Goal: Information Seeking & Learning: Learn about a topic

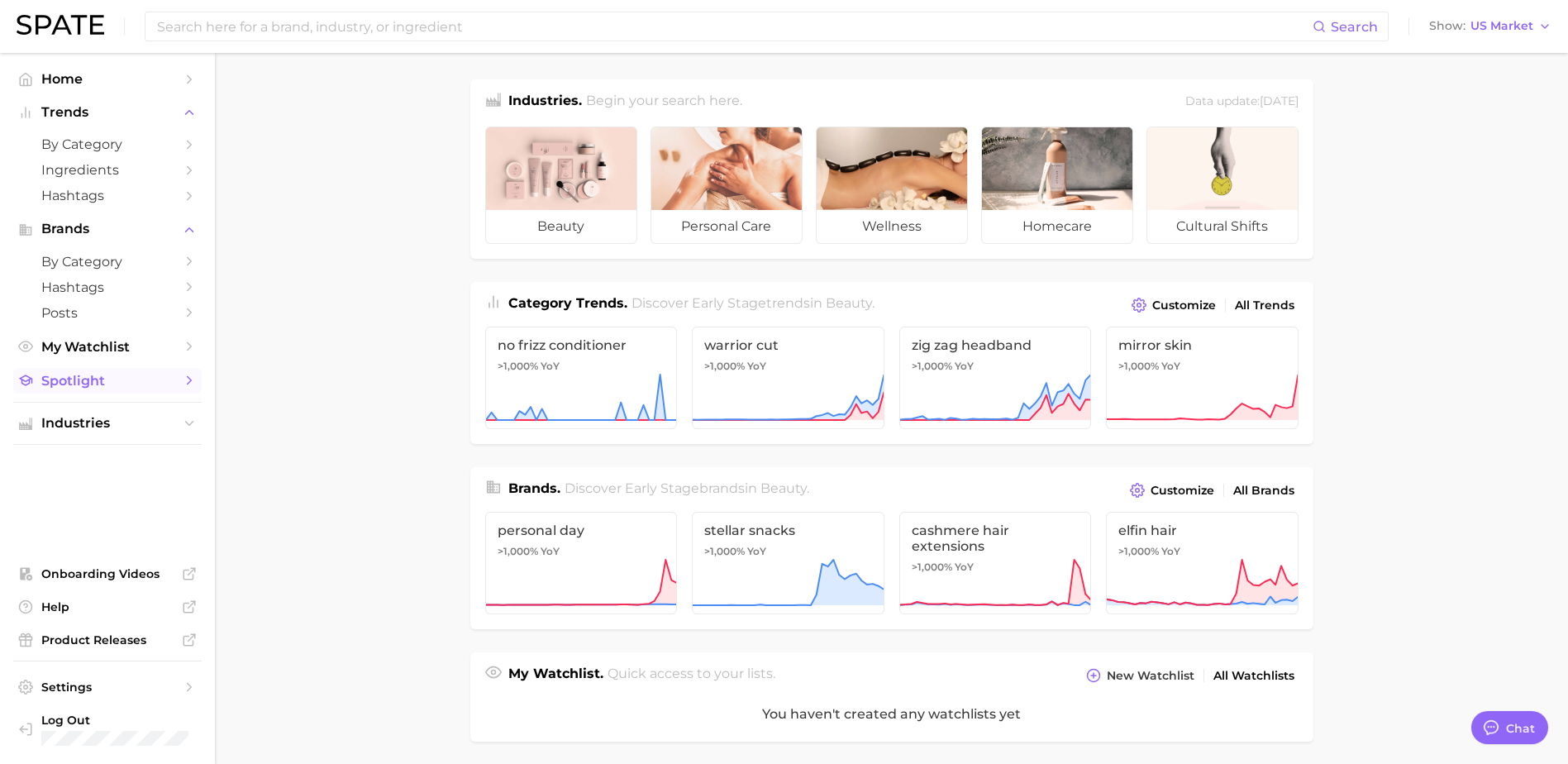
click at [87, 383] on span "Spotlight" at bounding box center [107, 381] width 132 height 16
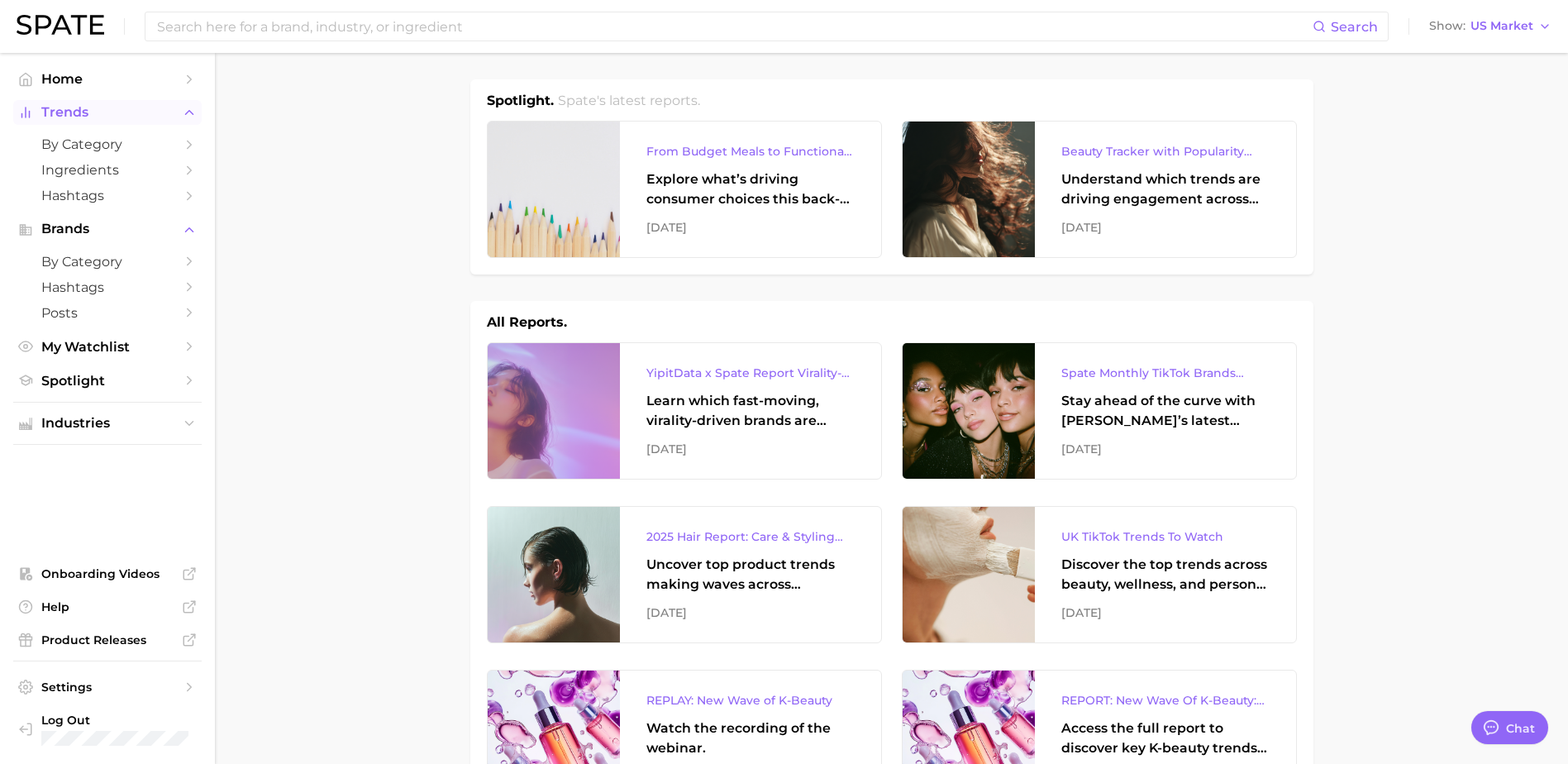
click at [91, 122] on button "Trends" at bounding box center [107, 113] width 189 height 25
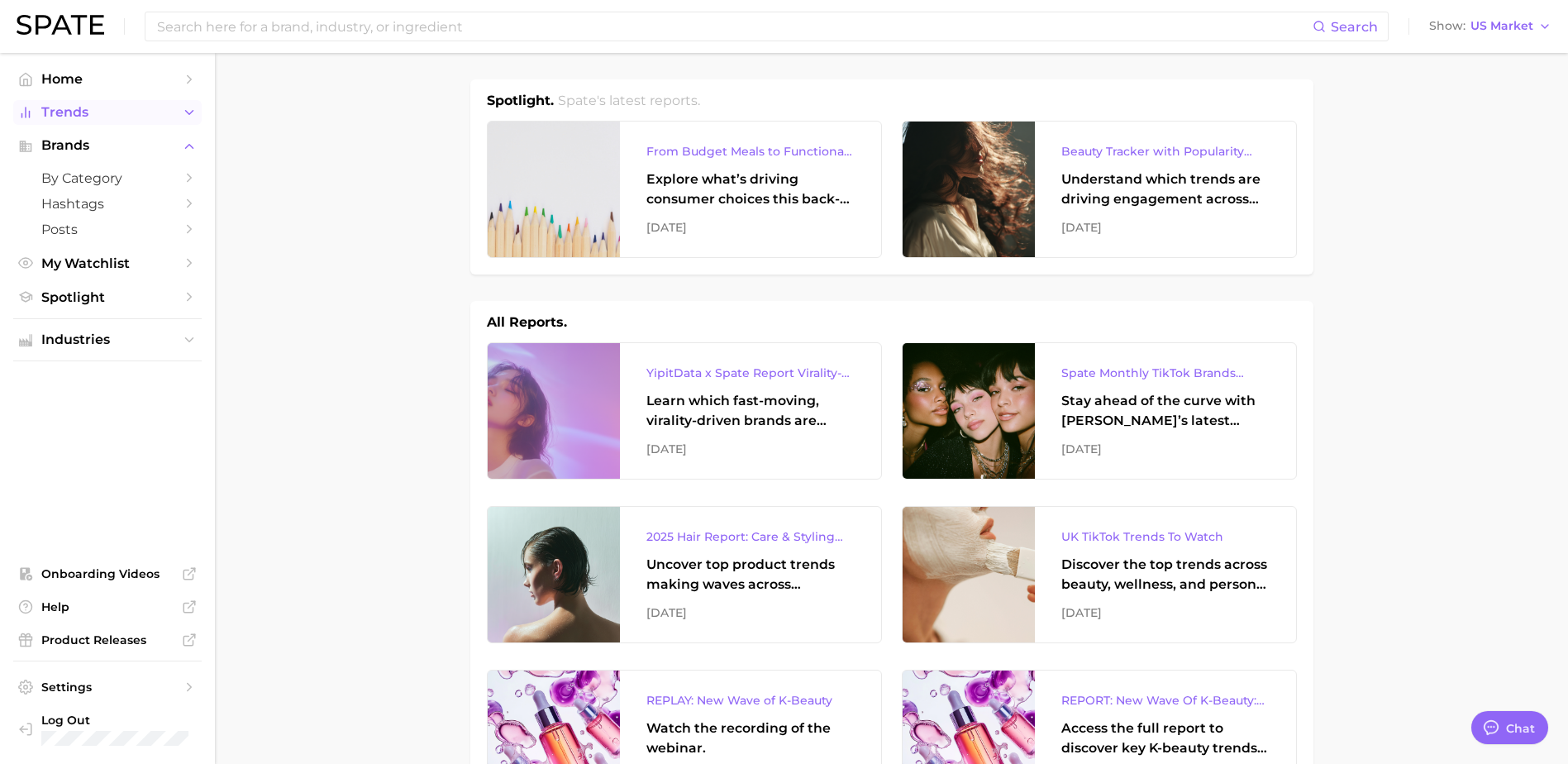
click at [91, 122] on button "Trends" at bounding box center [107, 113] width 189 height 25
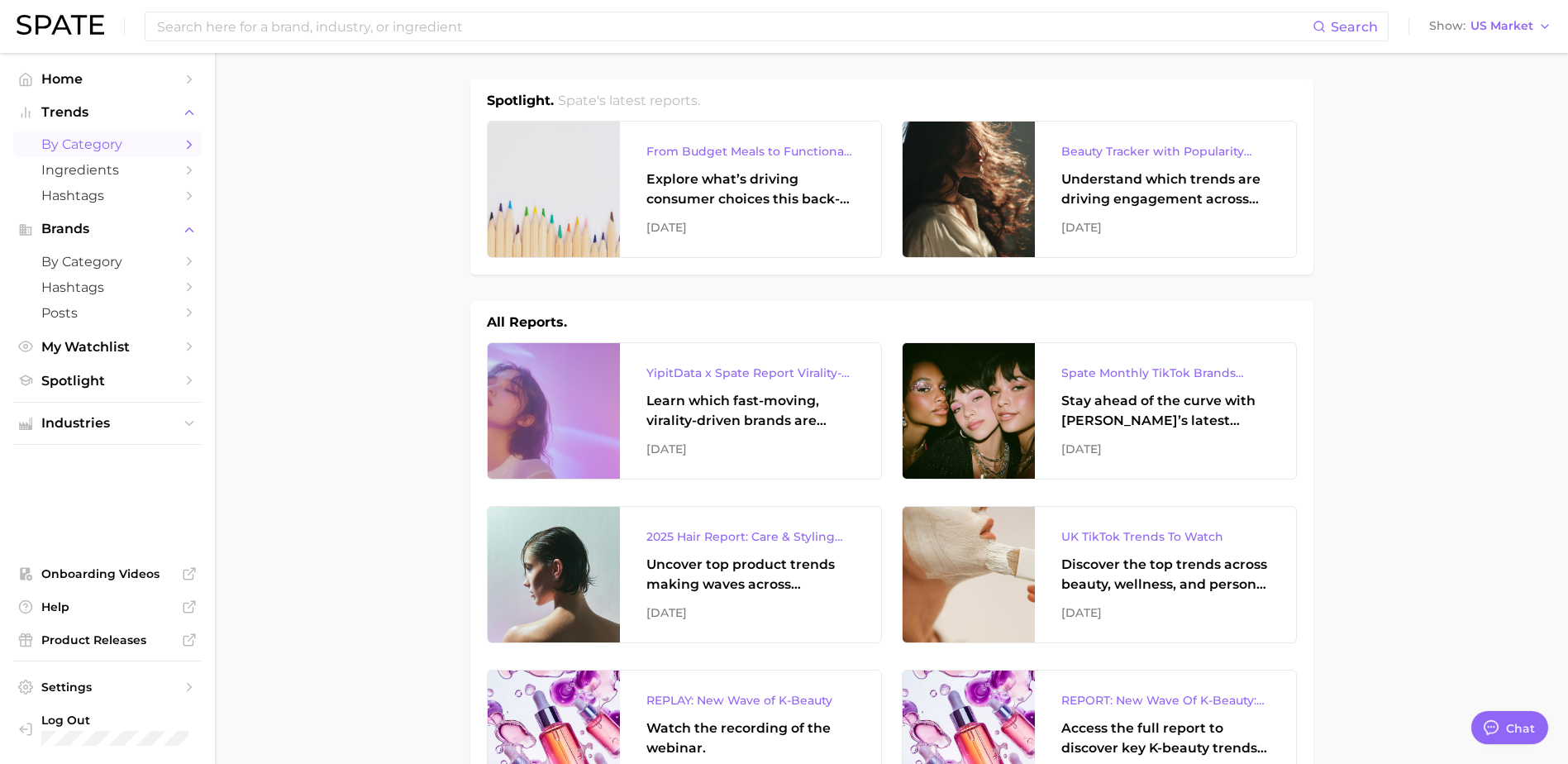
click at [89, 150] on span "by Category" at bounding box center [107, 145] width 132 height 16
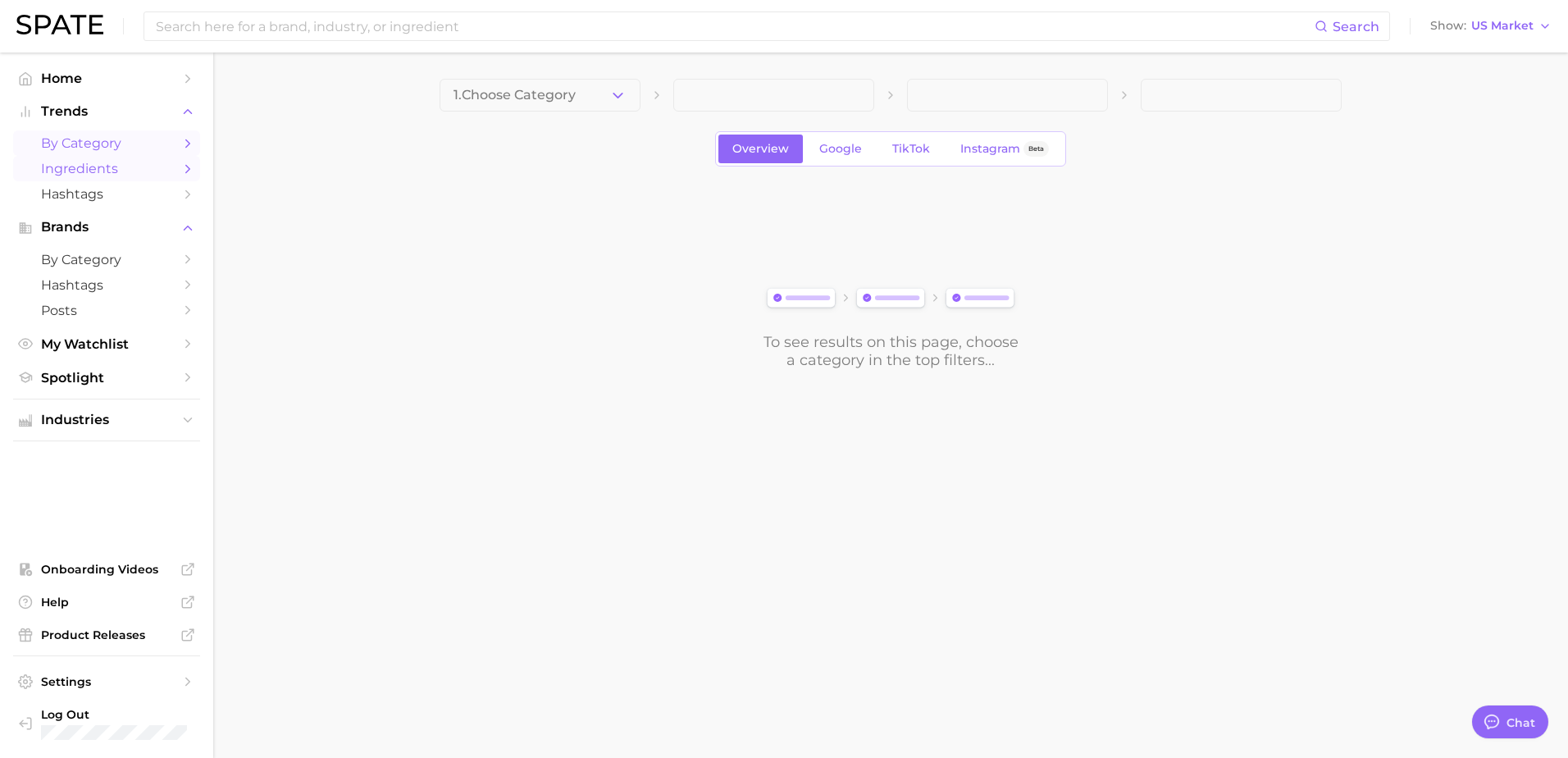
click at [93, 175] on span "Ingredients" at bounding box center [106, 168] width 131 height 16
click at [613, 88] on icon "button" at bounding box center [617, 95] width 17 height 17
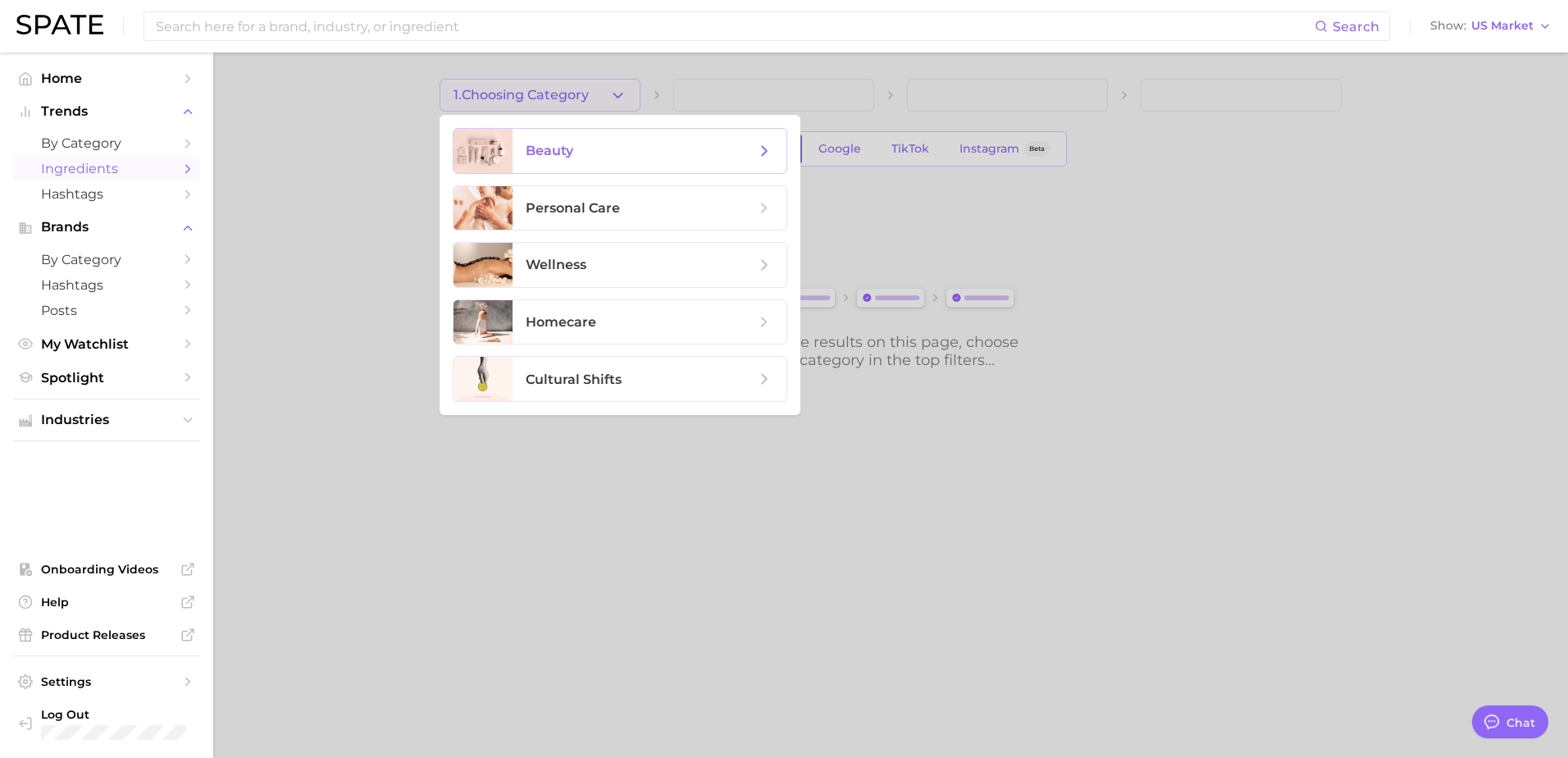
click at [661, 159] on span "beauty" at bounding box center [640, 151] width 230 height 18
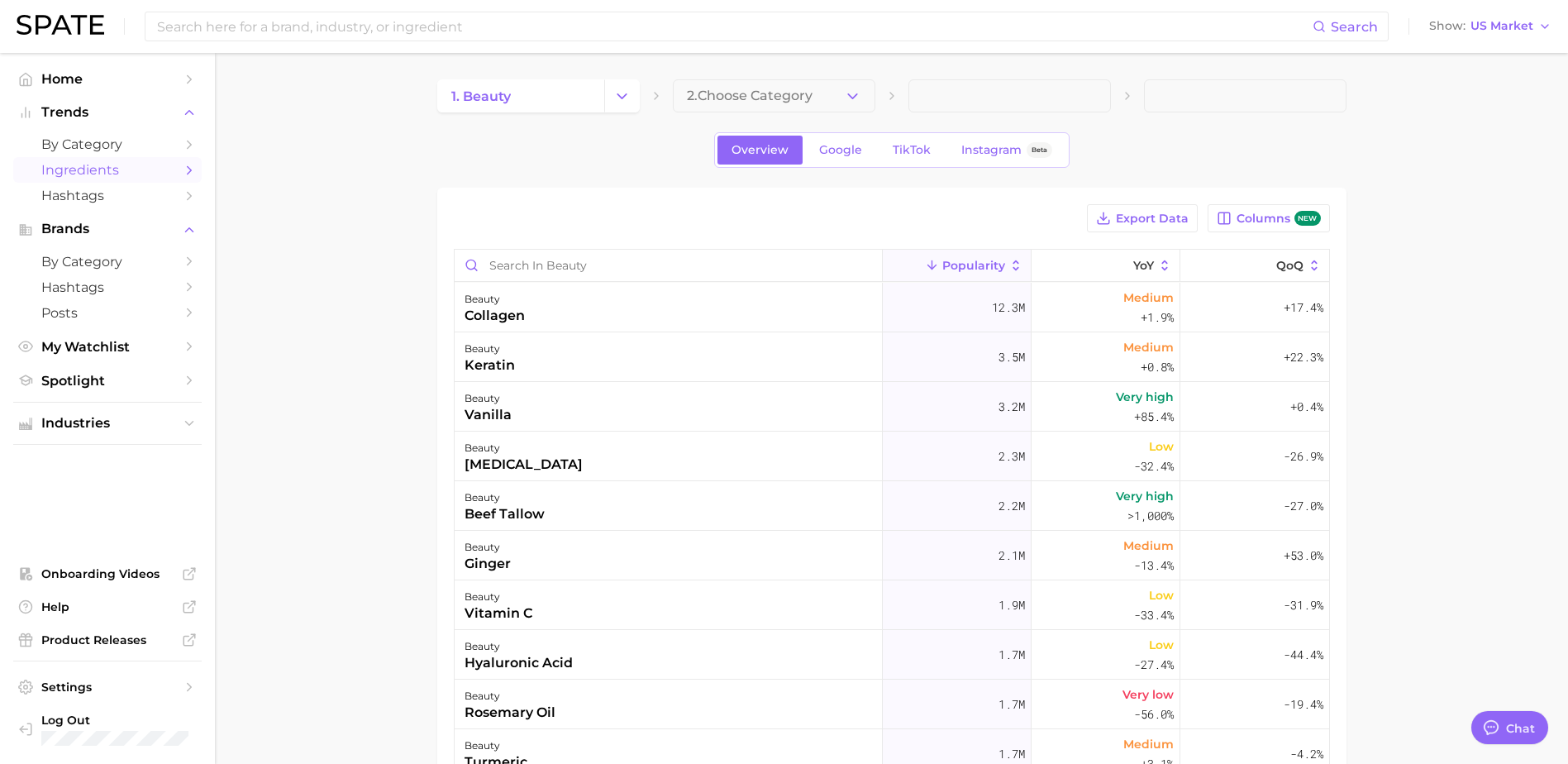
type textarea "x"
click at [819, 91] on button "2. Choose Category" at bounding box center [774, 96] width 203 height 33
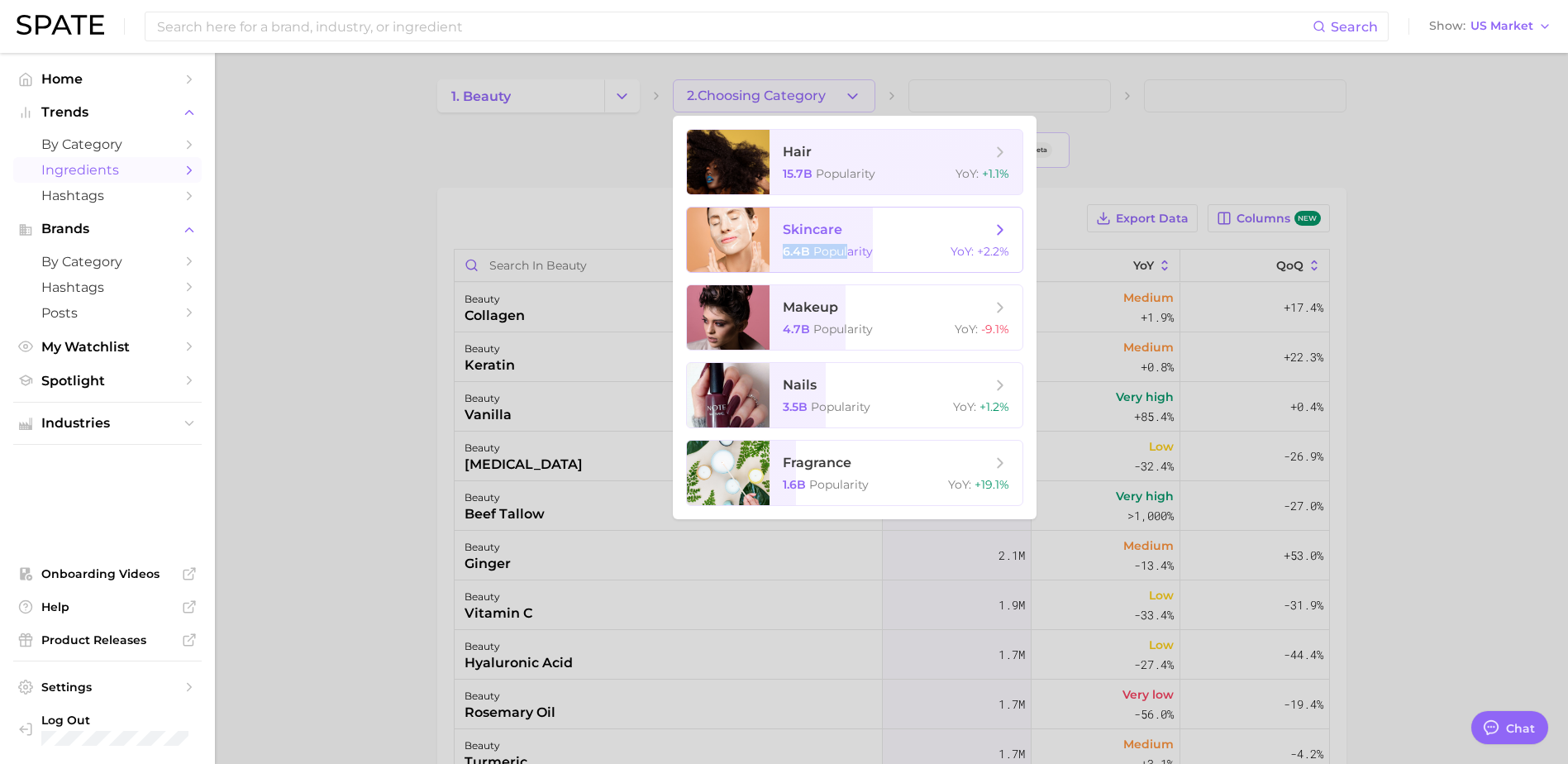
click at [846, 240] on span "skincare 6.4b Popularity YoY : +2.2%" at bounding box center [895, 239] width 253 height 64
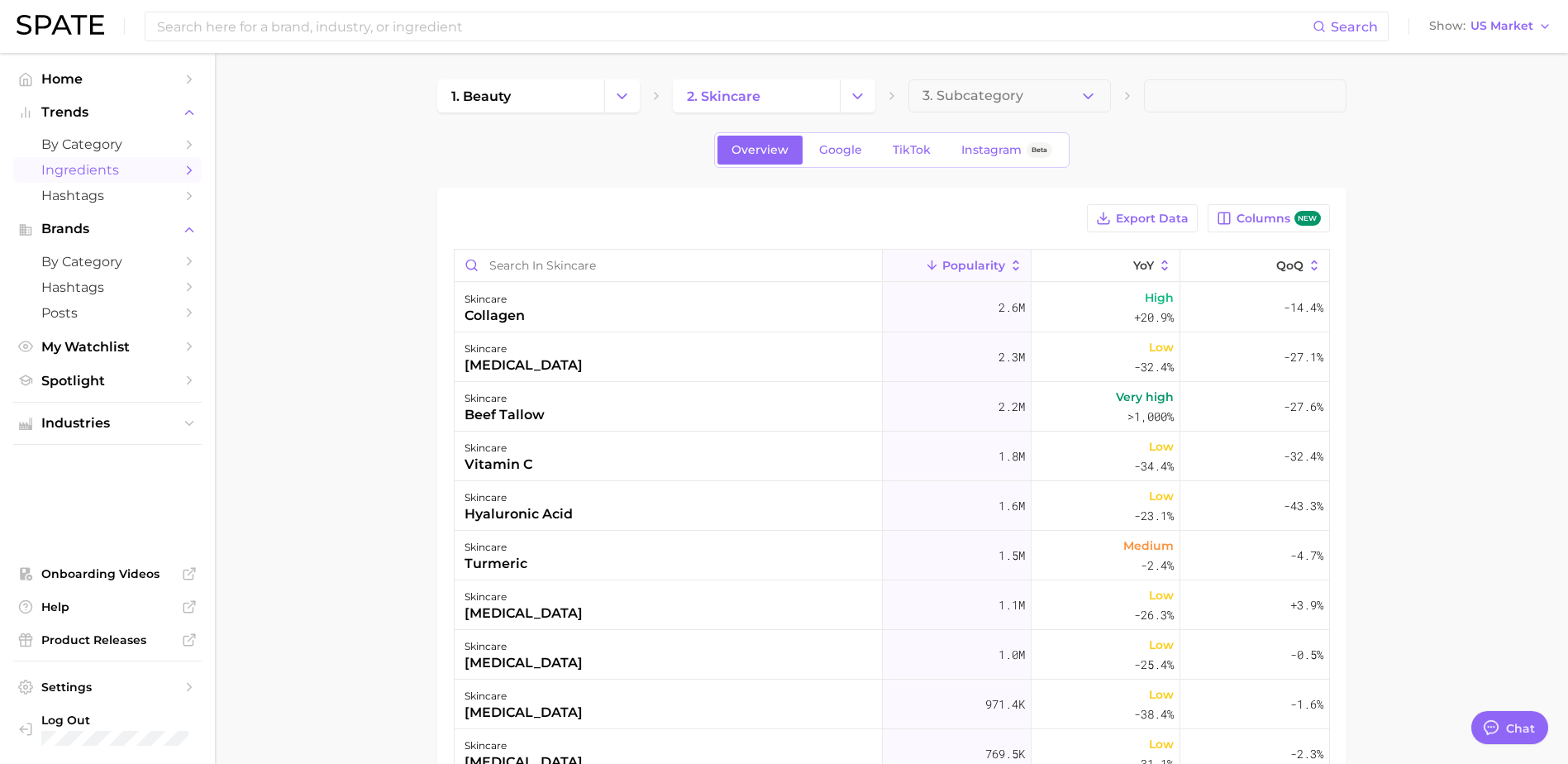
click at [1003, 79] on main "1. beauty 2. skincare 3. Subcategory Overview Google TikTok Instagram Beta Expo…" at bounding box center [892, 582] width 1354 height 1059
click at [1011, 88] on span "3. Subcategory" at bounding box center [973, 96] width 101 height 15
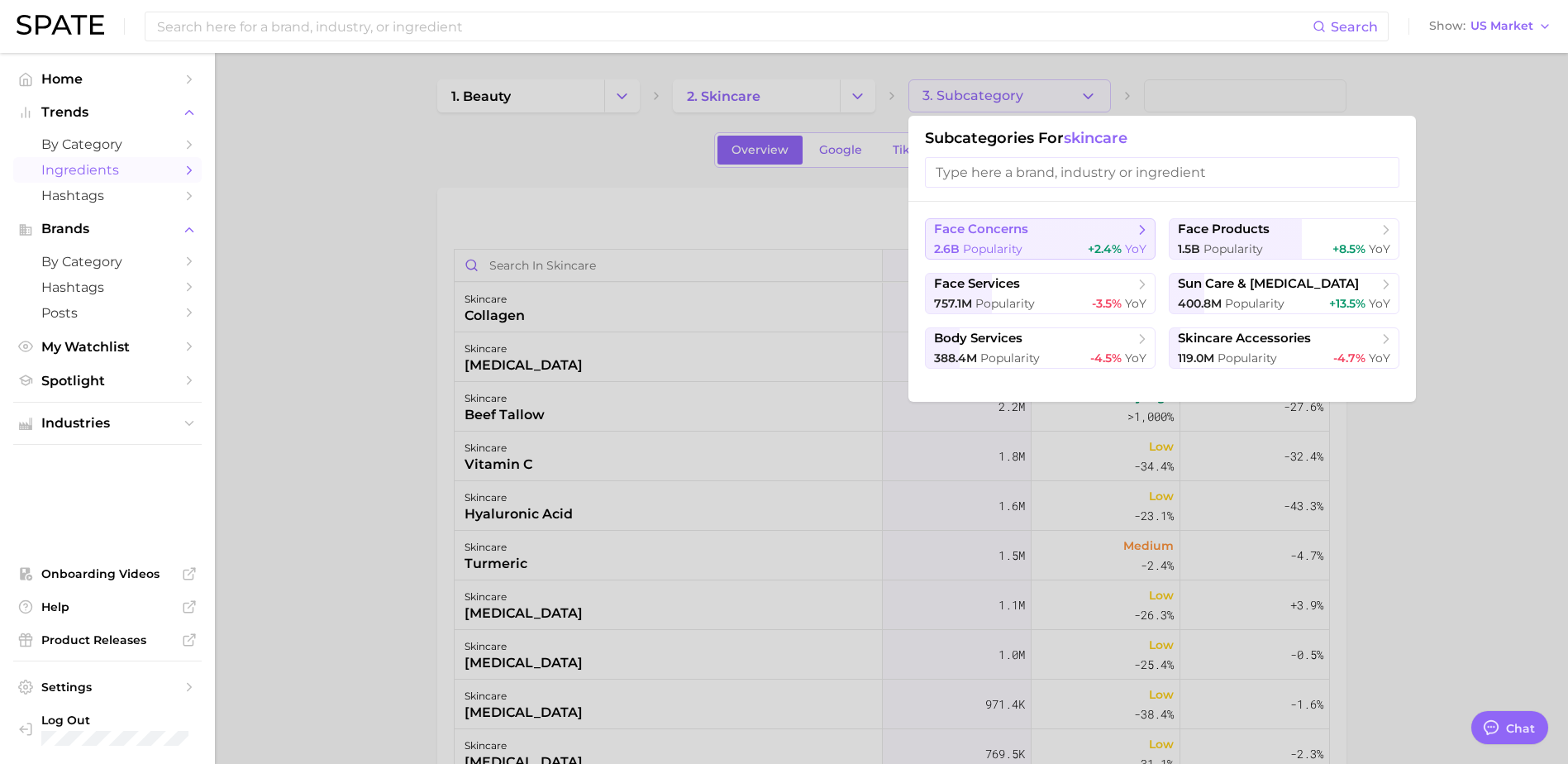
click at [1055, 224] on span "face concerns" at bounding box center [1034, 230] width 201 height 17
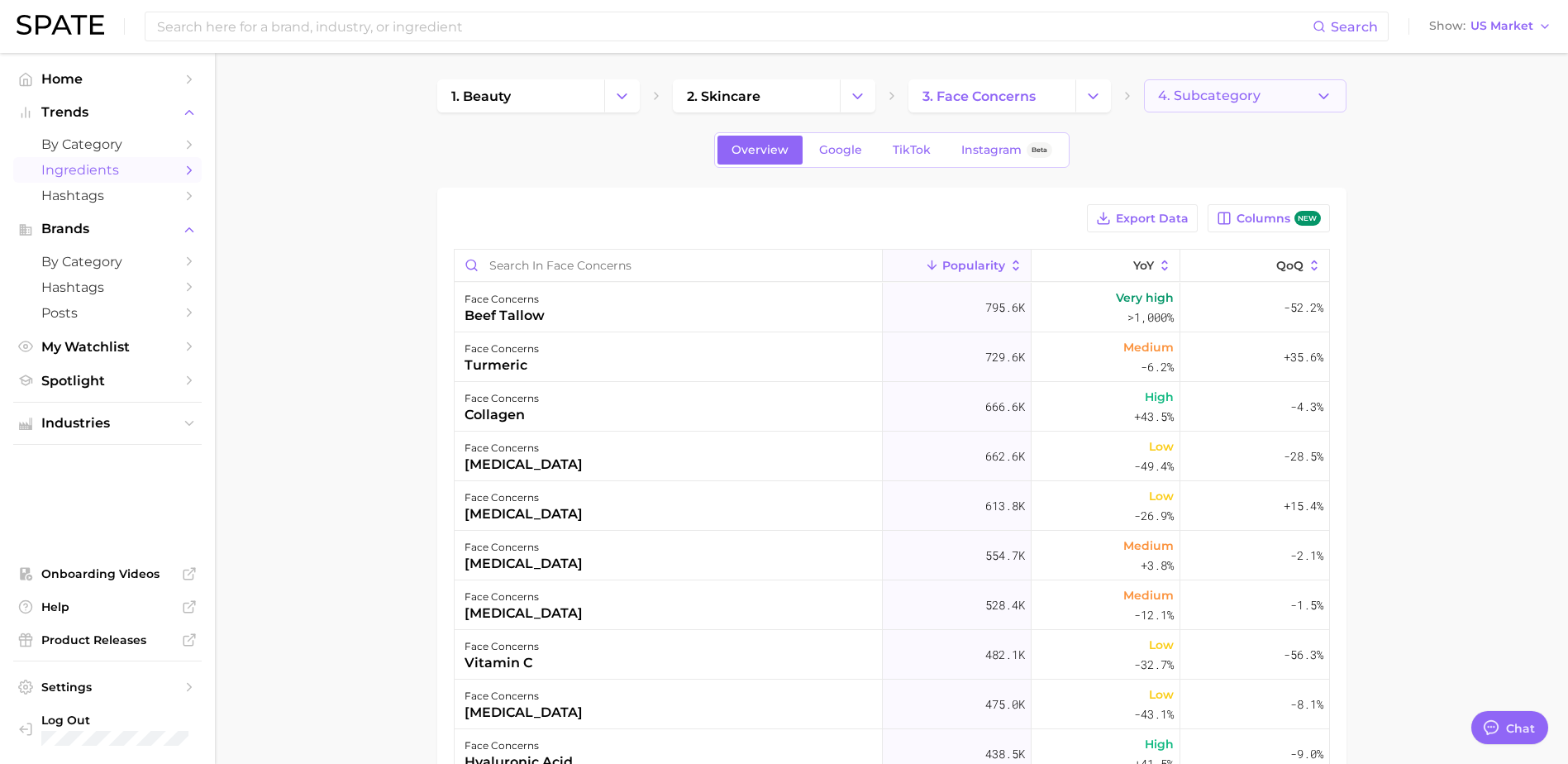
click at [1265, 90] on button "4. Subcategory" at bounding box center [1245, 96] width 203 height 33
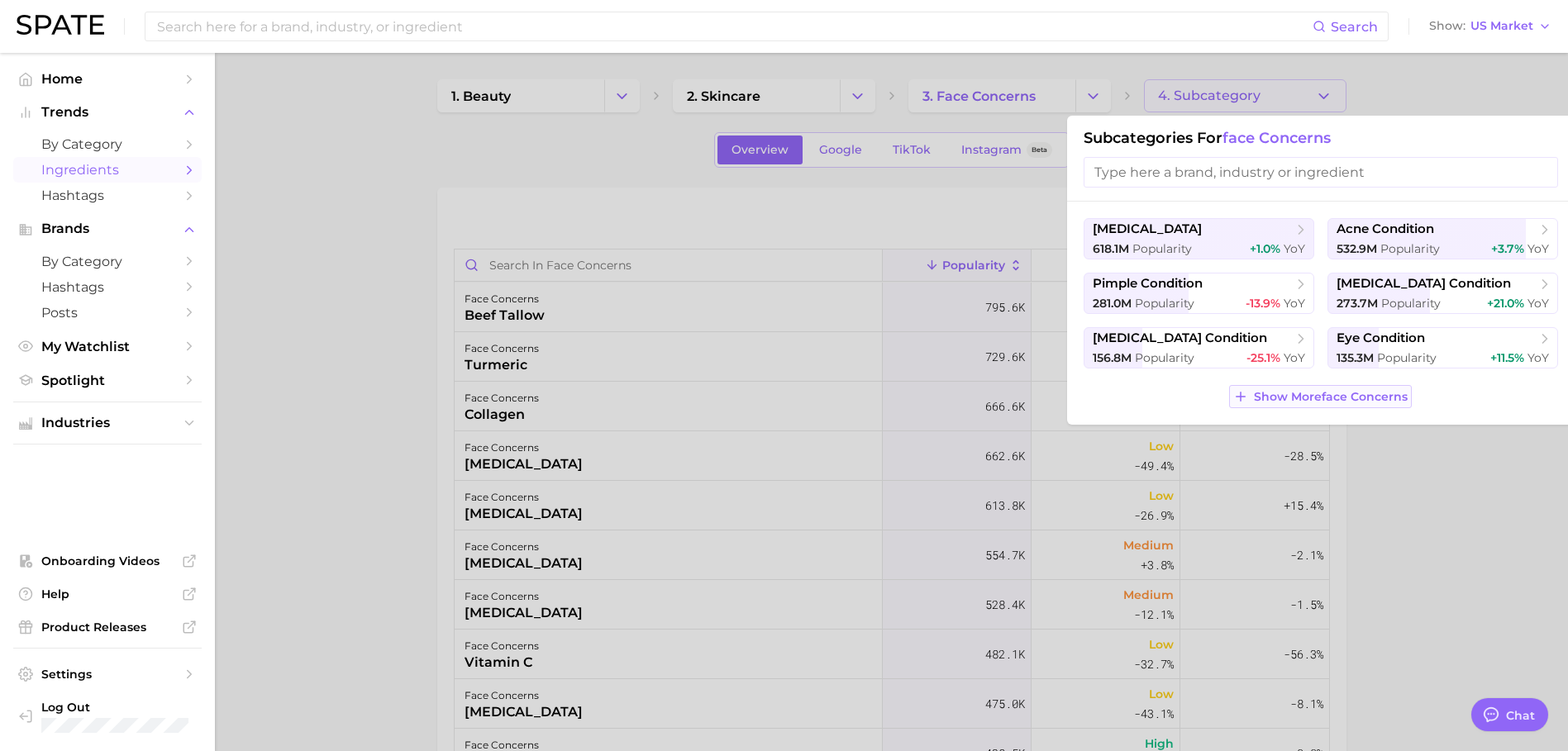
click at [1338, 401] on span "Show More face concerns" at bounding box center [1331, 397] width 154 height 14
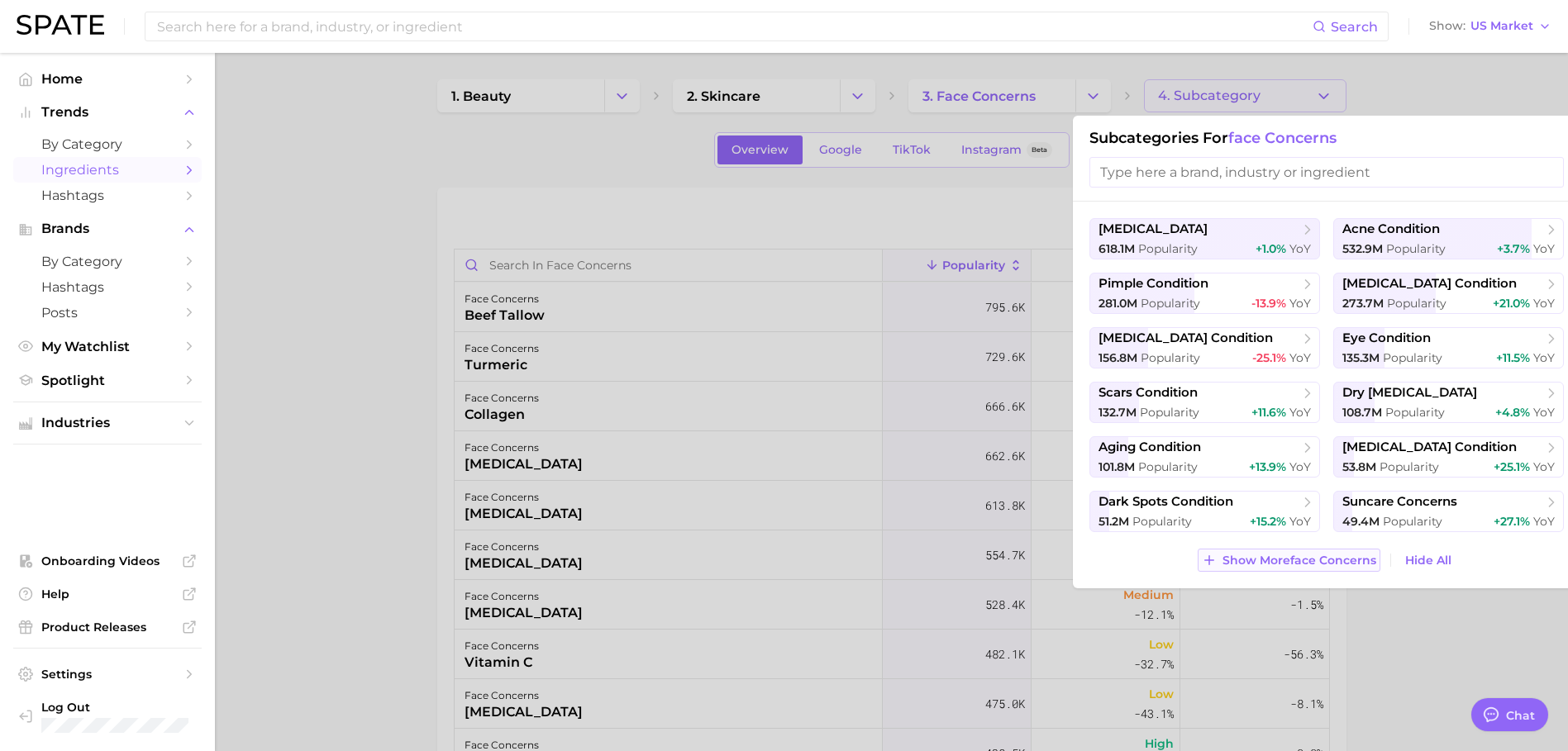
click at [1272, 562] on span "Show More face concerns" at bounding box center [1299, 561] width 154 height 14
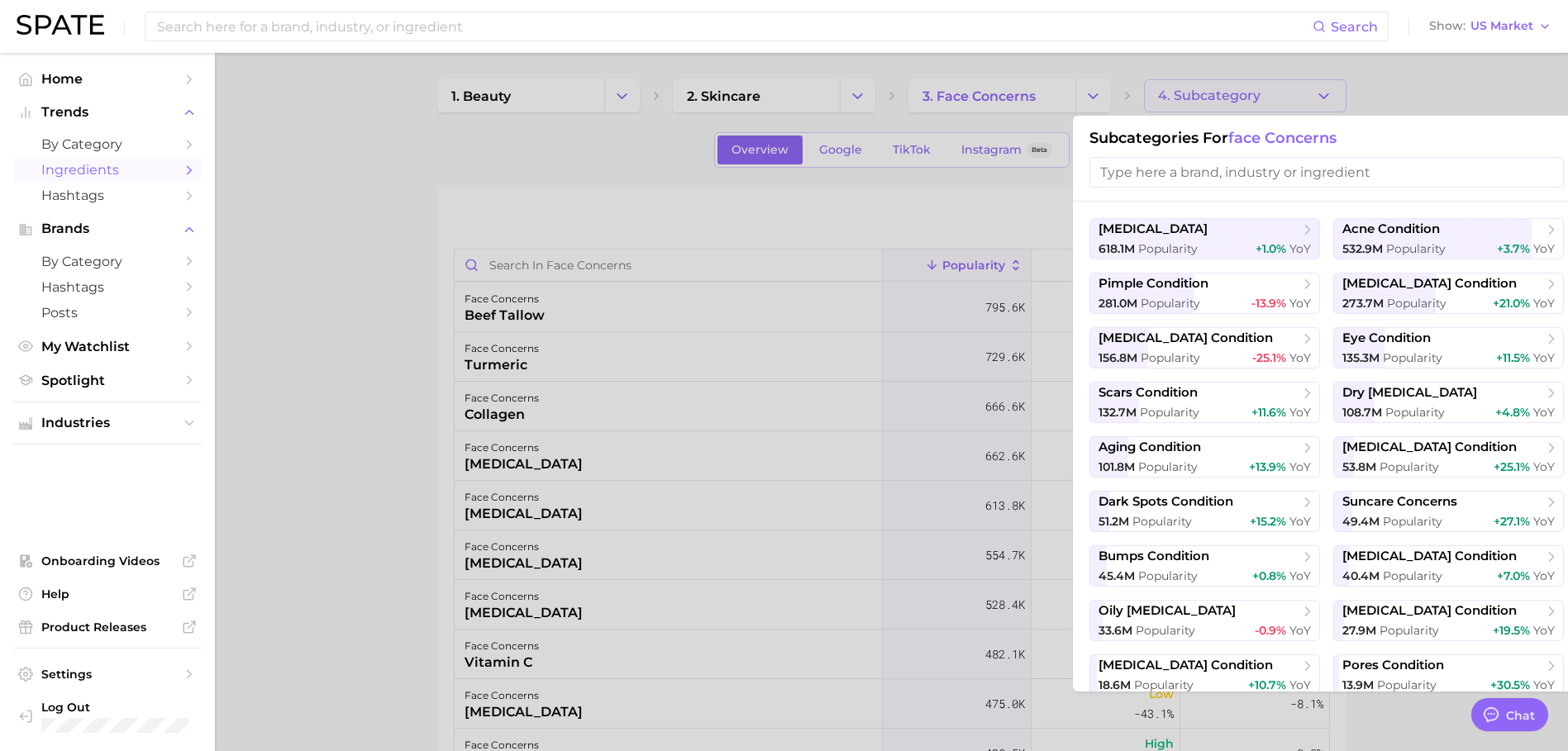
scroll to position [61, 0]
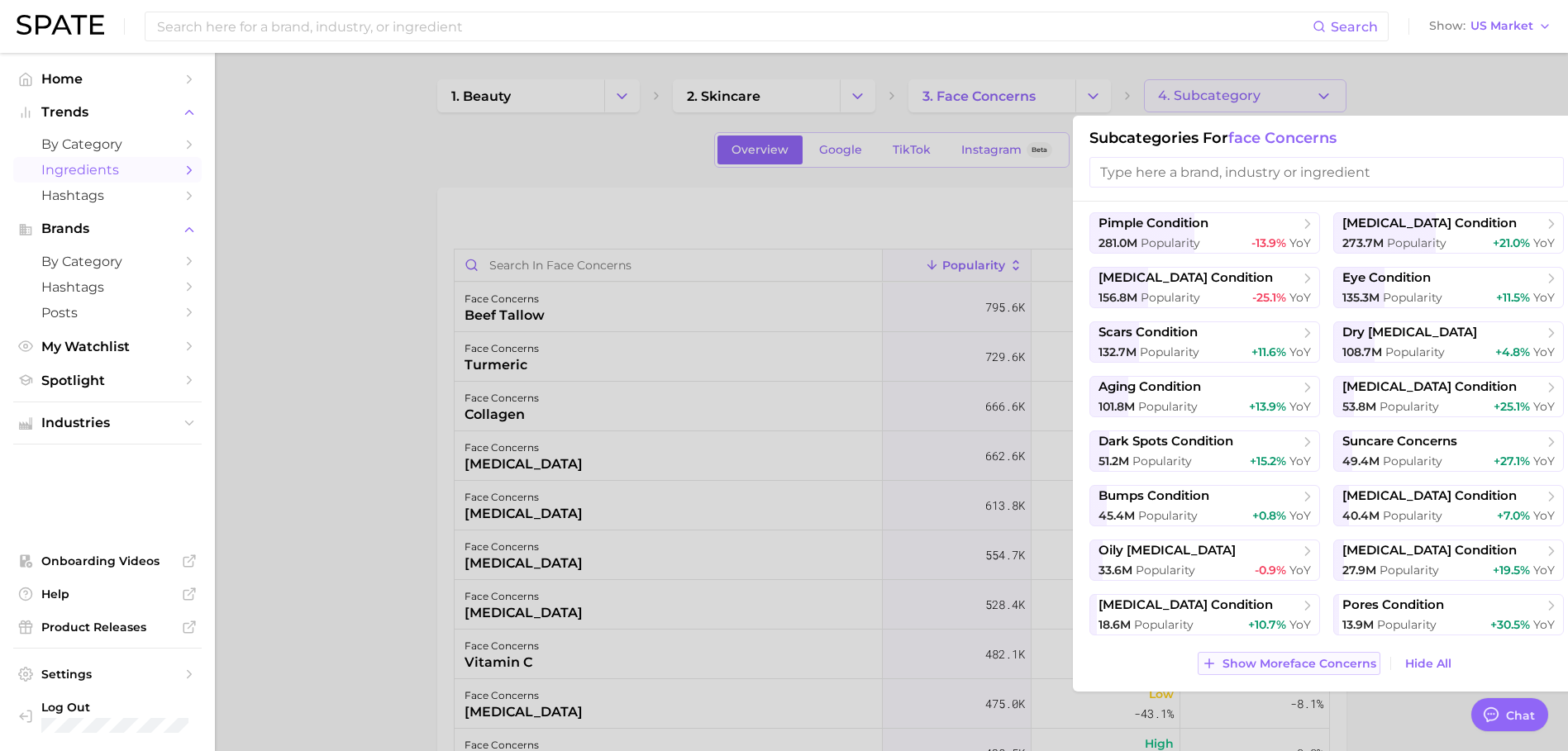
click at [1292, 662] on span "Show More face concerns" at bounding box center [1299, 664] width 154 height 14
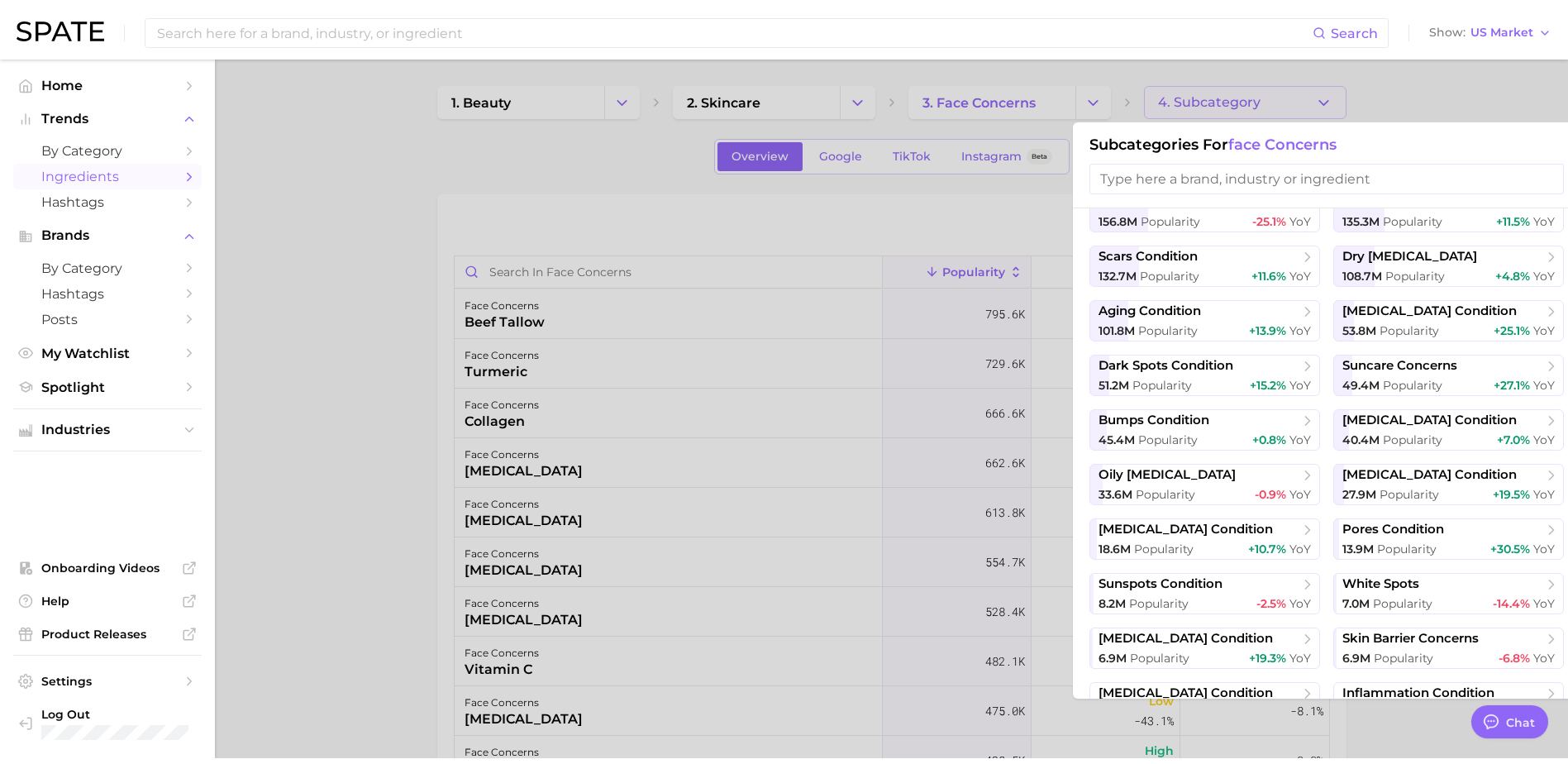
scroll to position [224, 0]
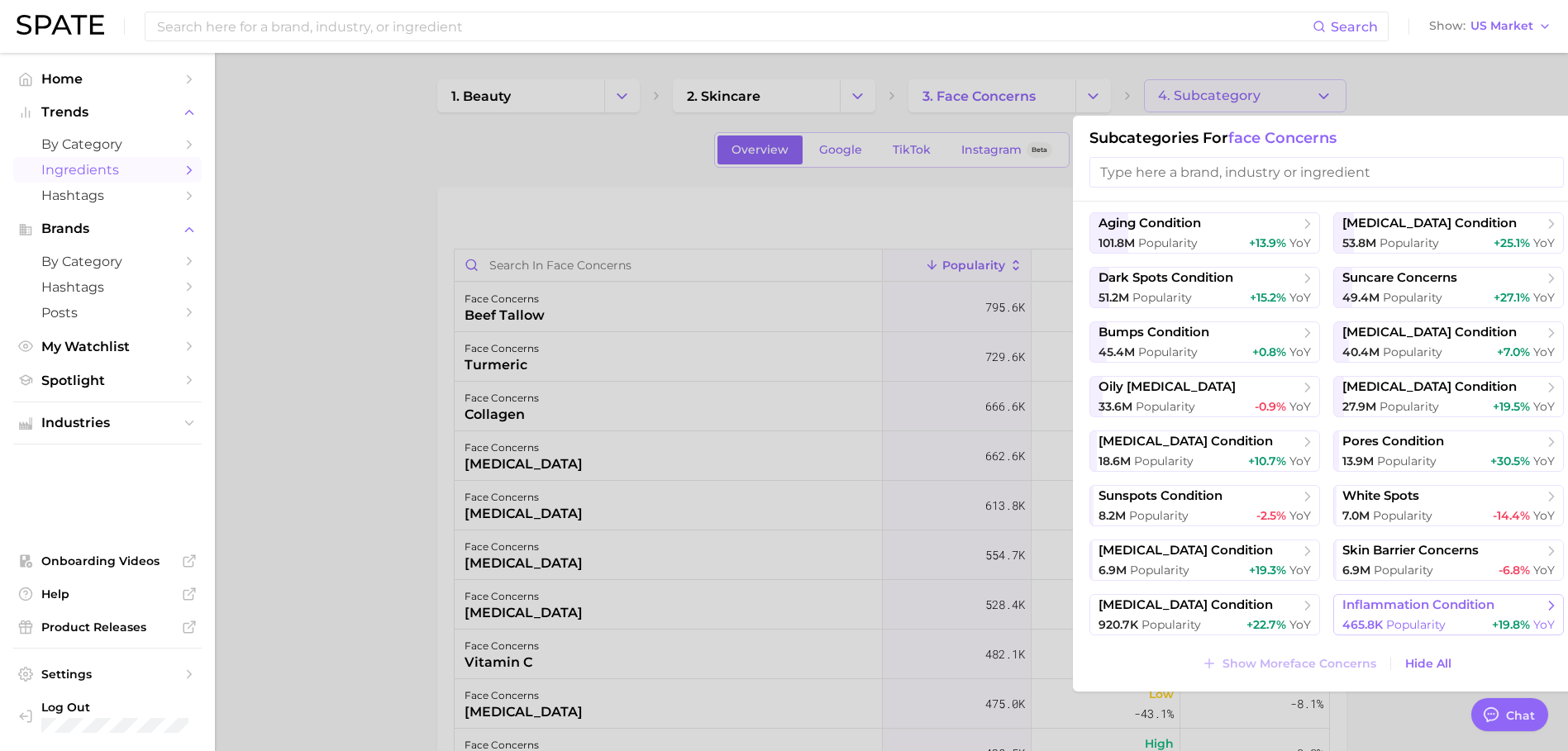
click at [1403, 612] on span "inflammation condition" at bounding box center [1419, 605] width 152 height 16
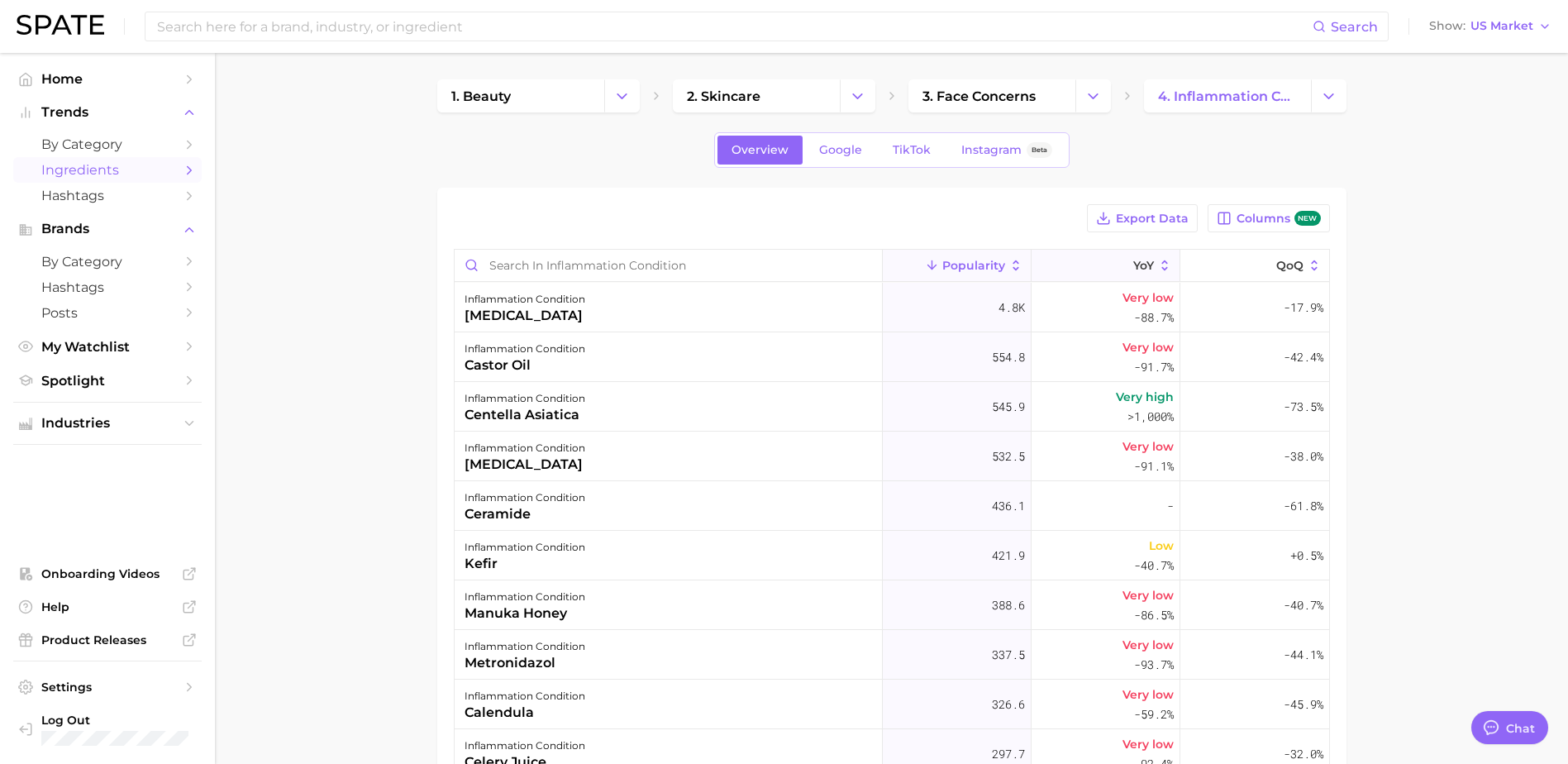
click at [1157, 259] on icon at bounding box center [1164, 265] width 15 height 15
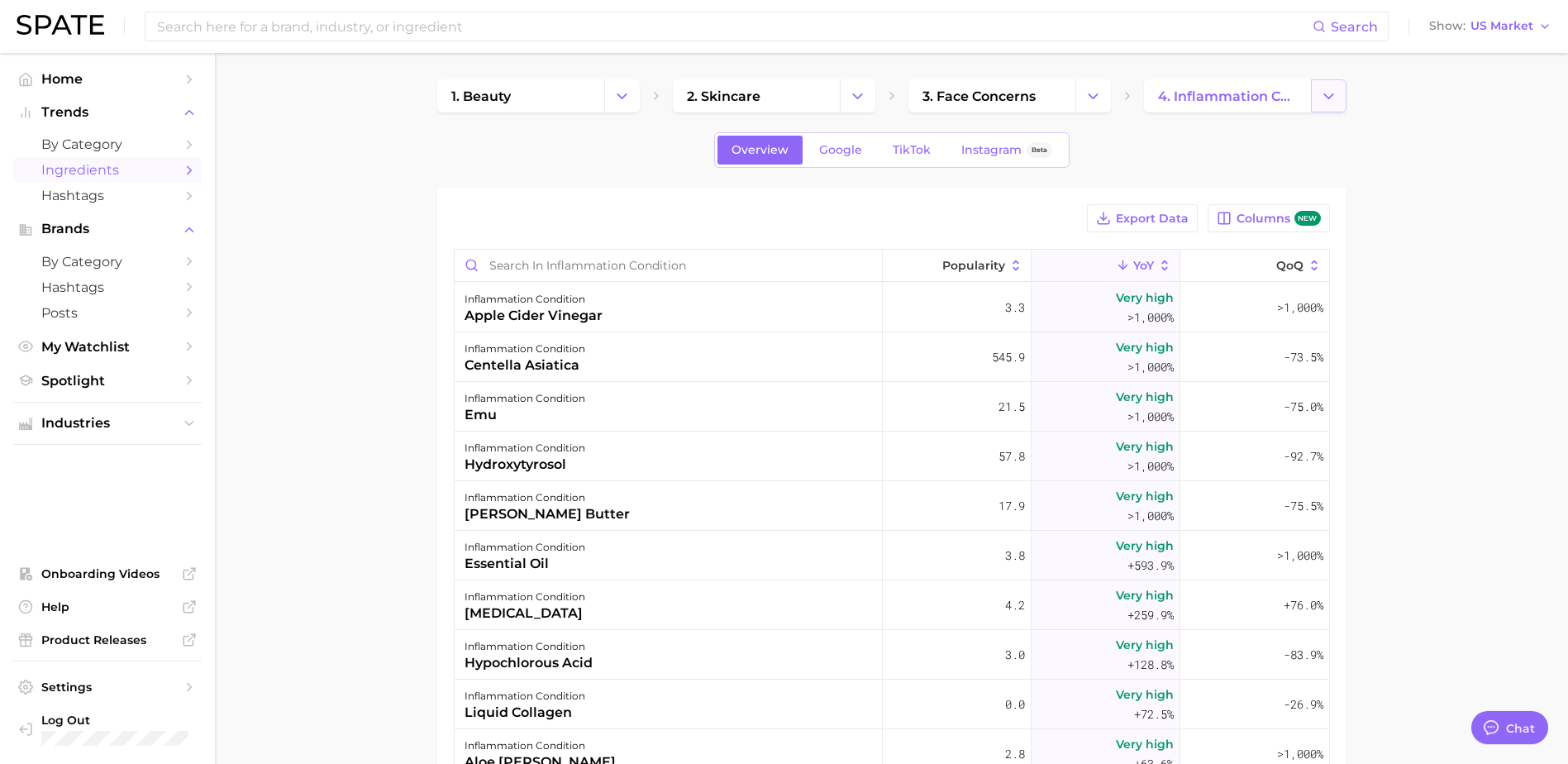
click at [1318, 97] on button "Change Category" at bounding box center [1329, 96] width 36 height 33
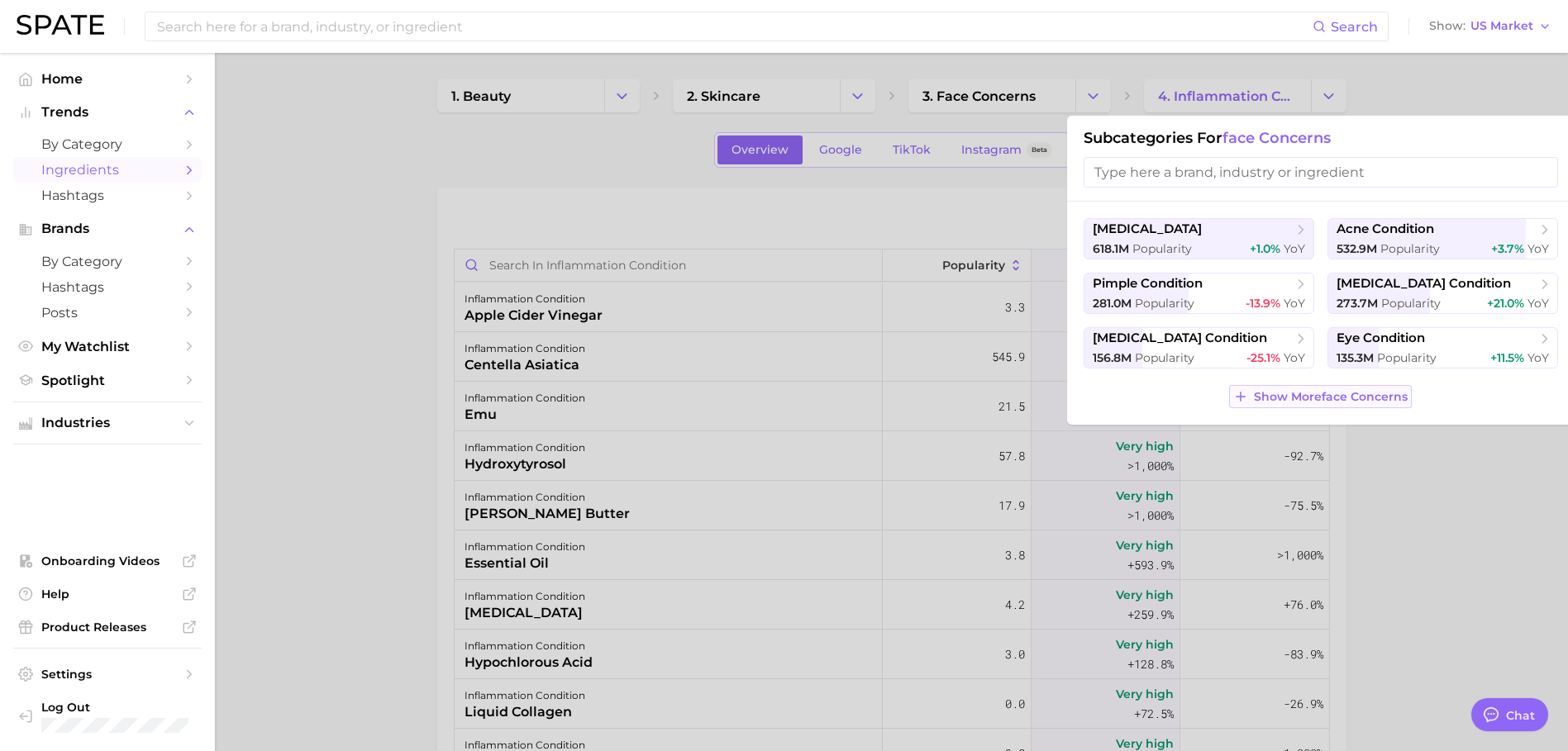
click at [1327, 397] on span "Show More face concerns" at bounding box center [1331, 397] width 154 height 14
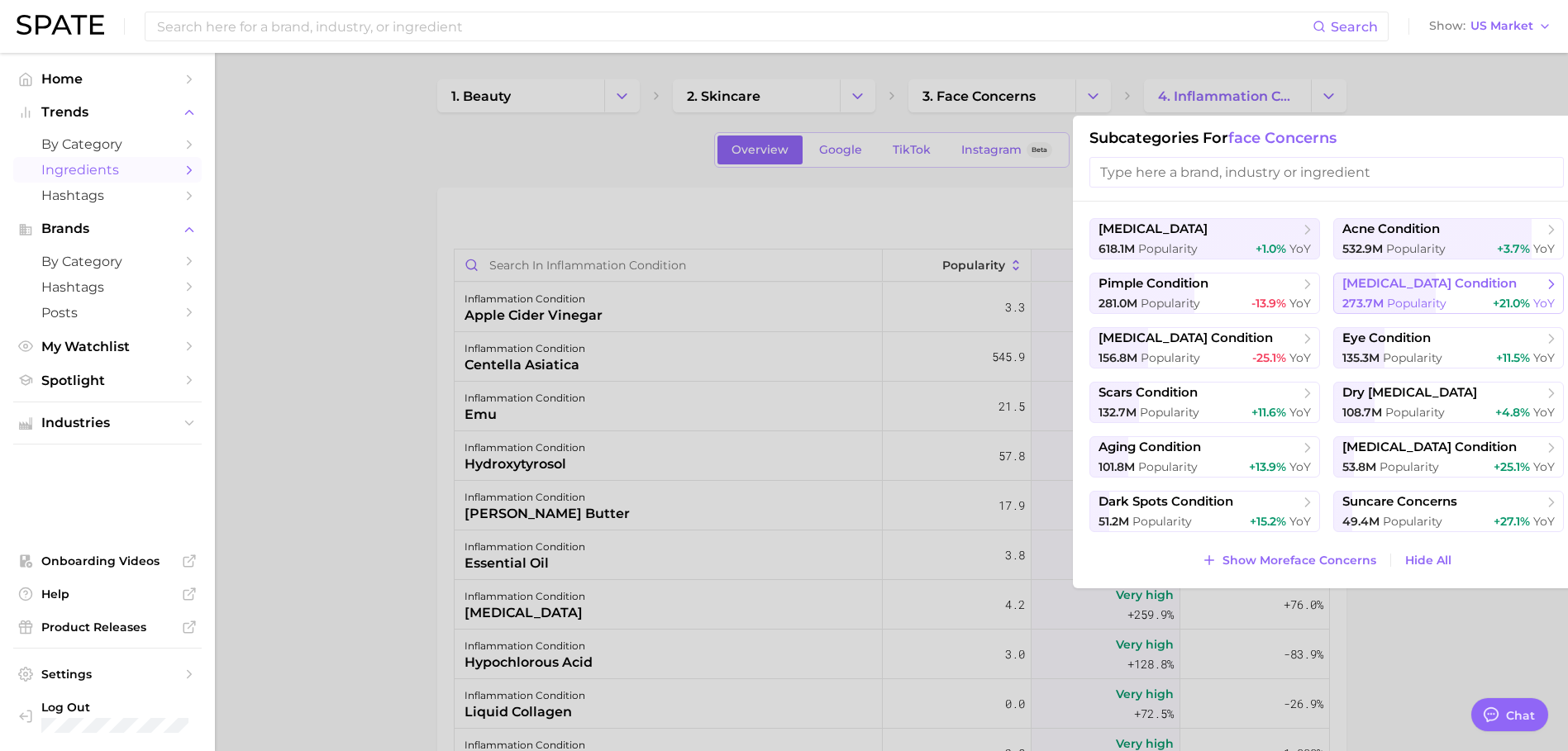
click at [1456, 293] on button "[MEDICAL_DATA] condition 273.7m Popularity +21.0% YoY" at bounding box center [1448, 293] width 231 height 41
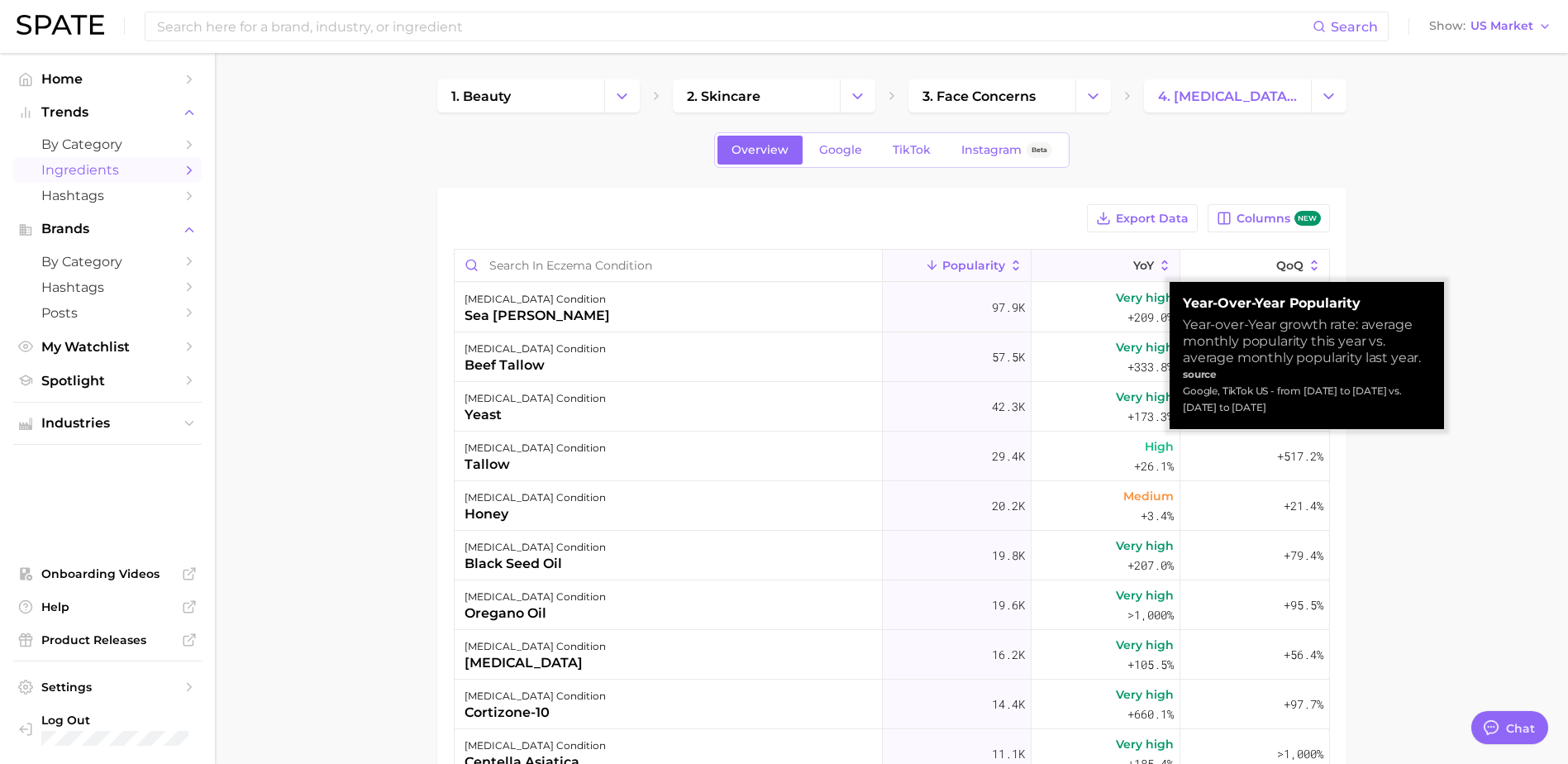
click at [1133, 260] on span "YoY" at bounding box center [1143, 265] width 21 height 13
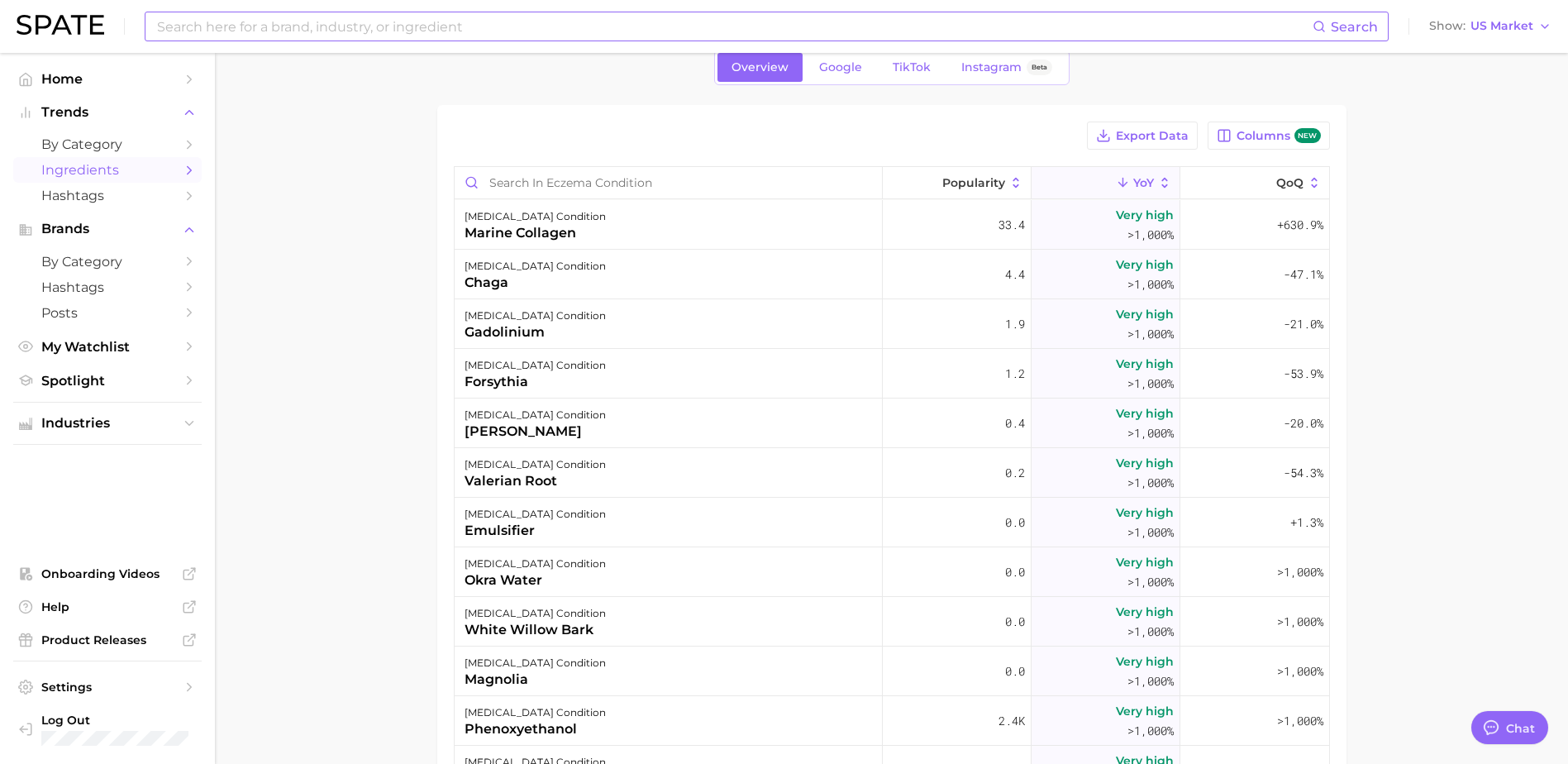
click at [386, 34] on input at bounding box center [734, 26] width 1157 height 28
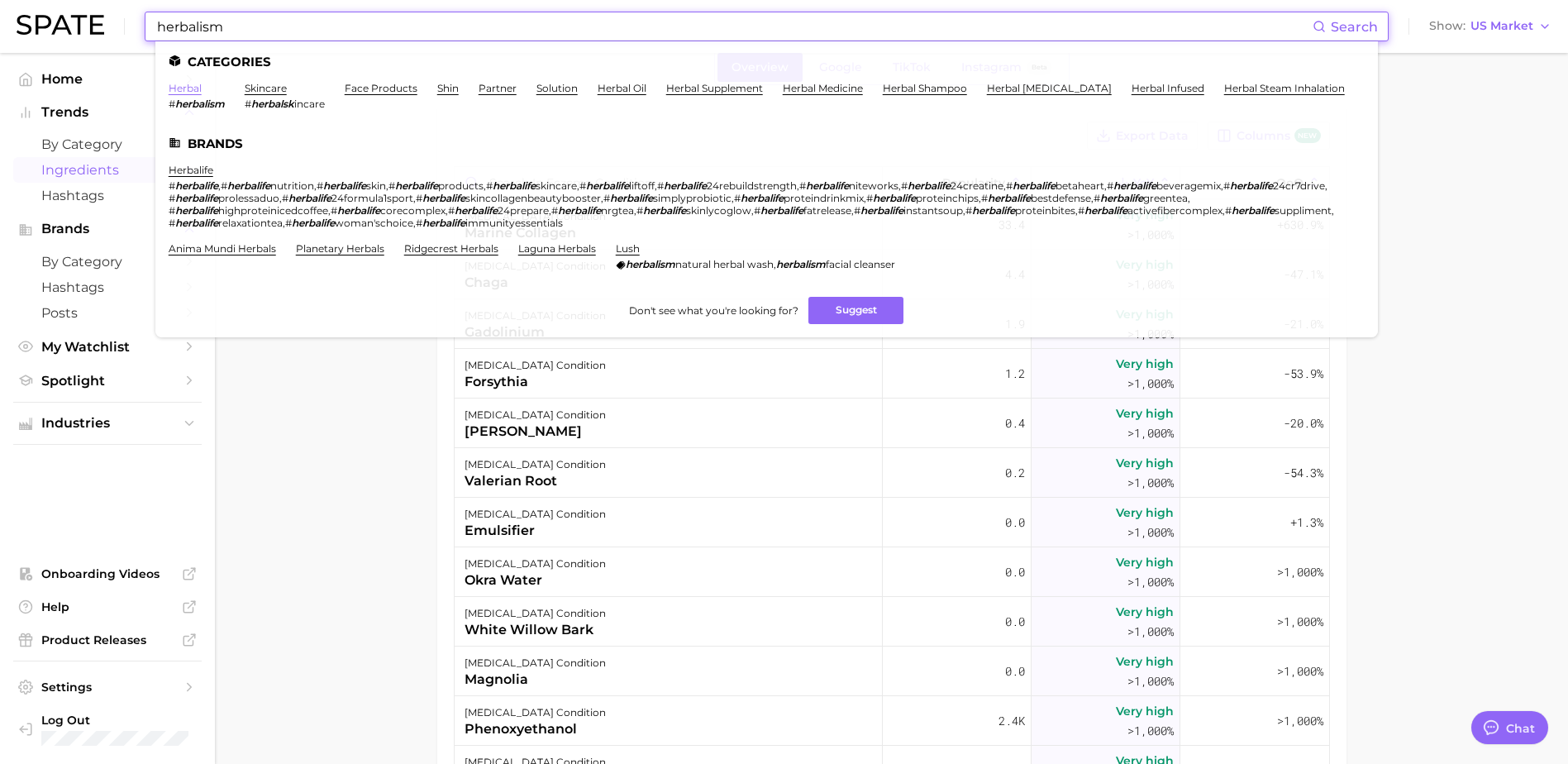
type input "herbalism"
click at [184, 84] on link "herbal" at bounding box center [185, 88] width 33 height 13
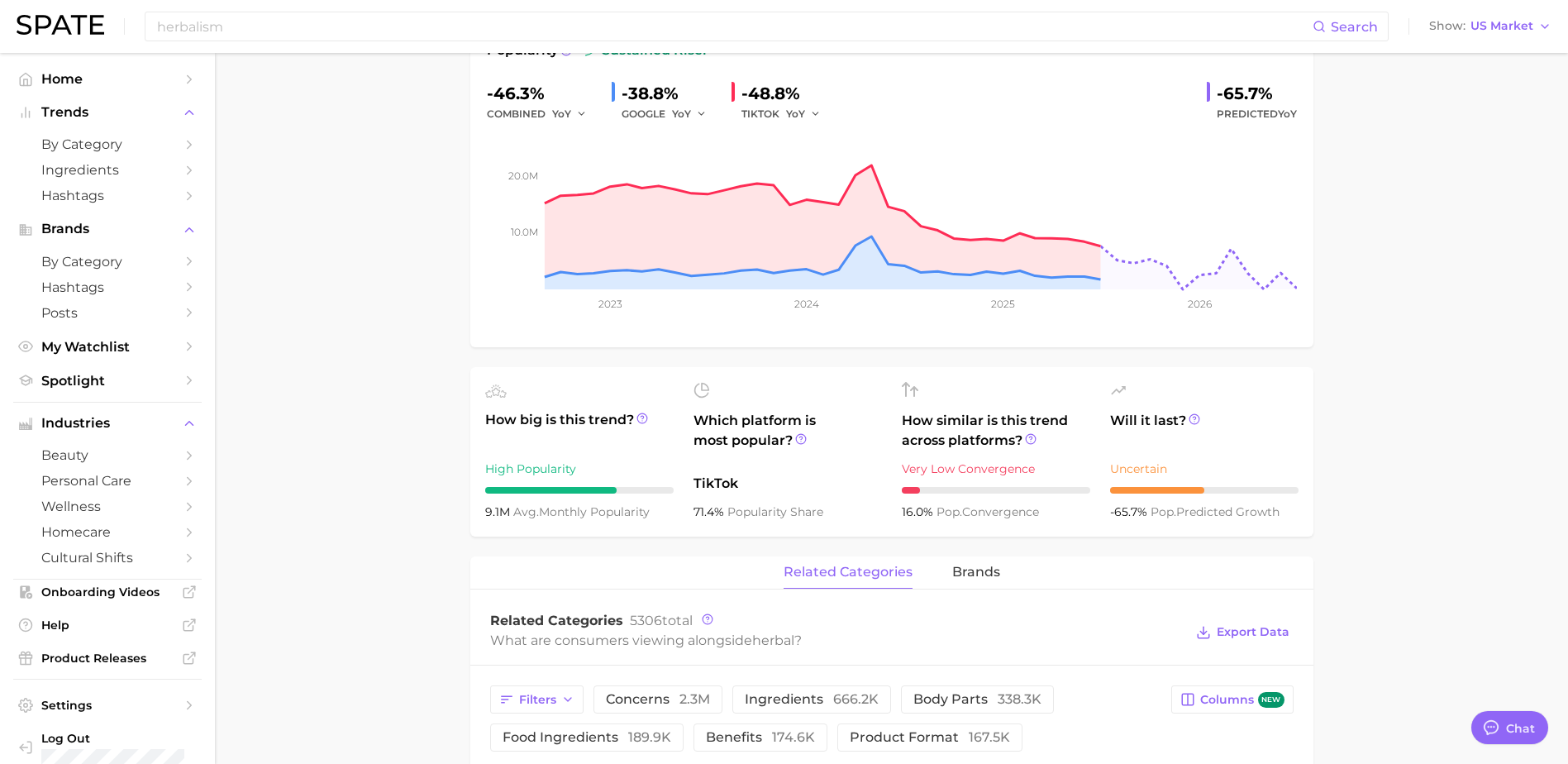
scroll to position [579, 0]
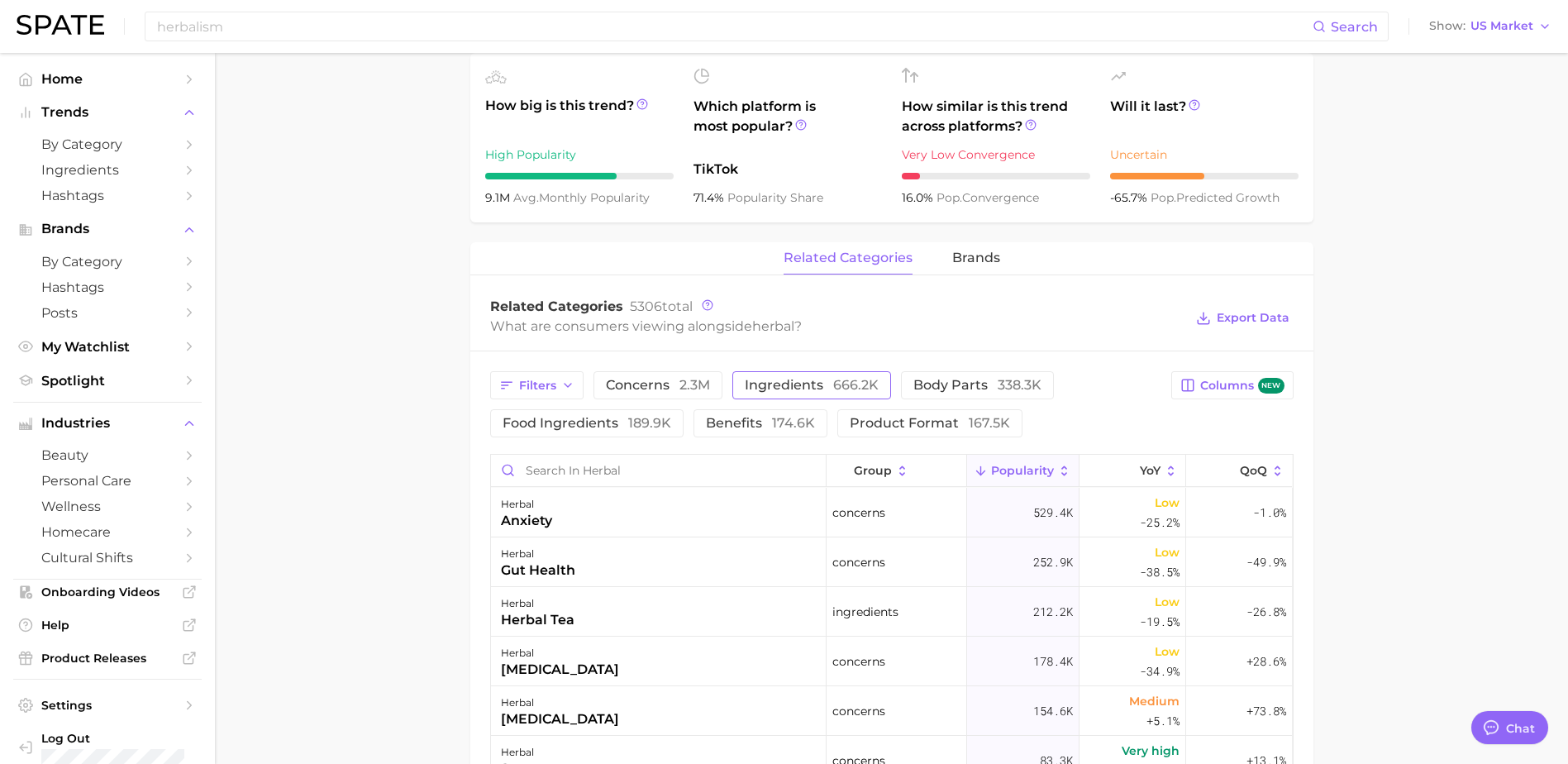
click at [787, 382] on span "ingredients 666.2k" at bounding box center [812, 385] width 134 height 13
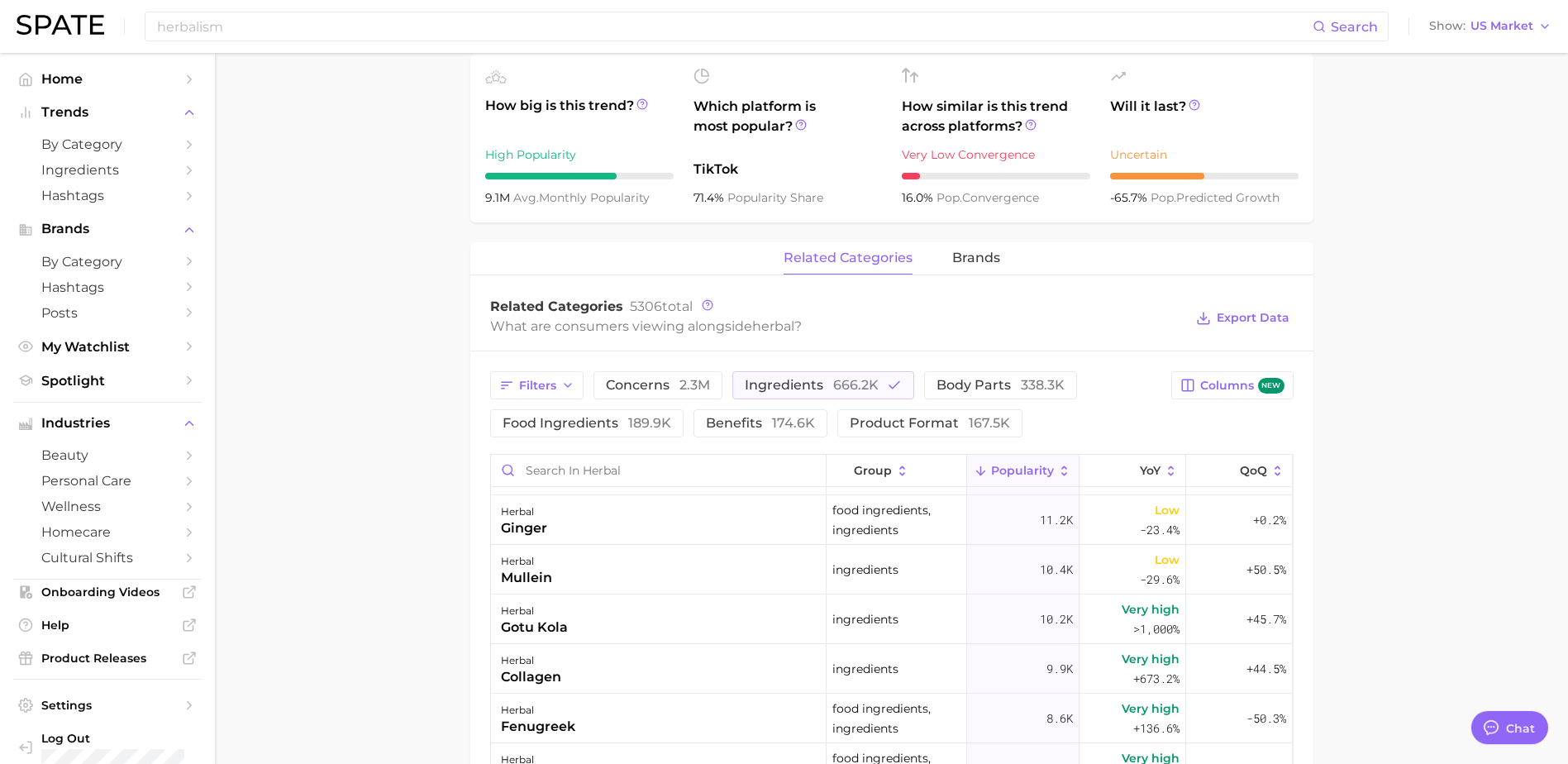
scroll to position [0, 0]
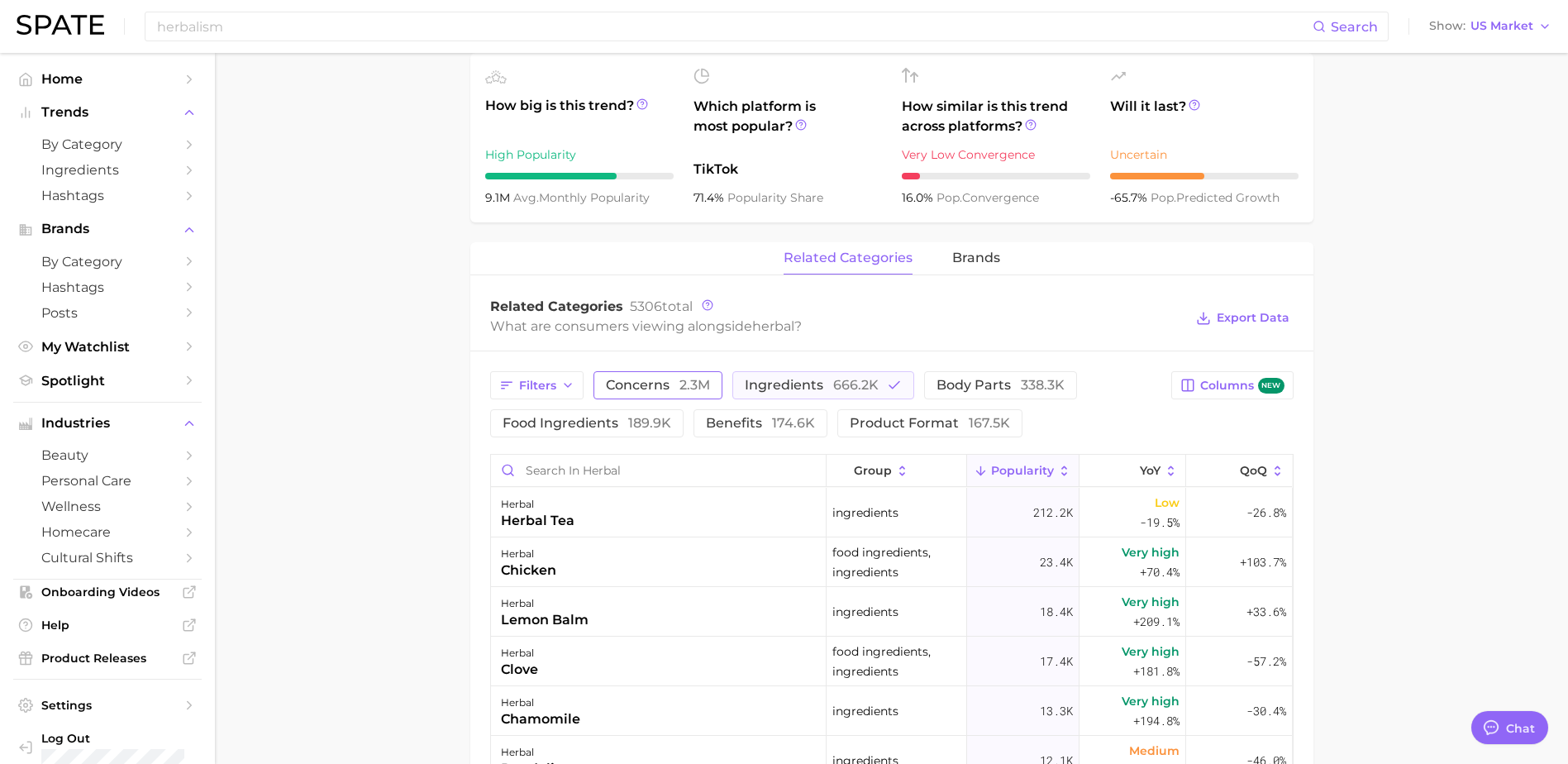
click at [654, 379] on span "concerns 2.3m" at bounding box center [658, 385] width 105 height 13
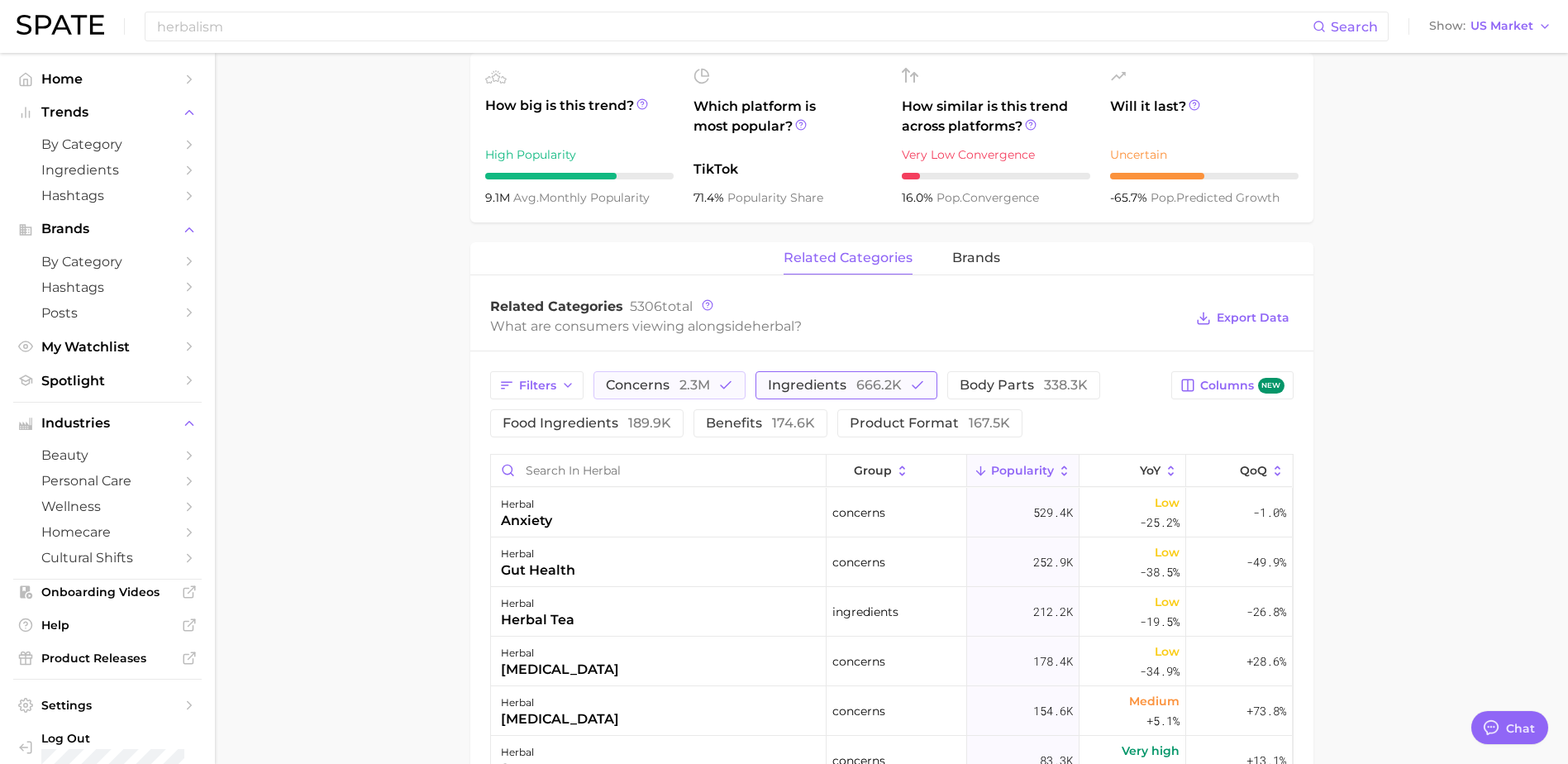
click at [877, 393] on button "ingredients 666.2k" at bounding box center [847, 384] width 182 height 28
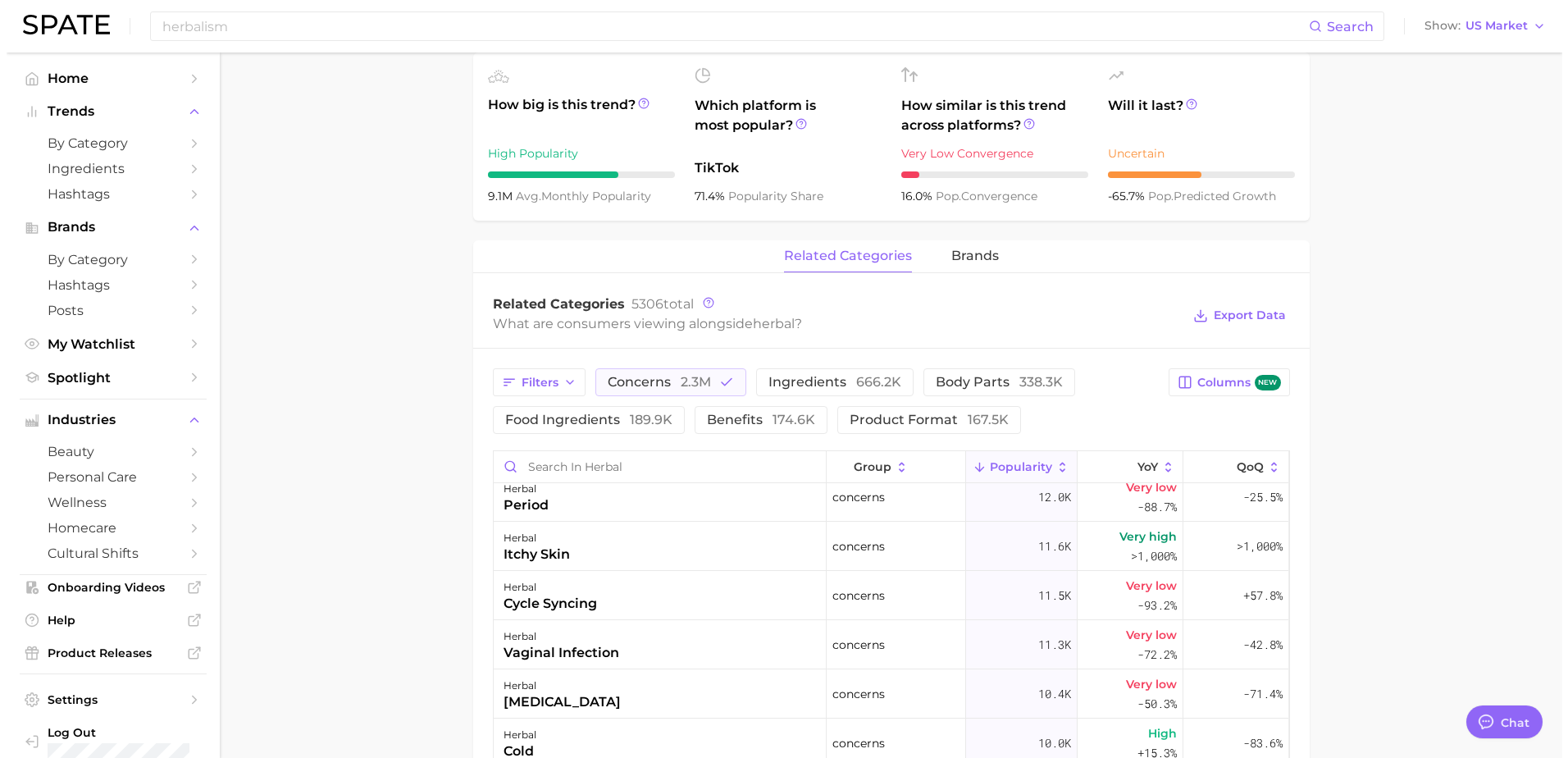
scroll to position [1559, 0]
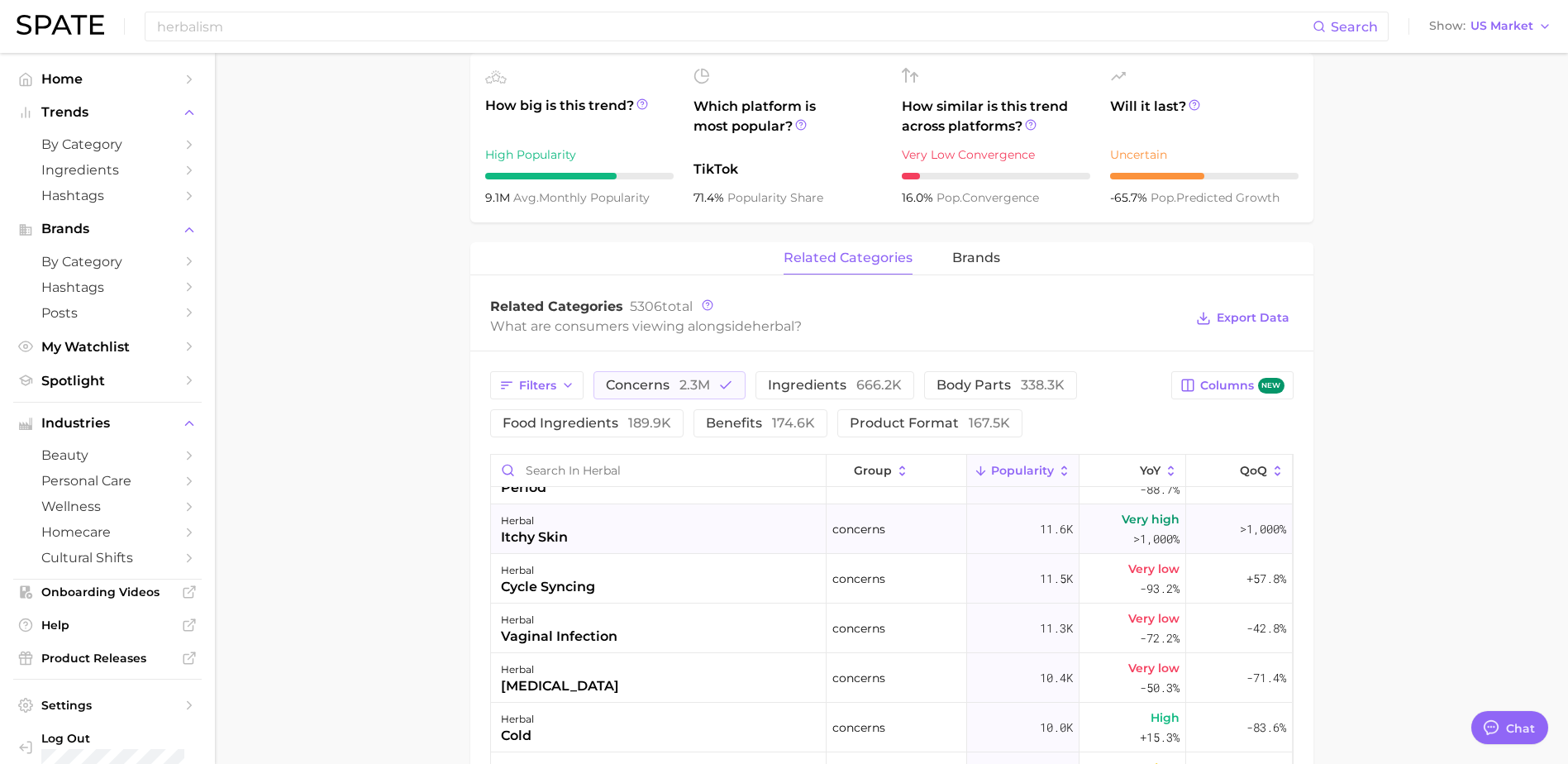
click at [569, 532] on div "herbal itchy skin" at bounding box center [659, 529] width 336 height 50
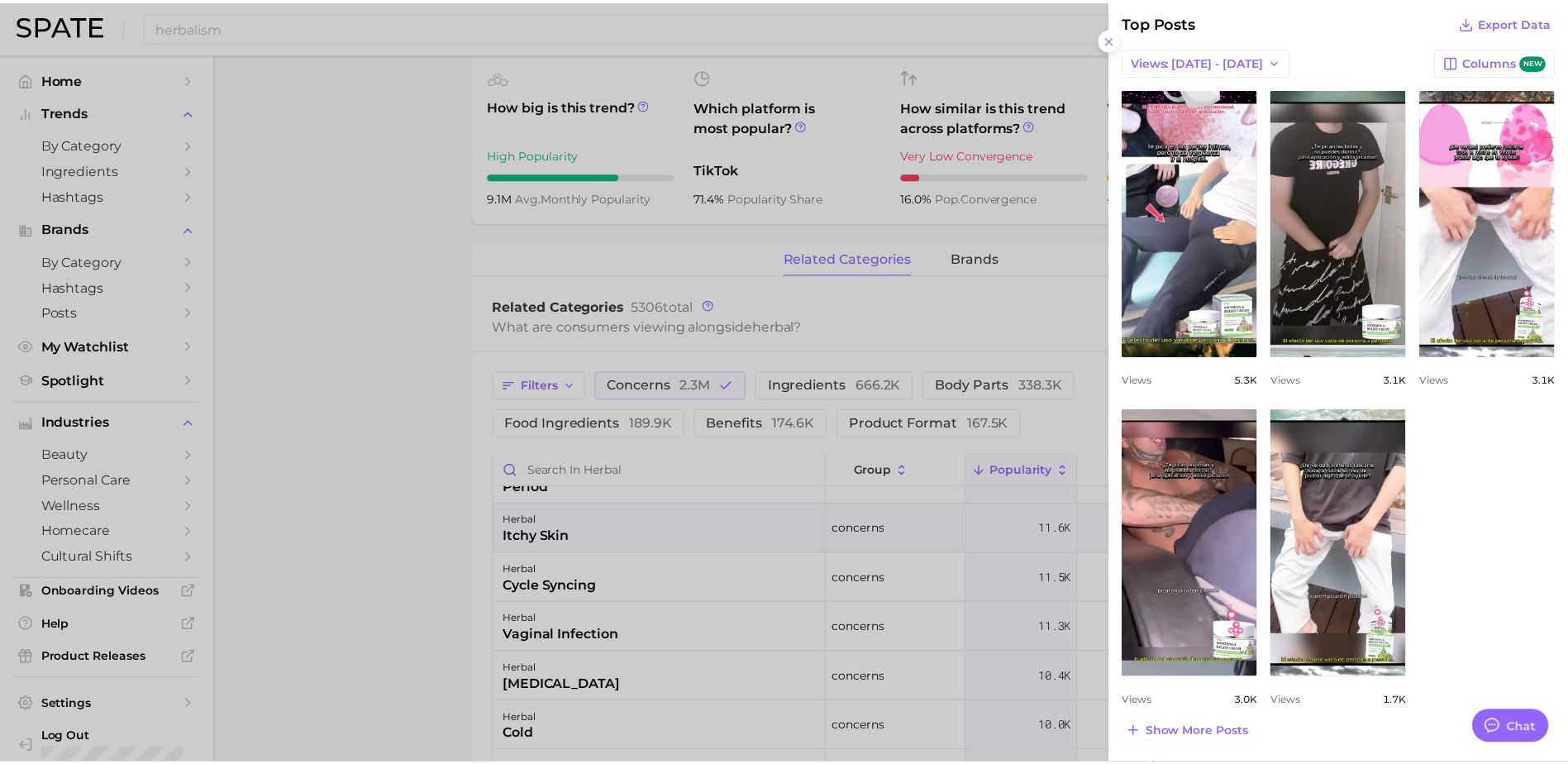
scroll to position [0, 0]
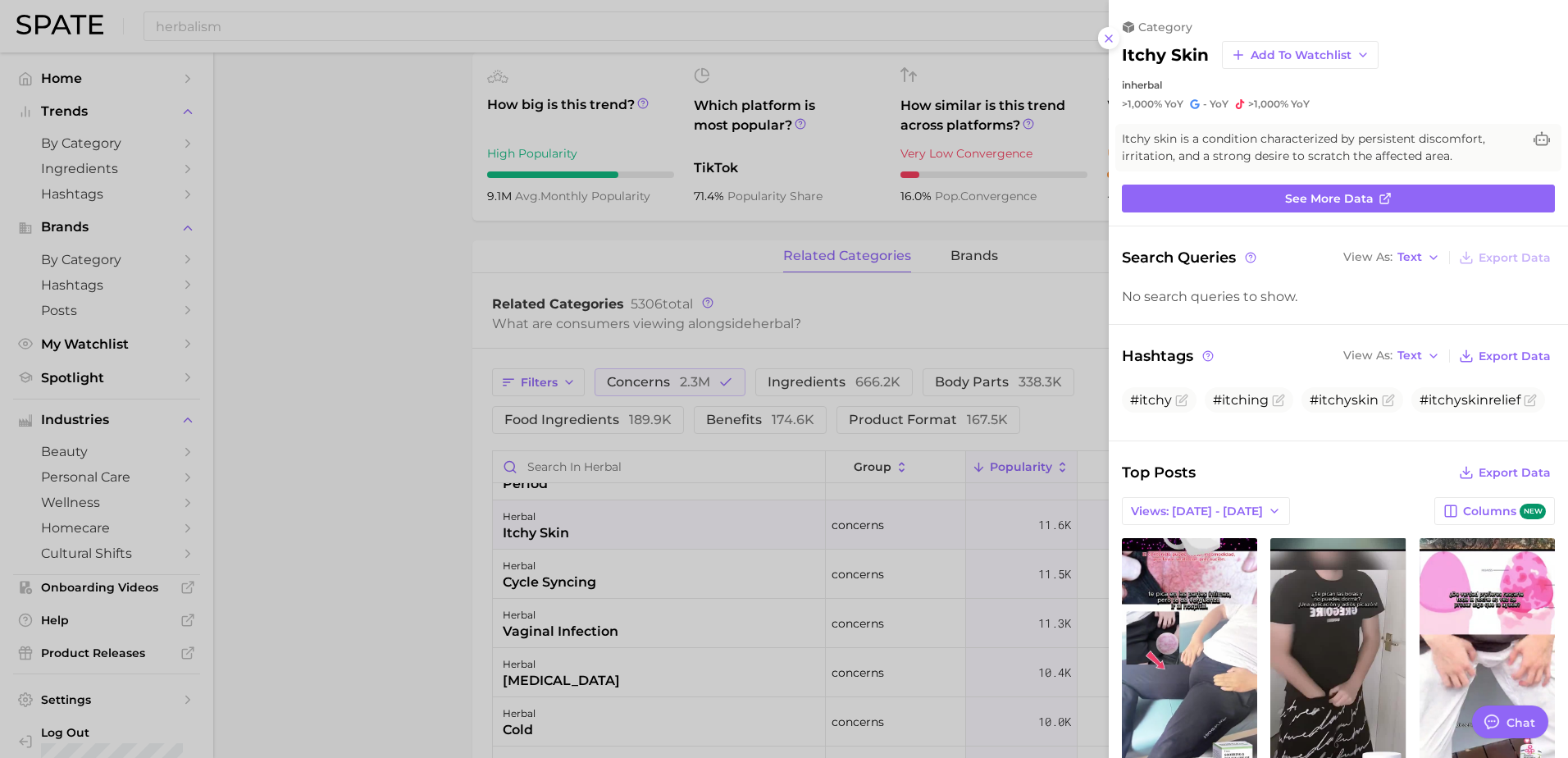
click at [401, 609] on div at bounding box center [784, 379] width 1568 height 758
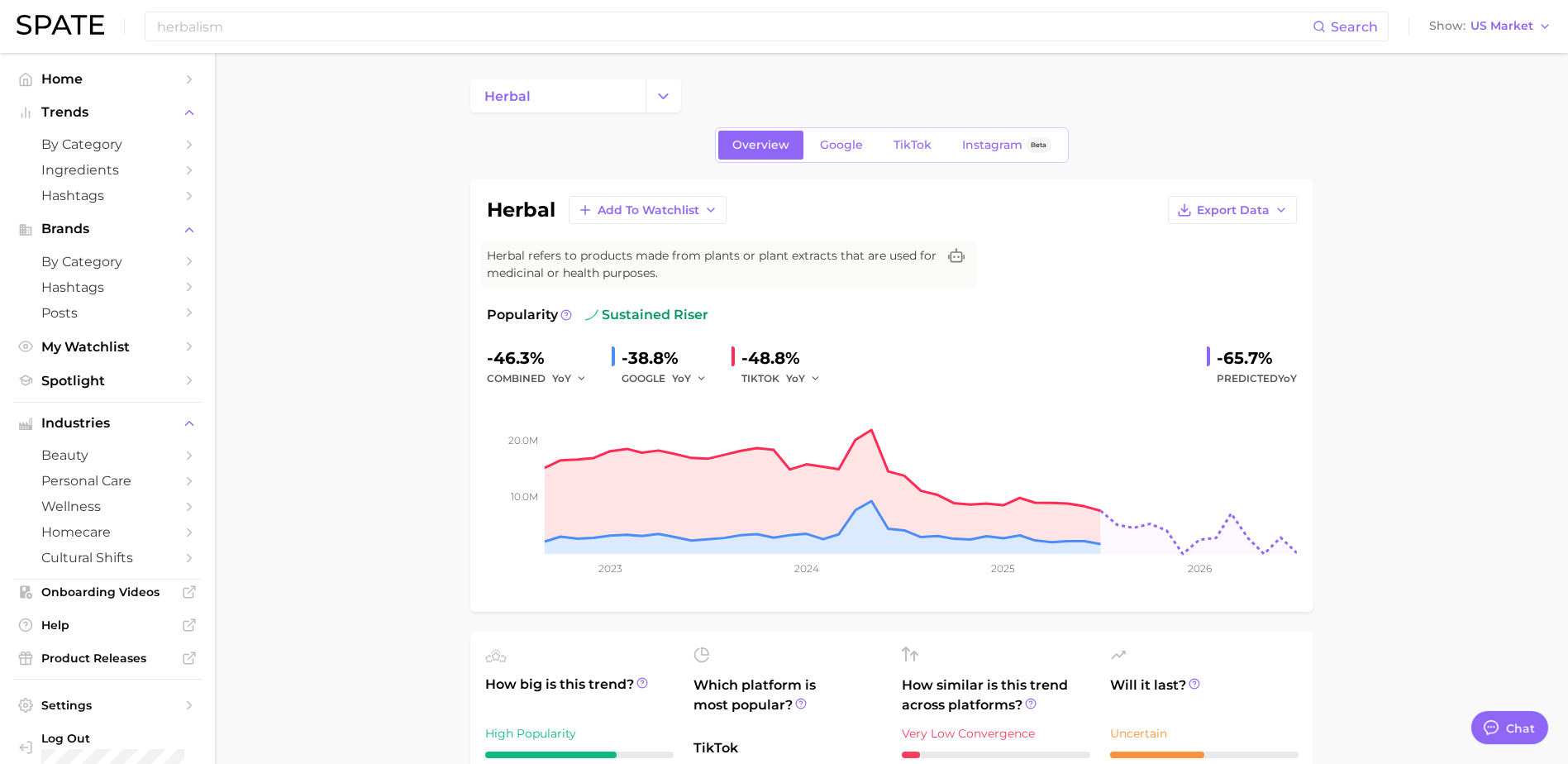
click at [46, 30] on img at bounding box center [61, 25] width 88 height 20
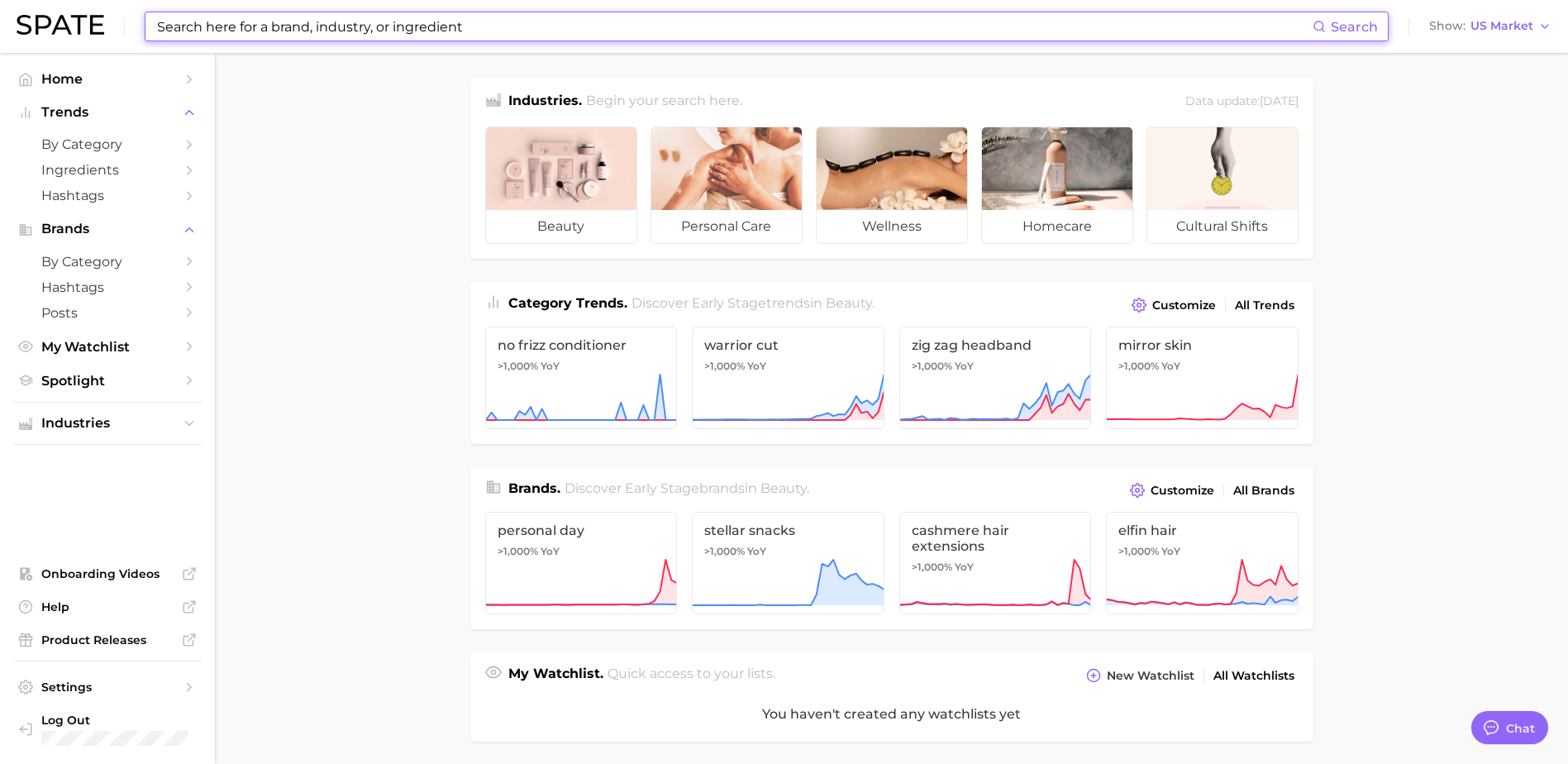
click at [269, 27] on input at bounding box center [734, 26] width 1157 height 28
click at [504, 17] on input at bounding box center [734, 26] width 1157 height 28
click at [482, 30] on input at bounding box center [734, 26] width 1157 height 28
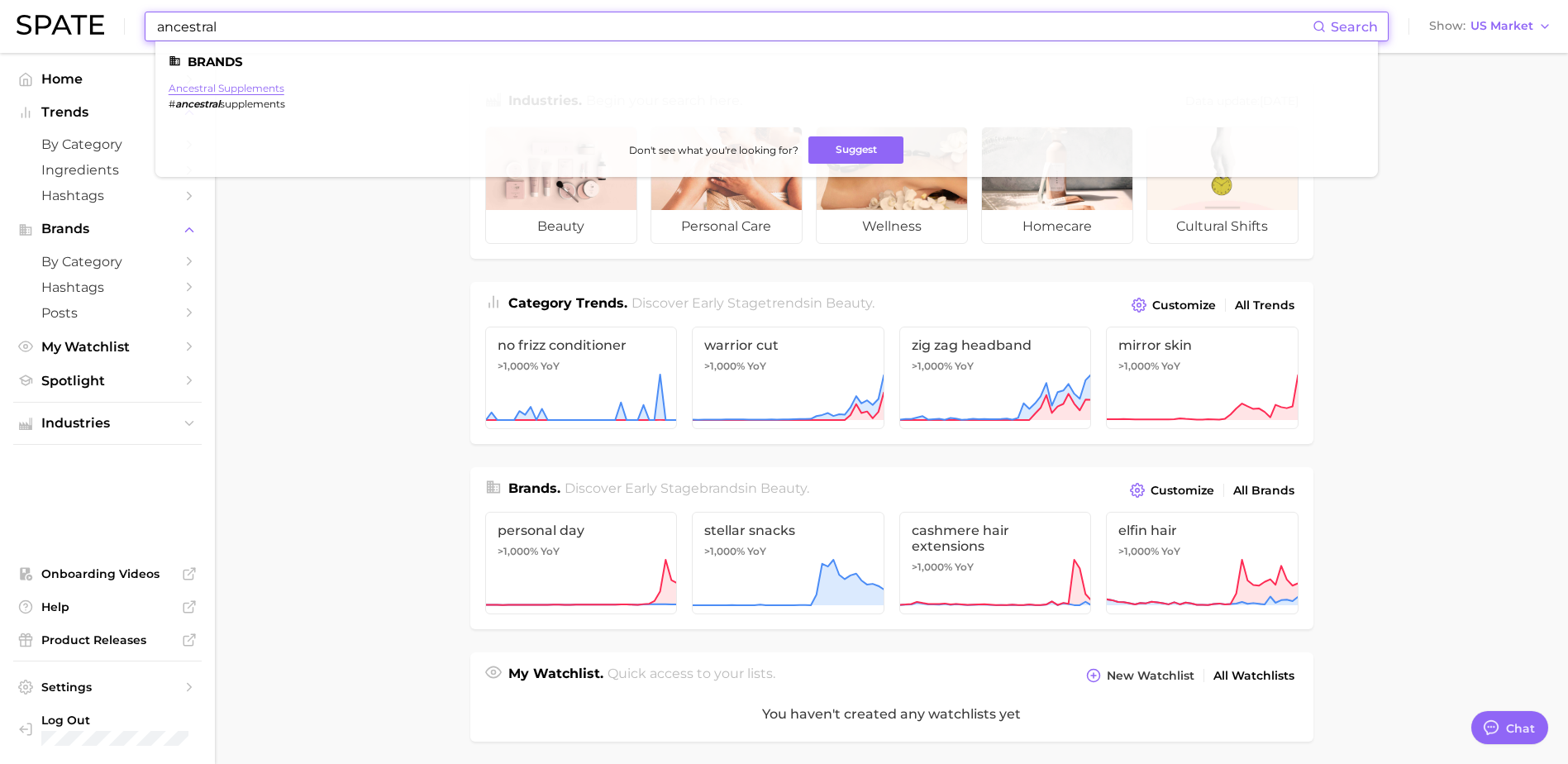
type input "ancestral"
click at [205, 90] on link "ancestral supplements" at bounding box center [227, 88] width 116 height 13
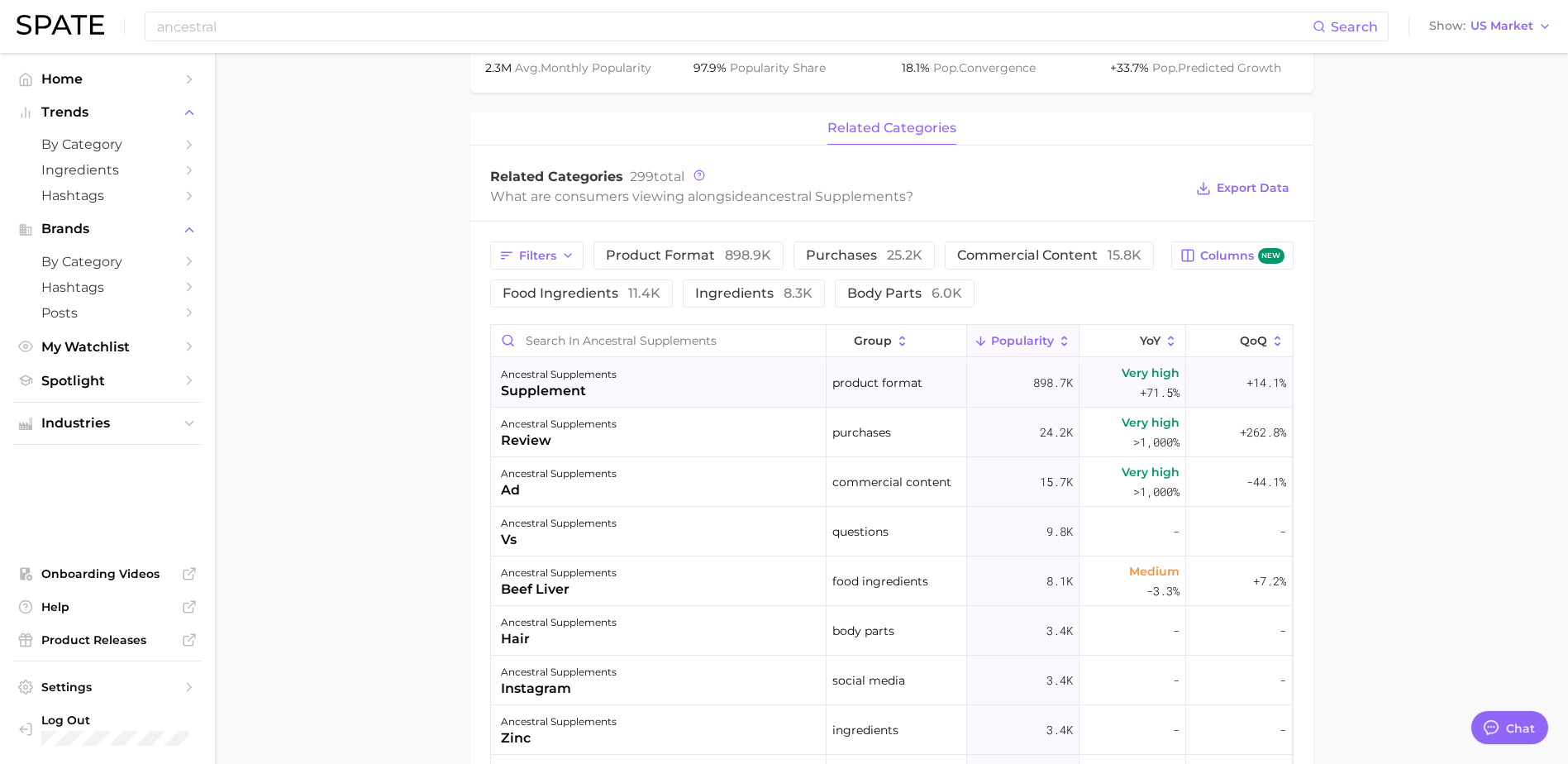
scroll to position [579, 0]
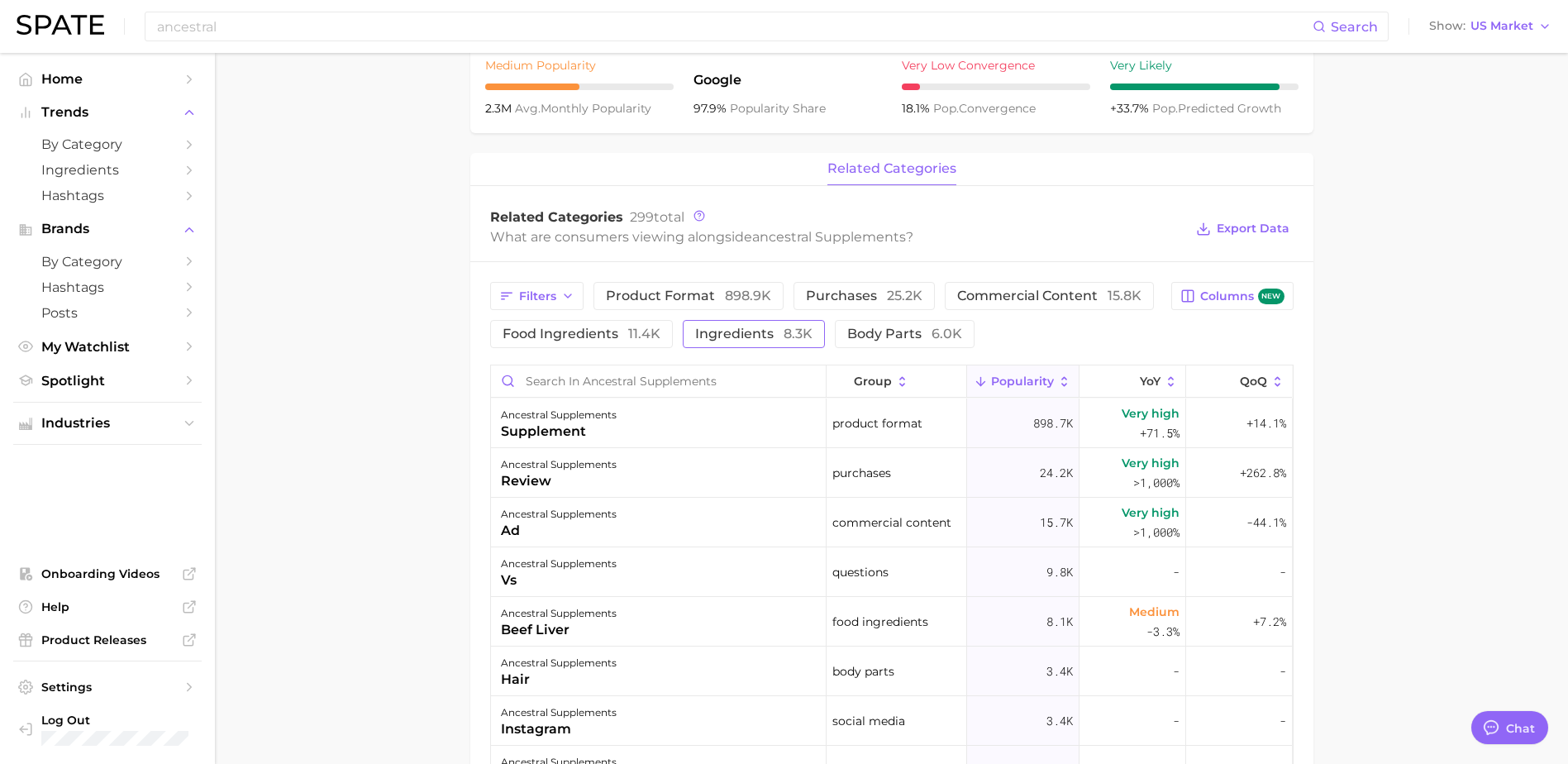
click at [790, 333] on span "8.3k" at bounding box center [798, 334] width 29 height 16
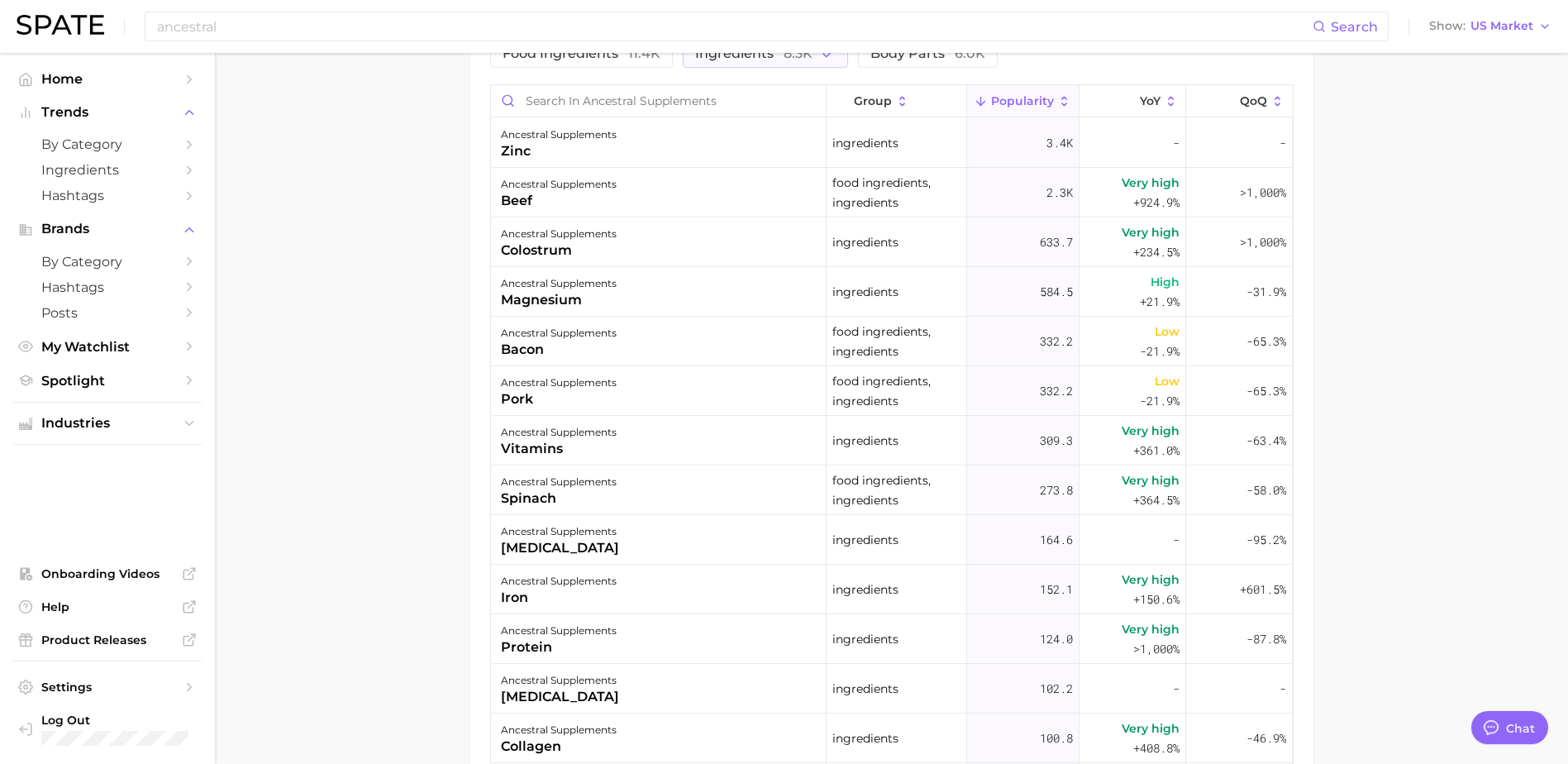
scroll to position [550, 0]
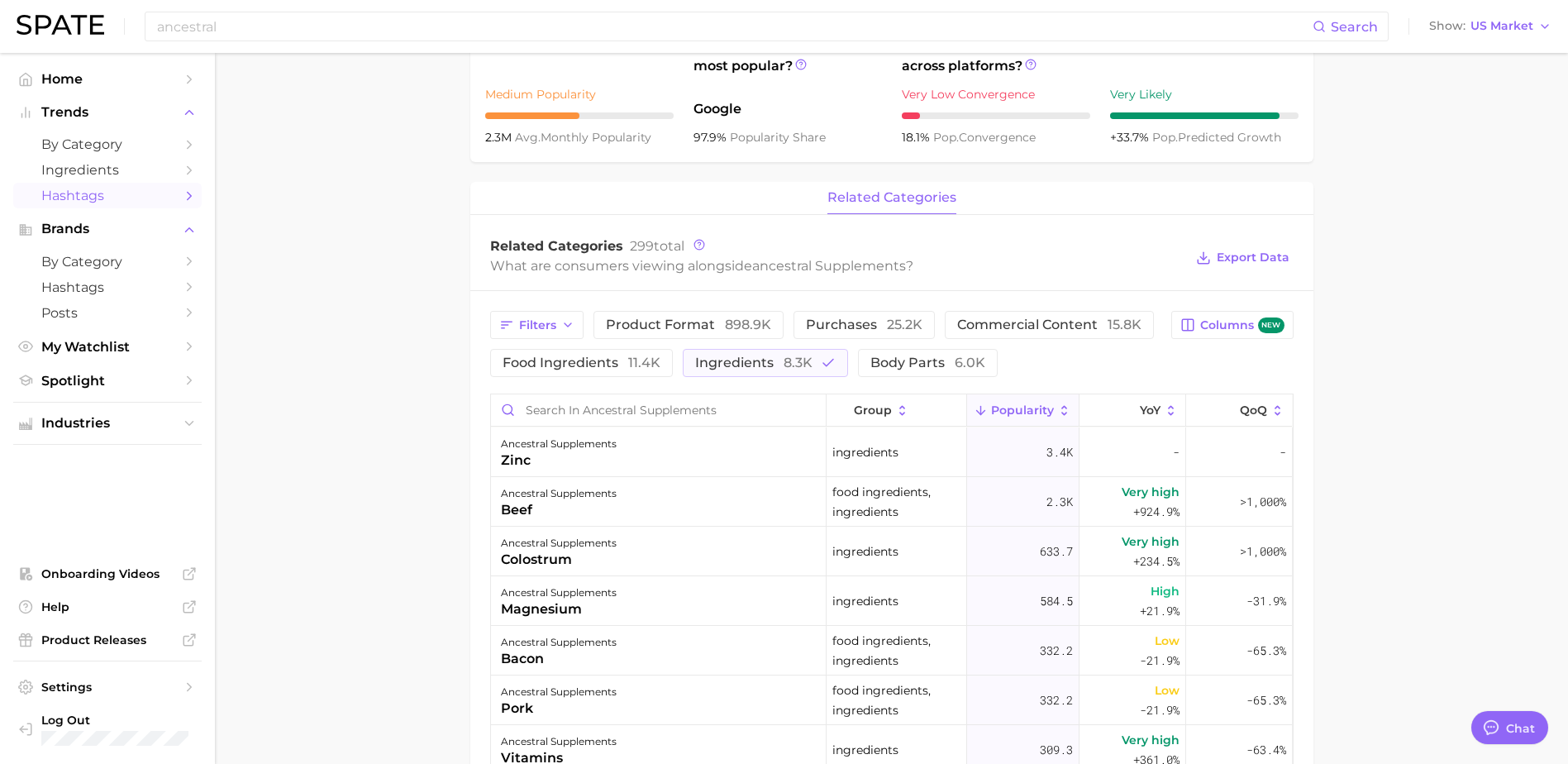
click at [152, 197] on span "Hashtags" at bounding box center [107, 196] width 132 height 16
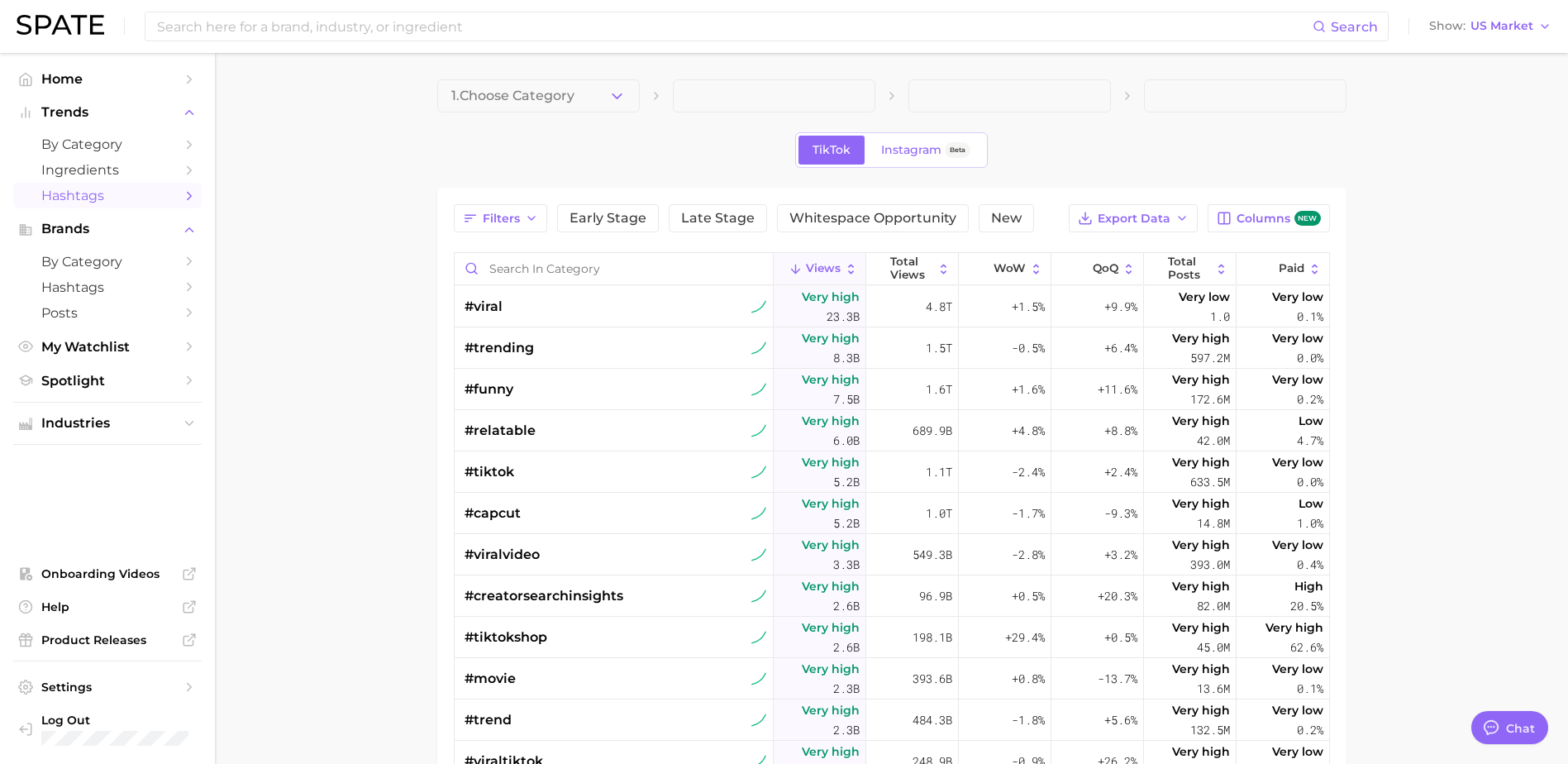
click at [152, 197] on span "Hashtags" at bounding box center [107, 196] width 132 height 16
click at [106, 130] on li "Trends by Category Ingredients Hashtags" at bounding box center [107, 154] width 189 height 108
click at [85, 117] on span "Trends" at bounding box center [107, 113] width 132 height 15
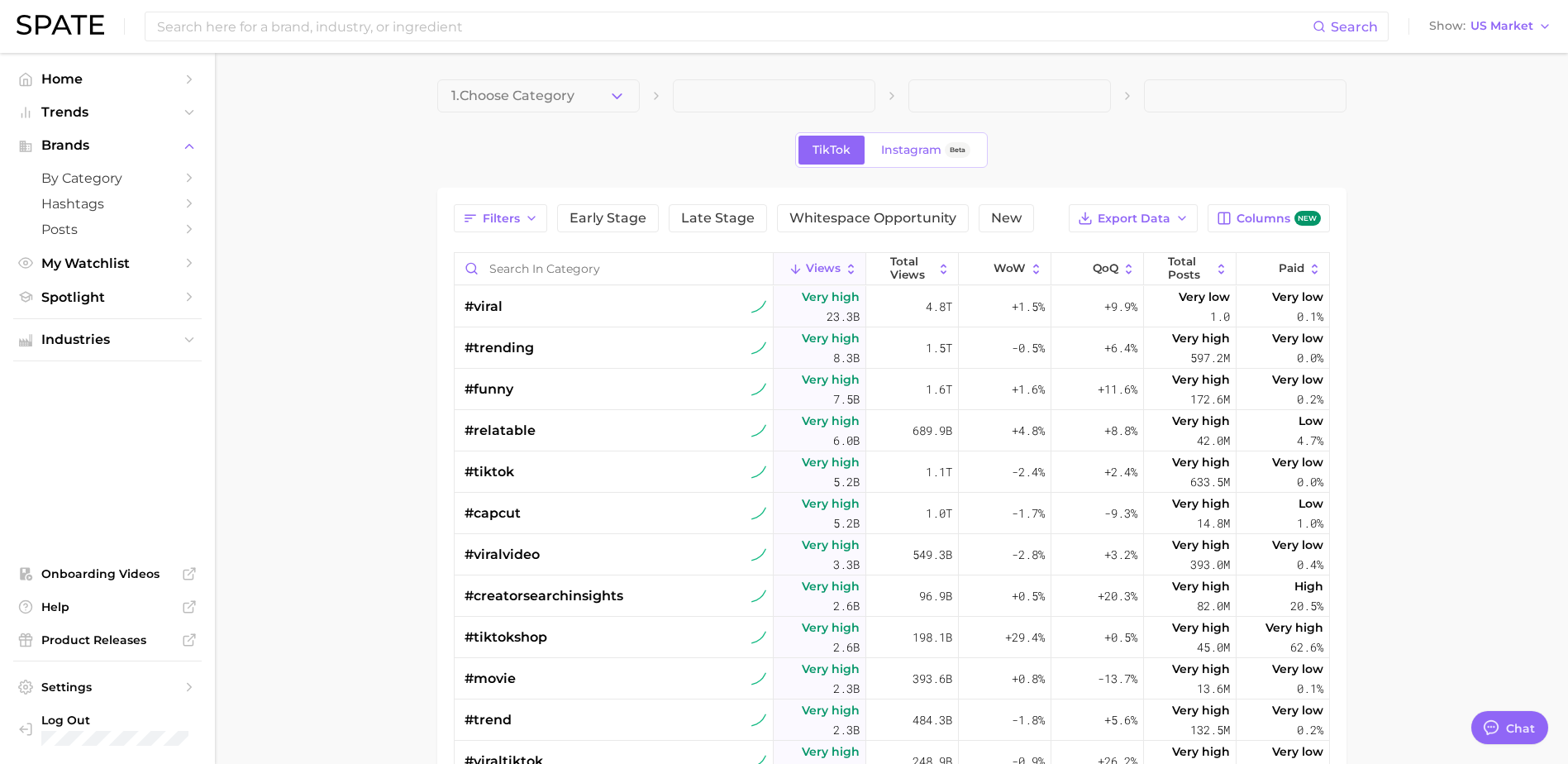
click at [71, 97] on ul "Home Trends Brands by Category Hashtags Posts My Watchlist Spotlight" at bounding box center [107, 188] width 189 height 244
click at [71, 113] on span "Trends" at bounding box center [107, 113] width 132 height 15
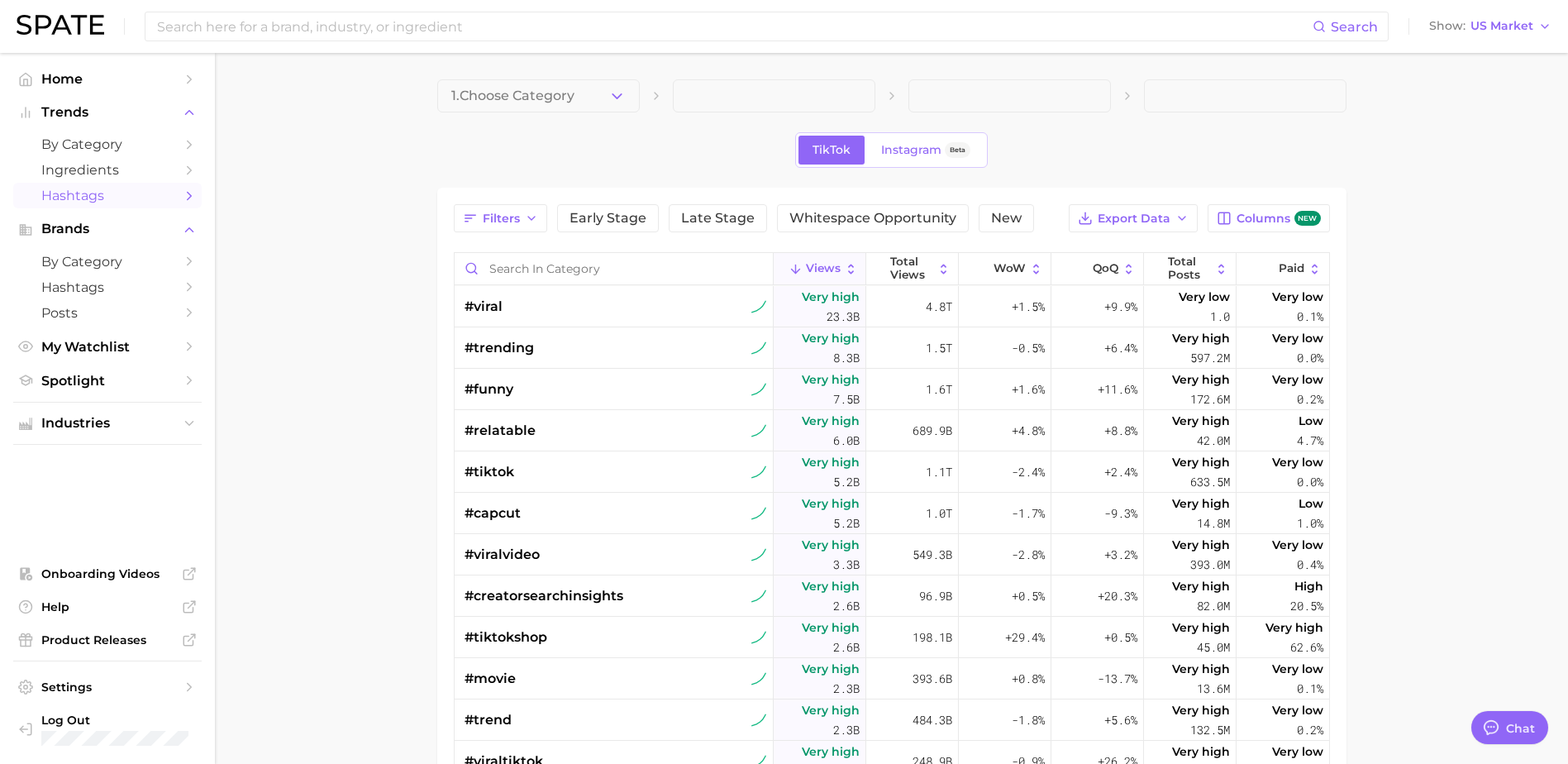
click at [107, 191] on span "Hashtags" at bounding box center [107, 196] width 132 height 16
click at [583, 209] on button "Early Stage" at bounding box center [608, 218] width 102 height 28
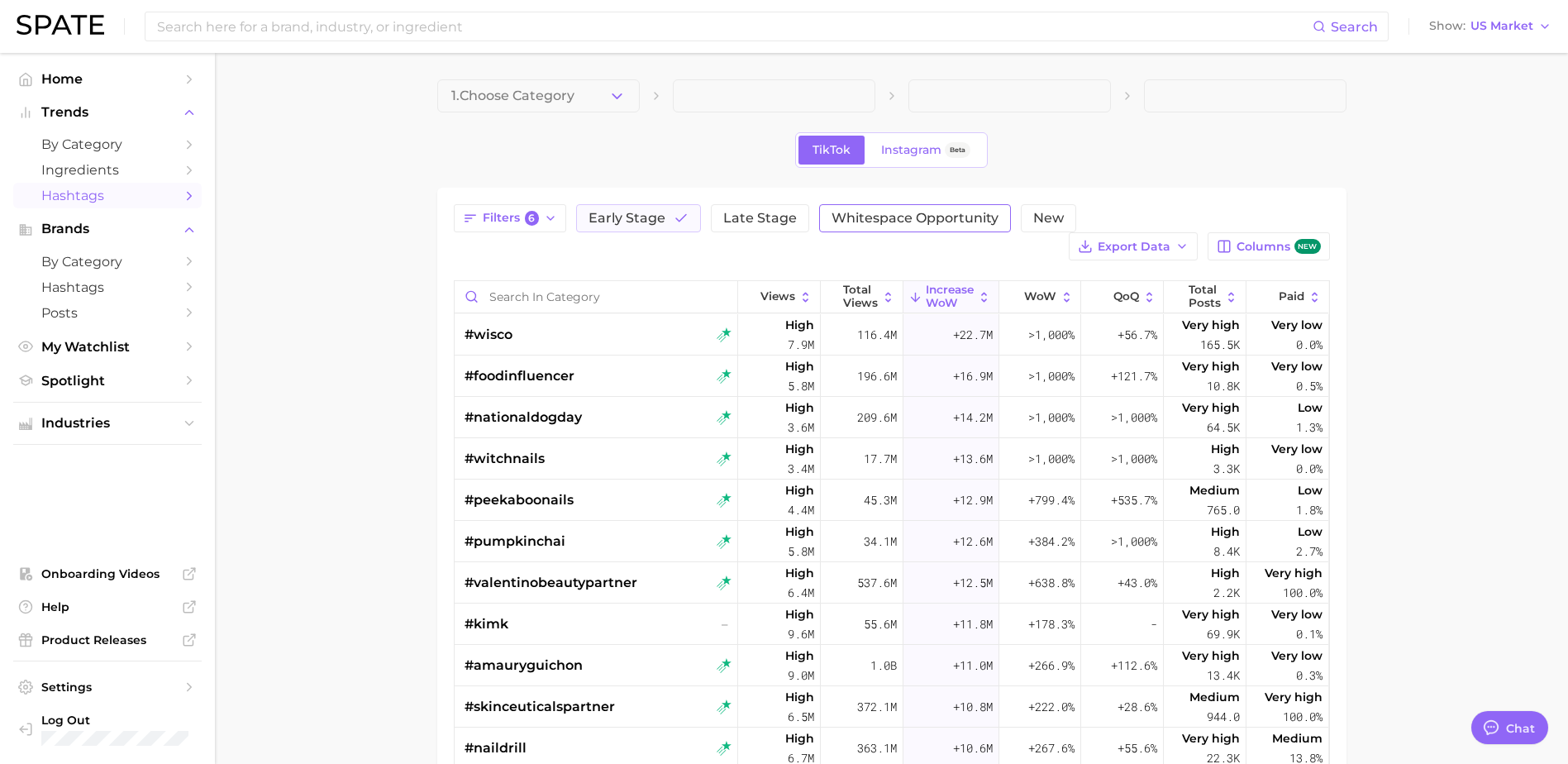
click at [910, 216] on span "Whitespace Opportunity" at bounding box center [915, 218] width 167 height 13
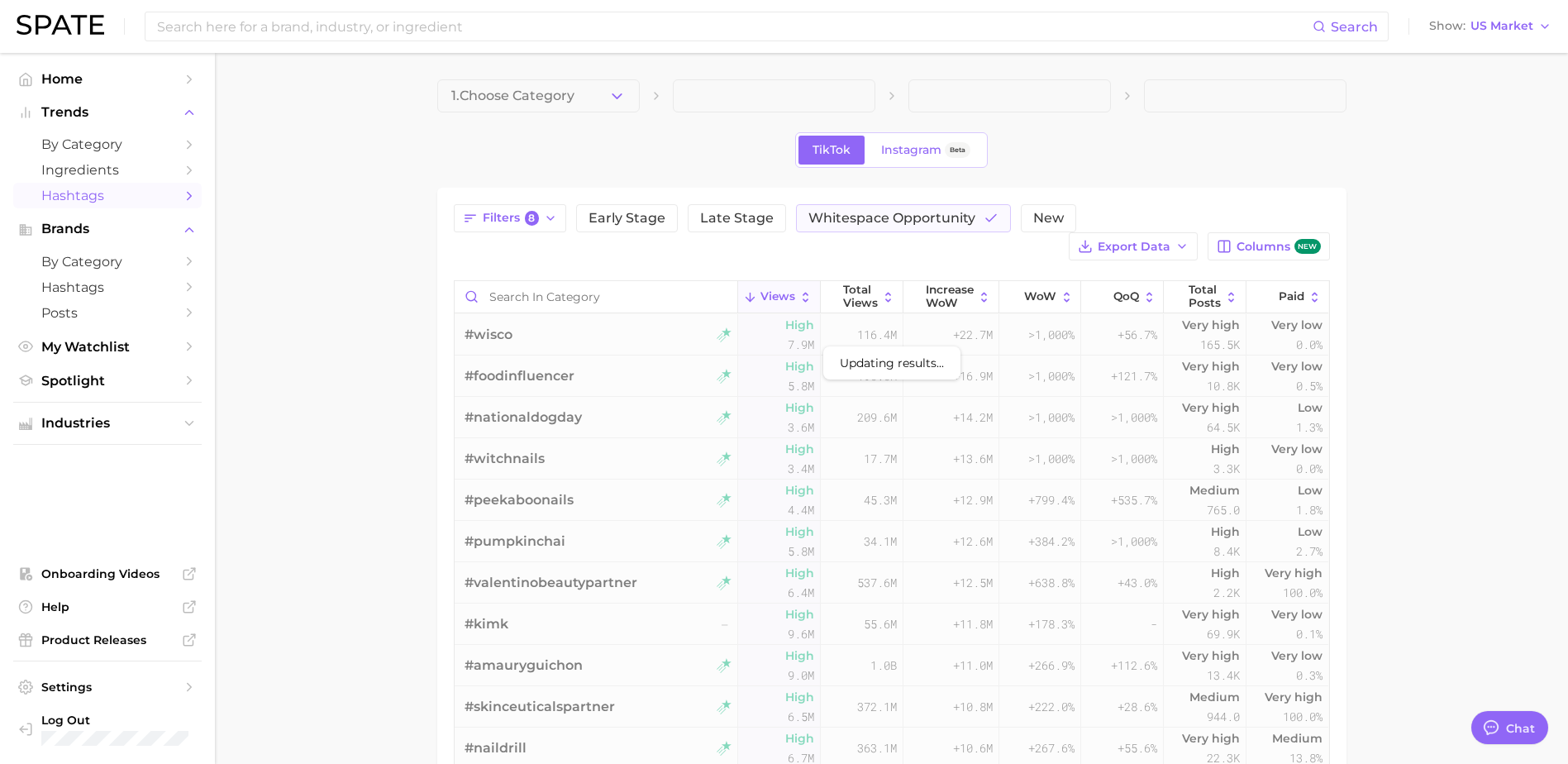
click at [110, 362] on ul "Home Trends by Category Ingredients Hashtags Brands by Category Hashtags Posts …" at bounding box center [107, 230] width 189 height 327
click at [122, 422] on span "Industries" at bounding box center [107, 423] width 132 height 15
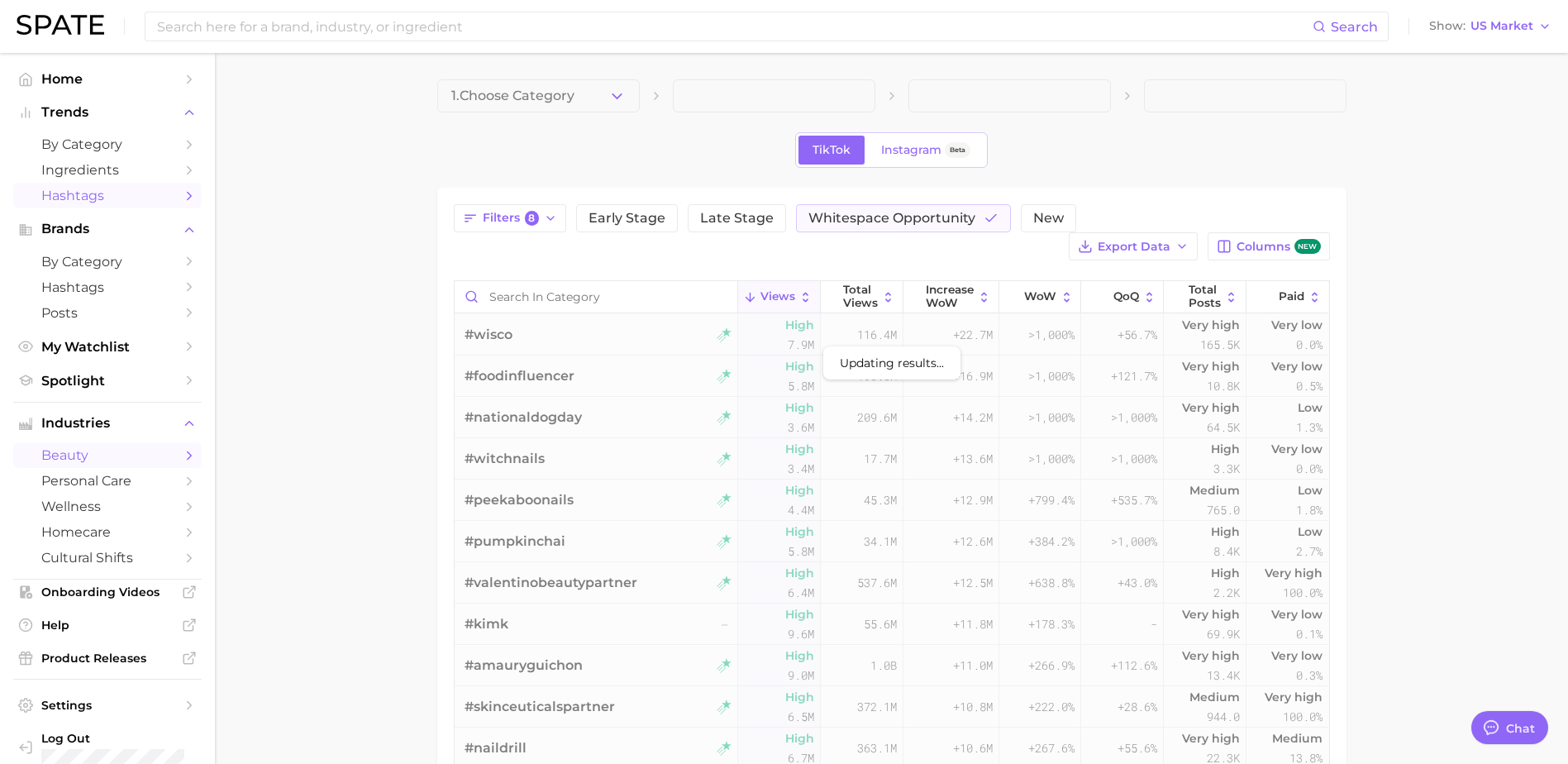
click at [127, 450] on span "beauty" at bounding box center [107, 456] width 132 height 16
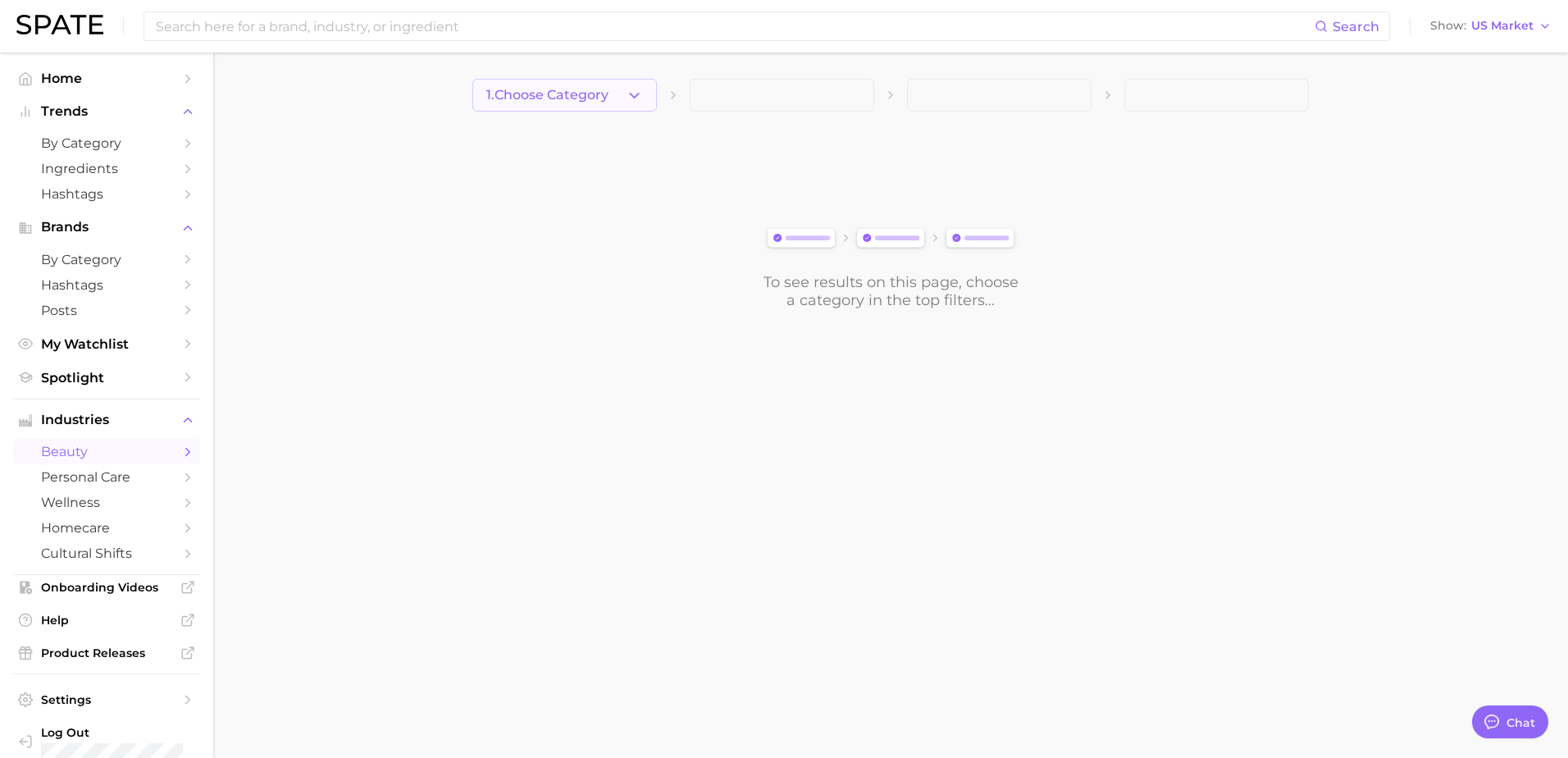
click at [609, 96] on span "1. Choose Category" at bounding box center [548, 95] width 122 height 15
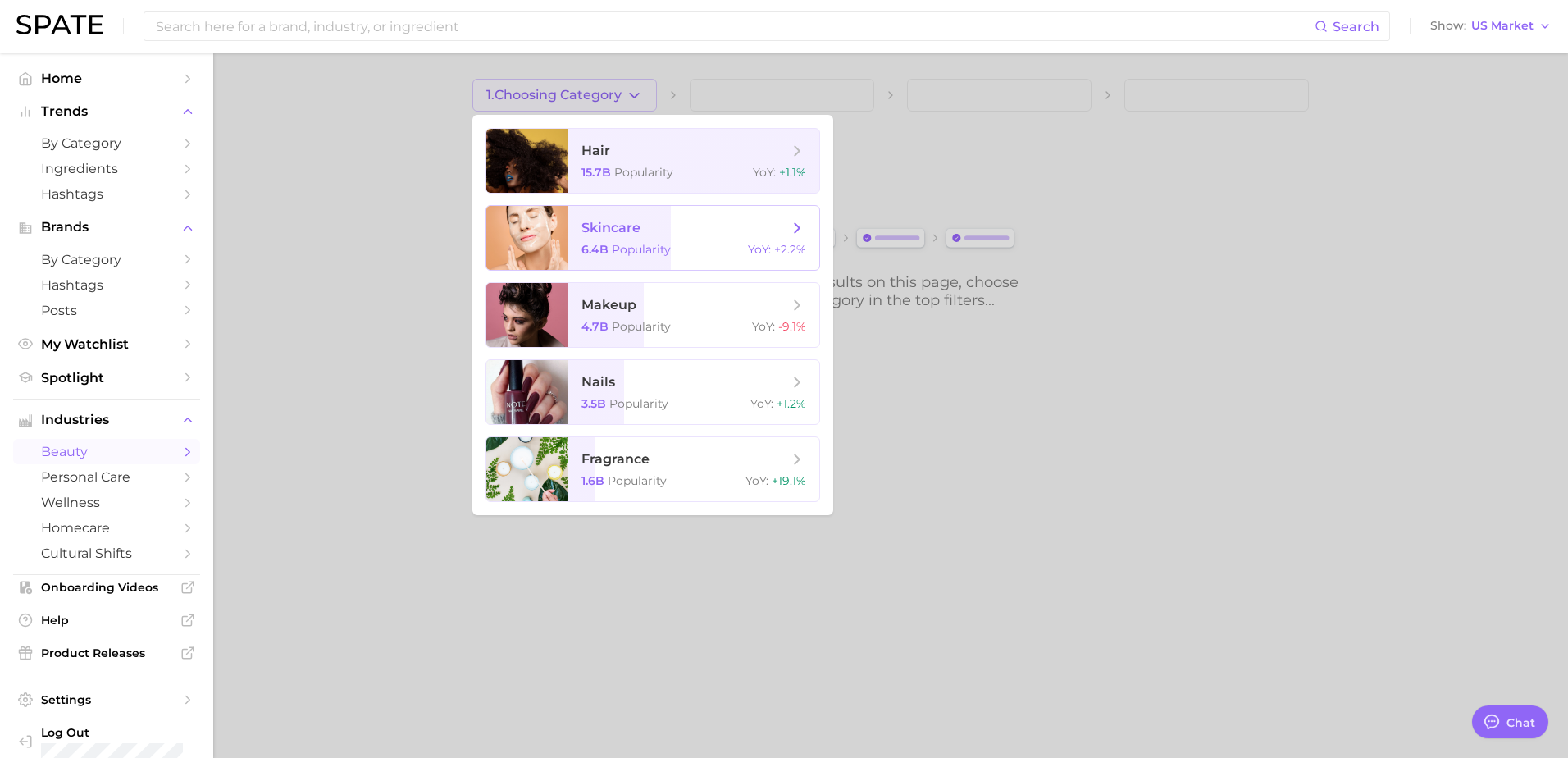
click at [651, 236] on span "skincare" at bounding box center [684, 228] width 207 height 18
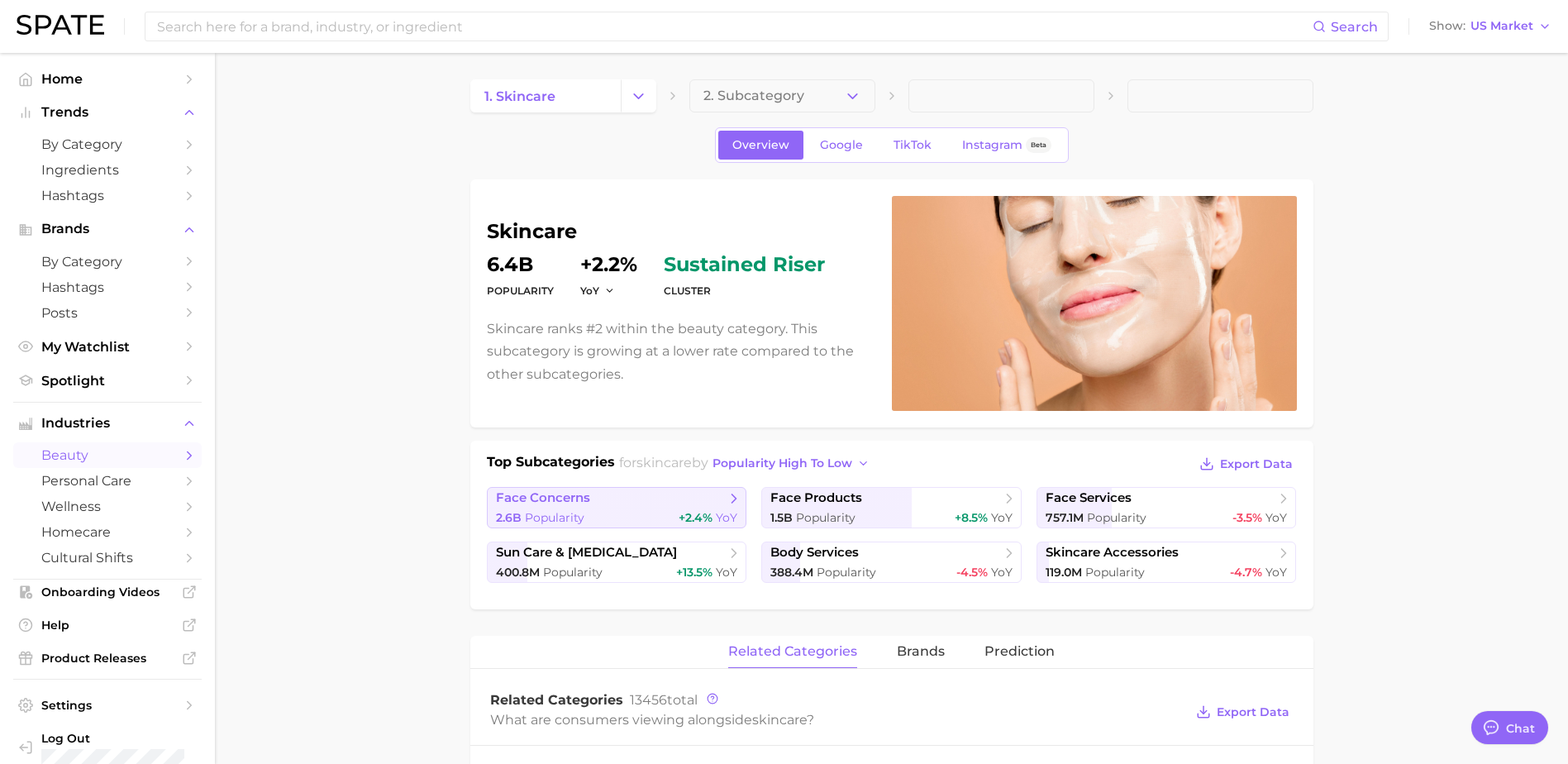
click at [662, 504] on span "face concerns" at bounding box center [610, 499] width 230 height 17
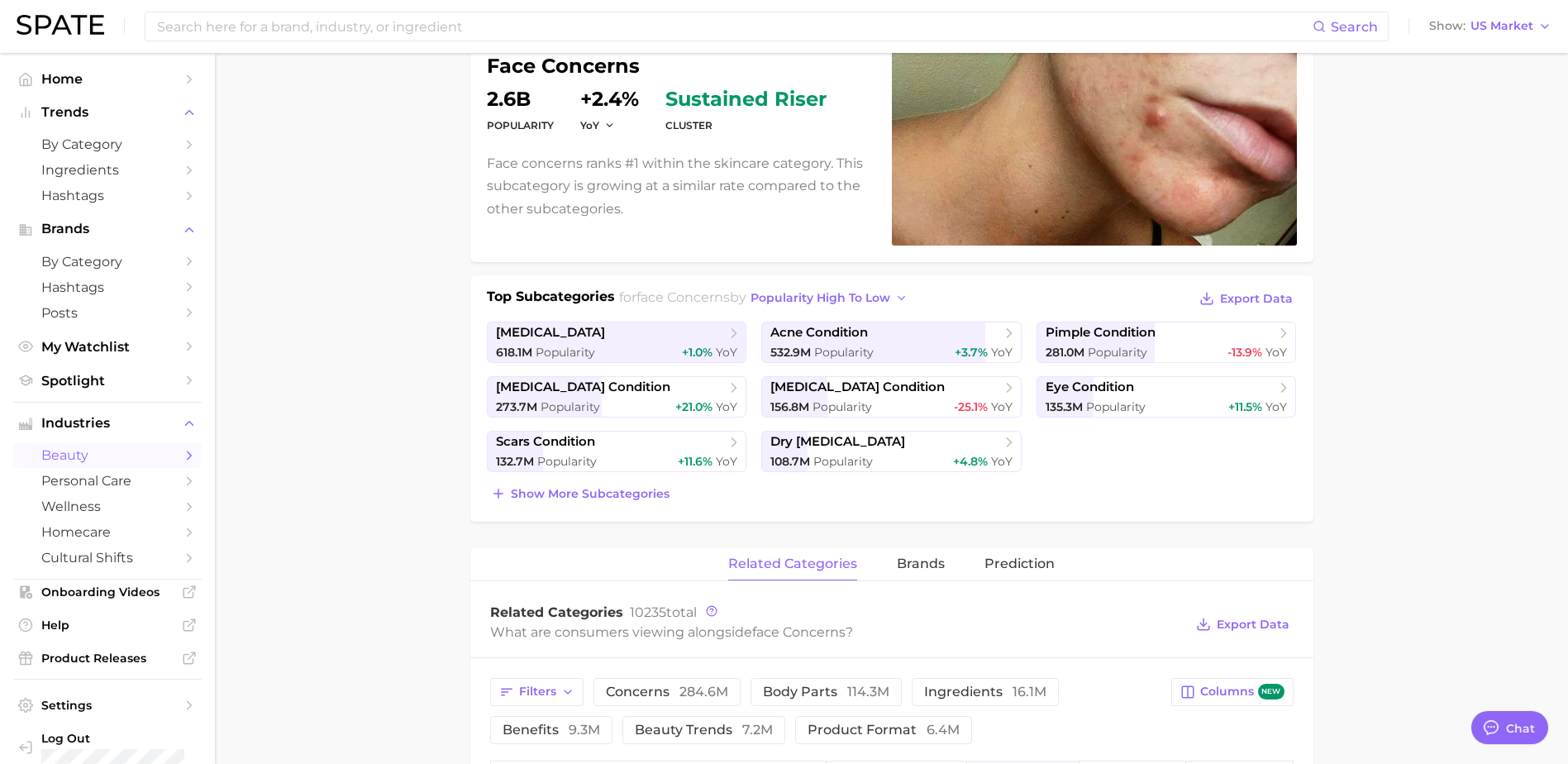
scroll to position [248, 0]
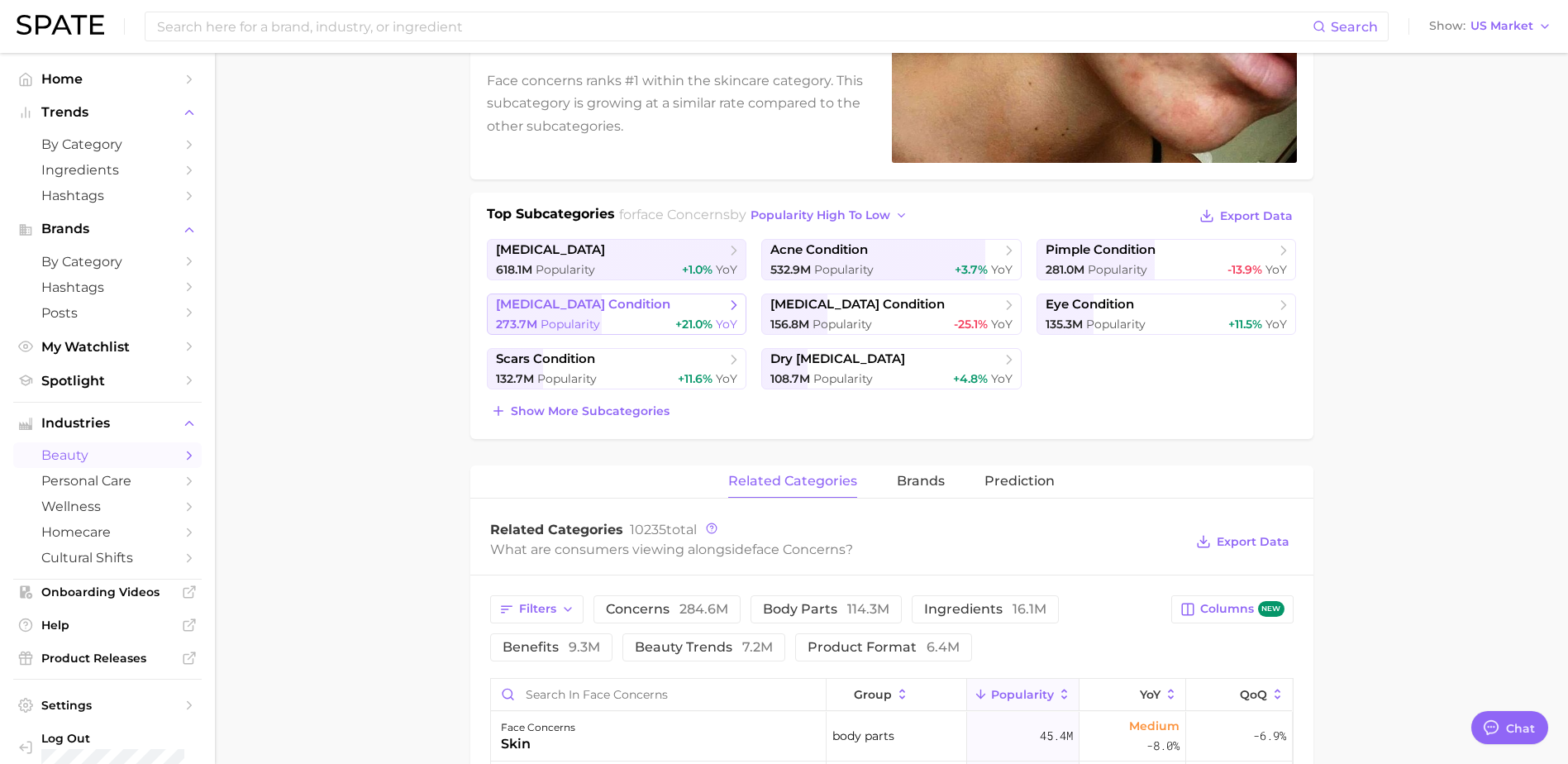
click at [600, 318] on div "273.7m Popularity +21.0% YoY" at bounding box center [616, 324] width 242 height 16
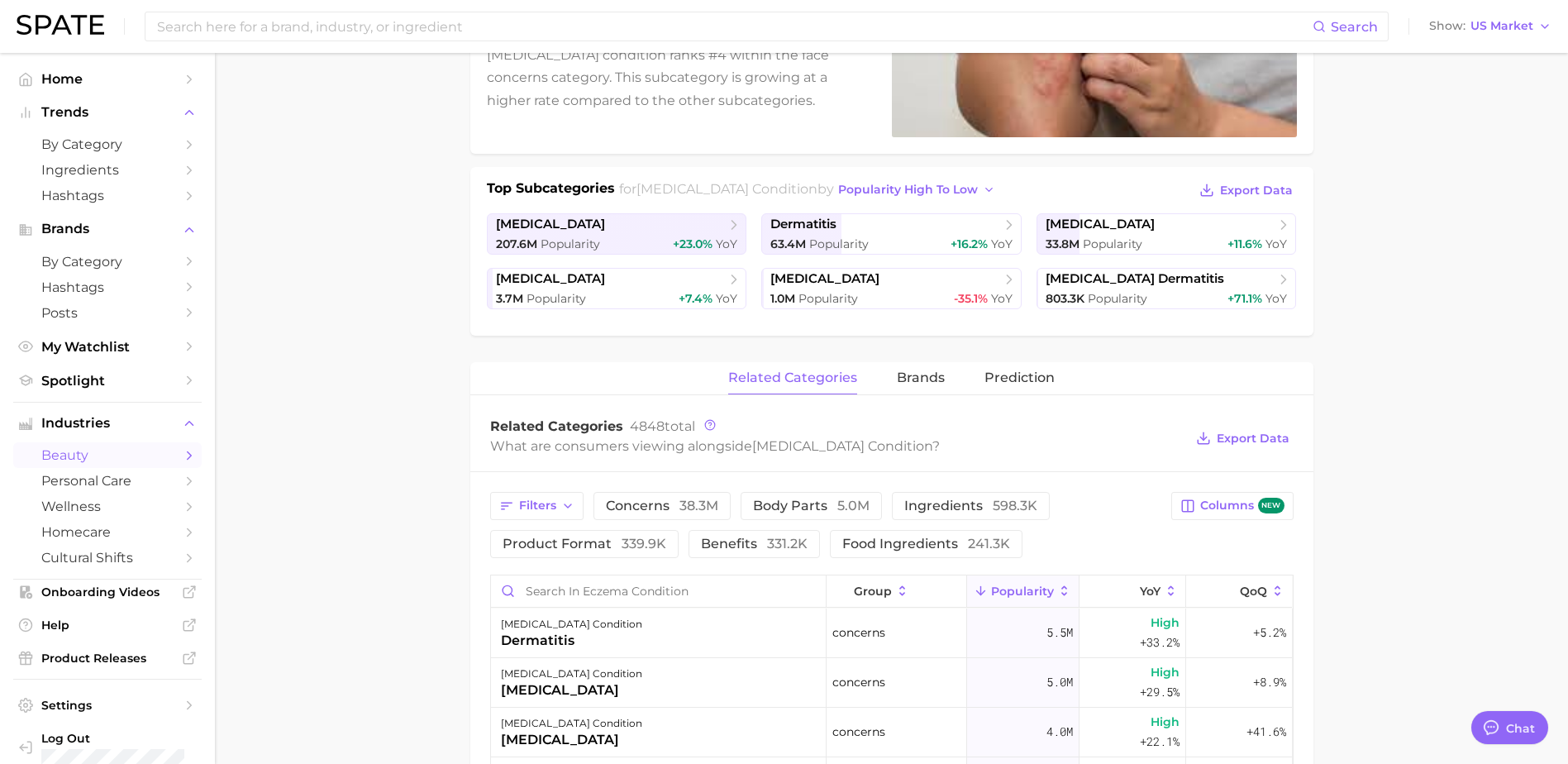
scroll to position [248, 0]
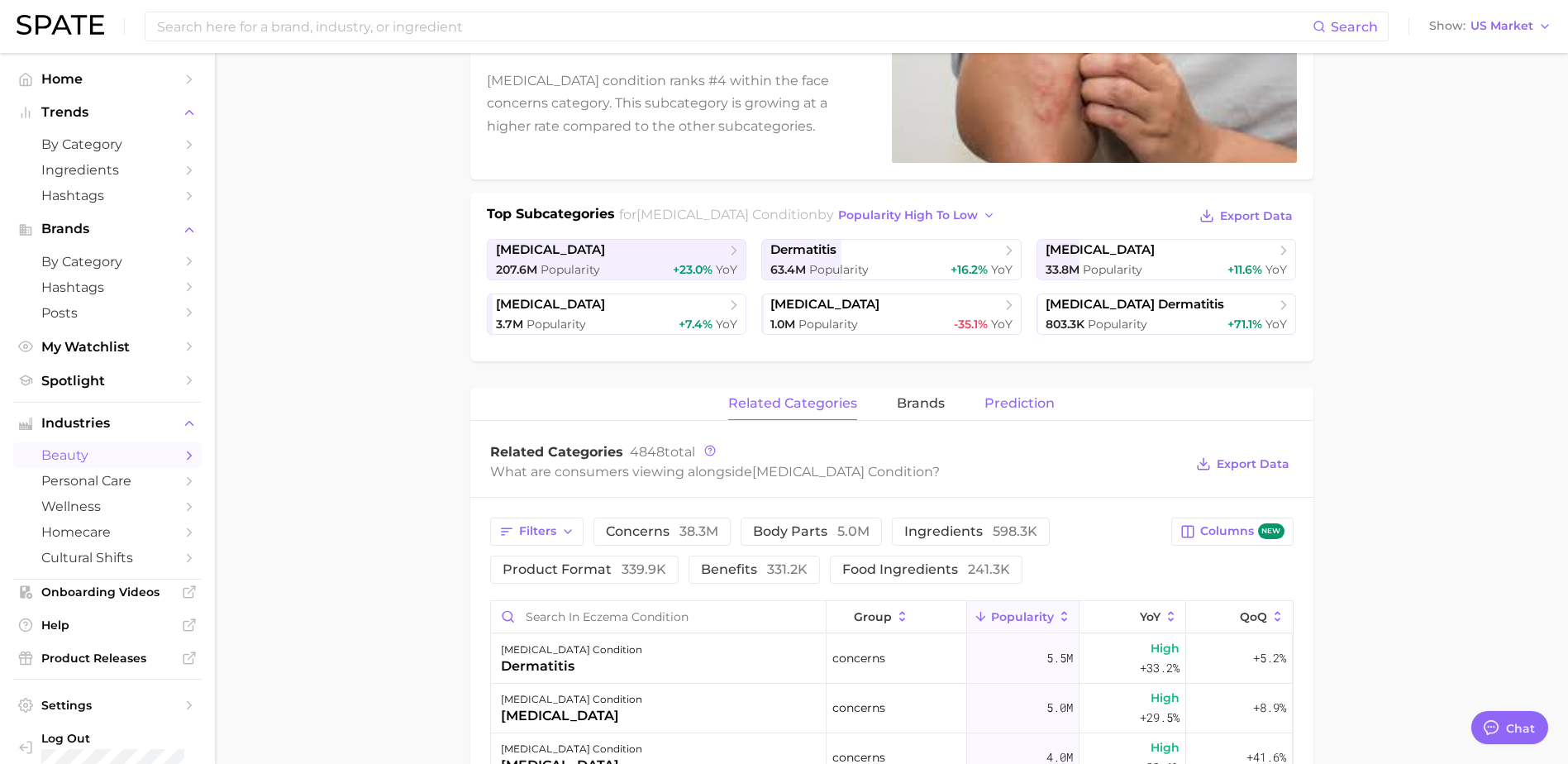
click at [1022, 407] on span "Prediction" at bounding box center [1019, 403] width 71 height 15
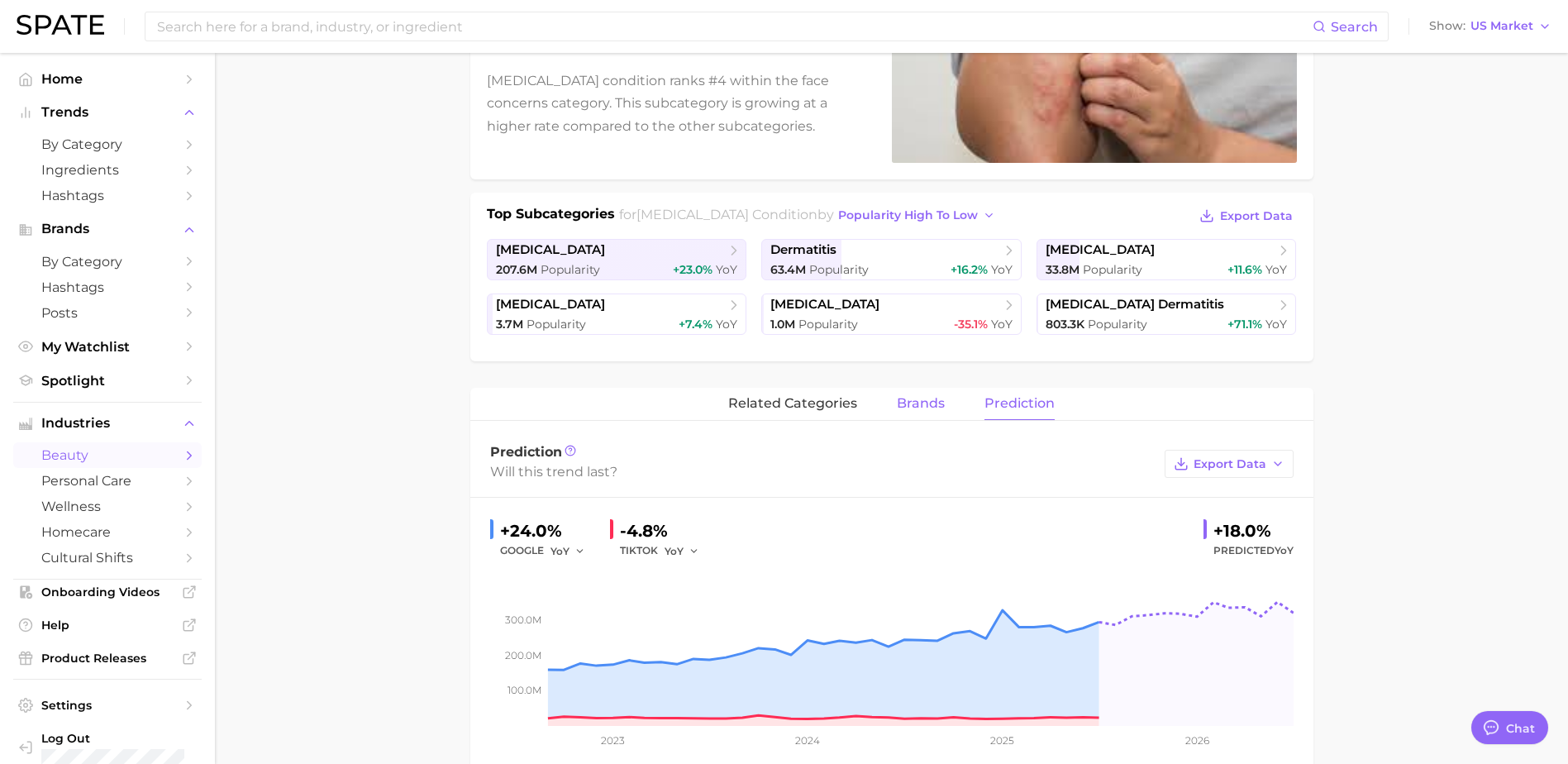
click at [933, 396] on span "brands" at bounding box center [921, 403] width 48 height 15
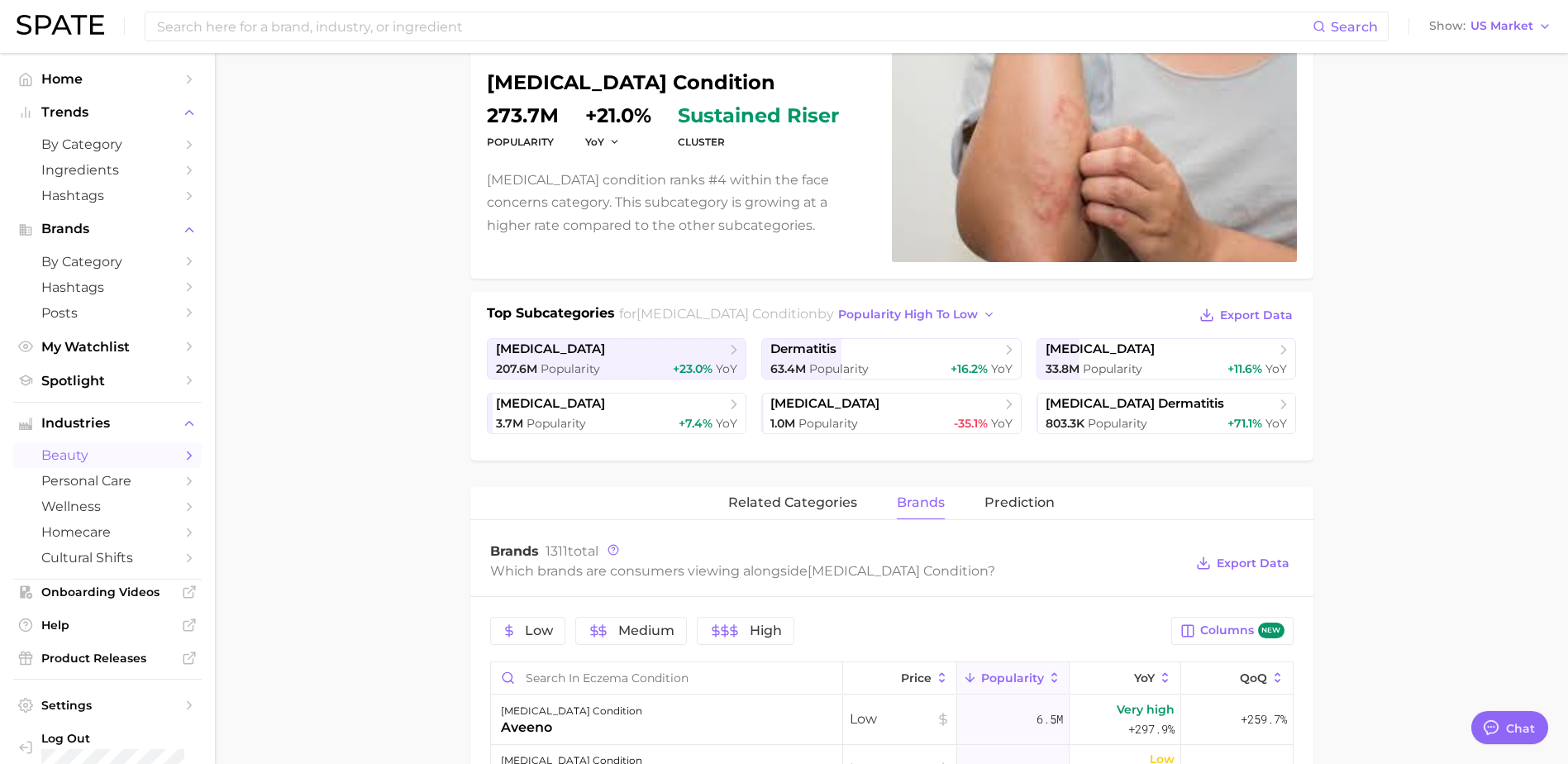
scroll to position [251, 0]
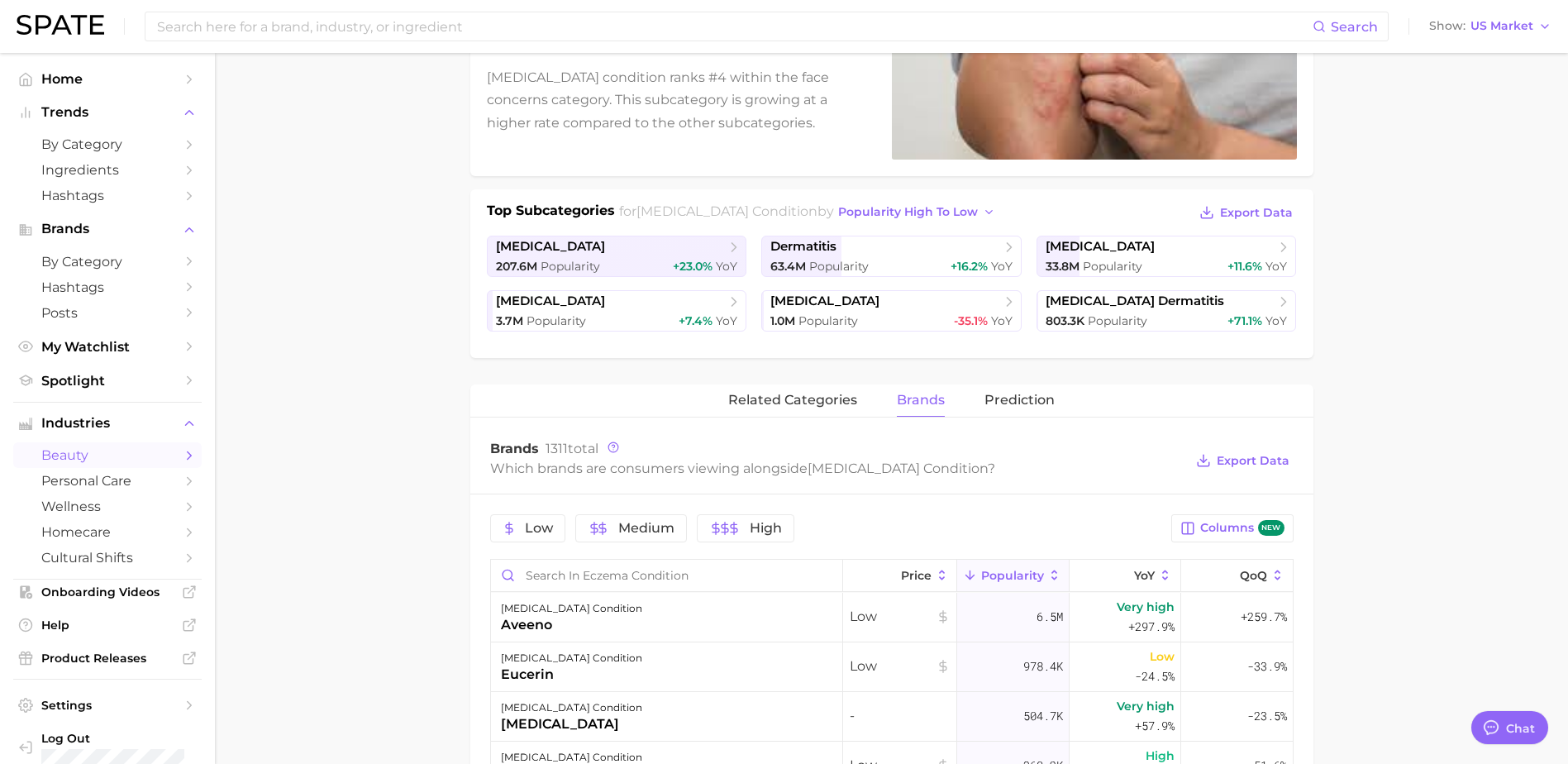
click at [966, 573] on icon at bounding box center [970, 575] width 15 height 15
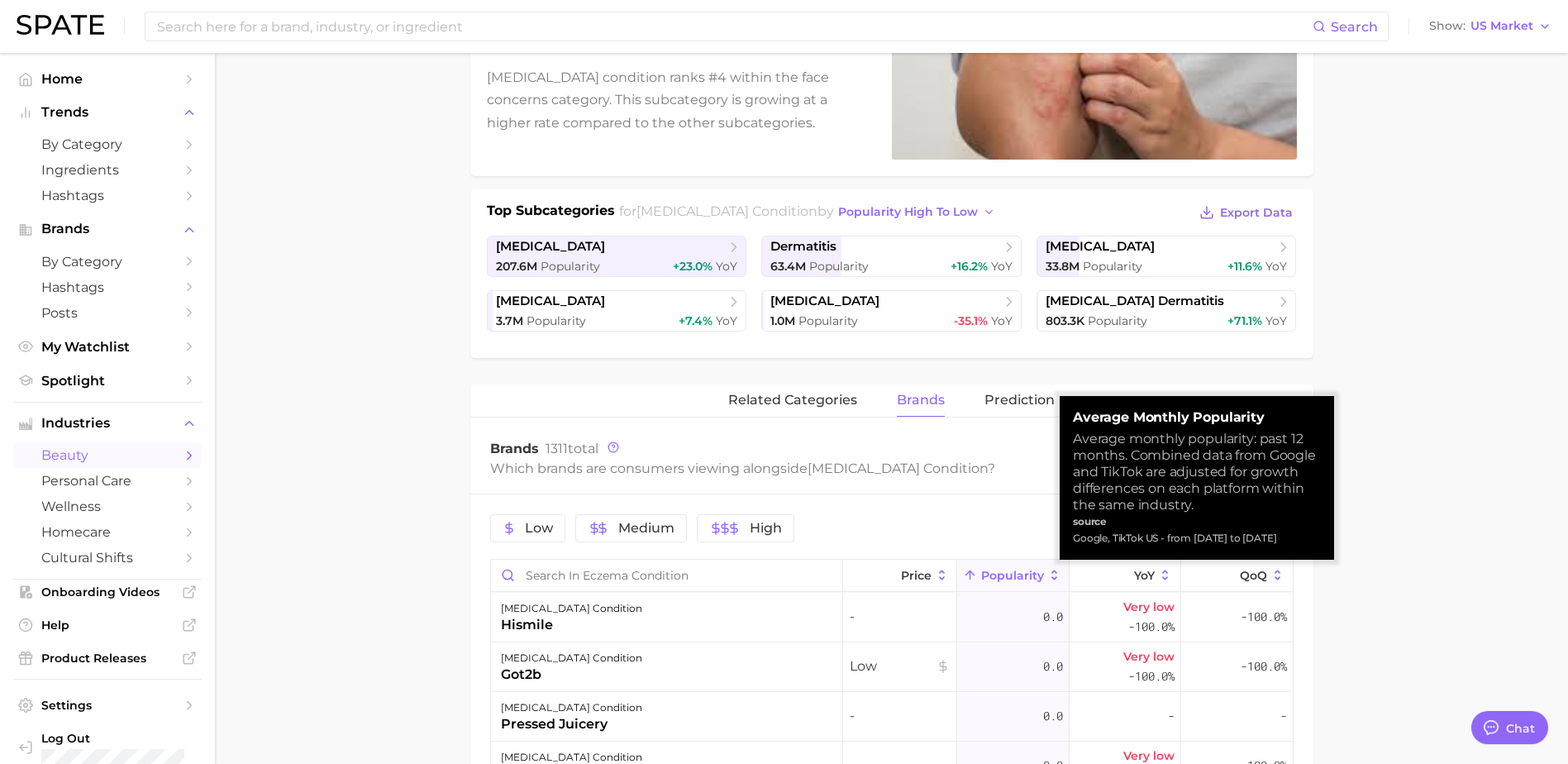
click at [963, 578] on icon at bounding box center [970, 575] width 15 height 15
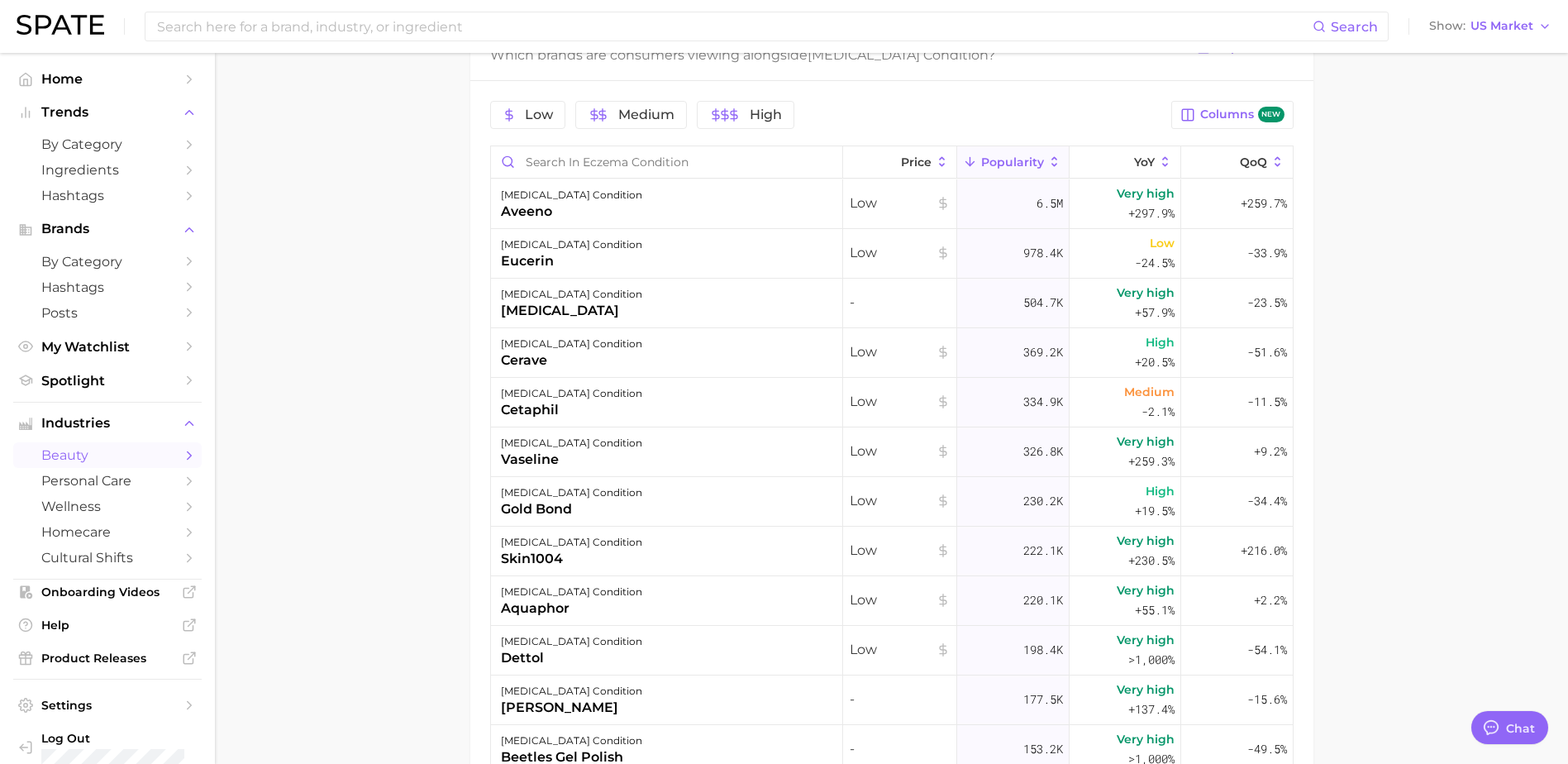
scroll to position [0, 0]
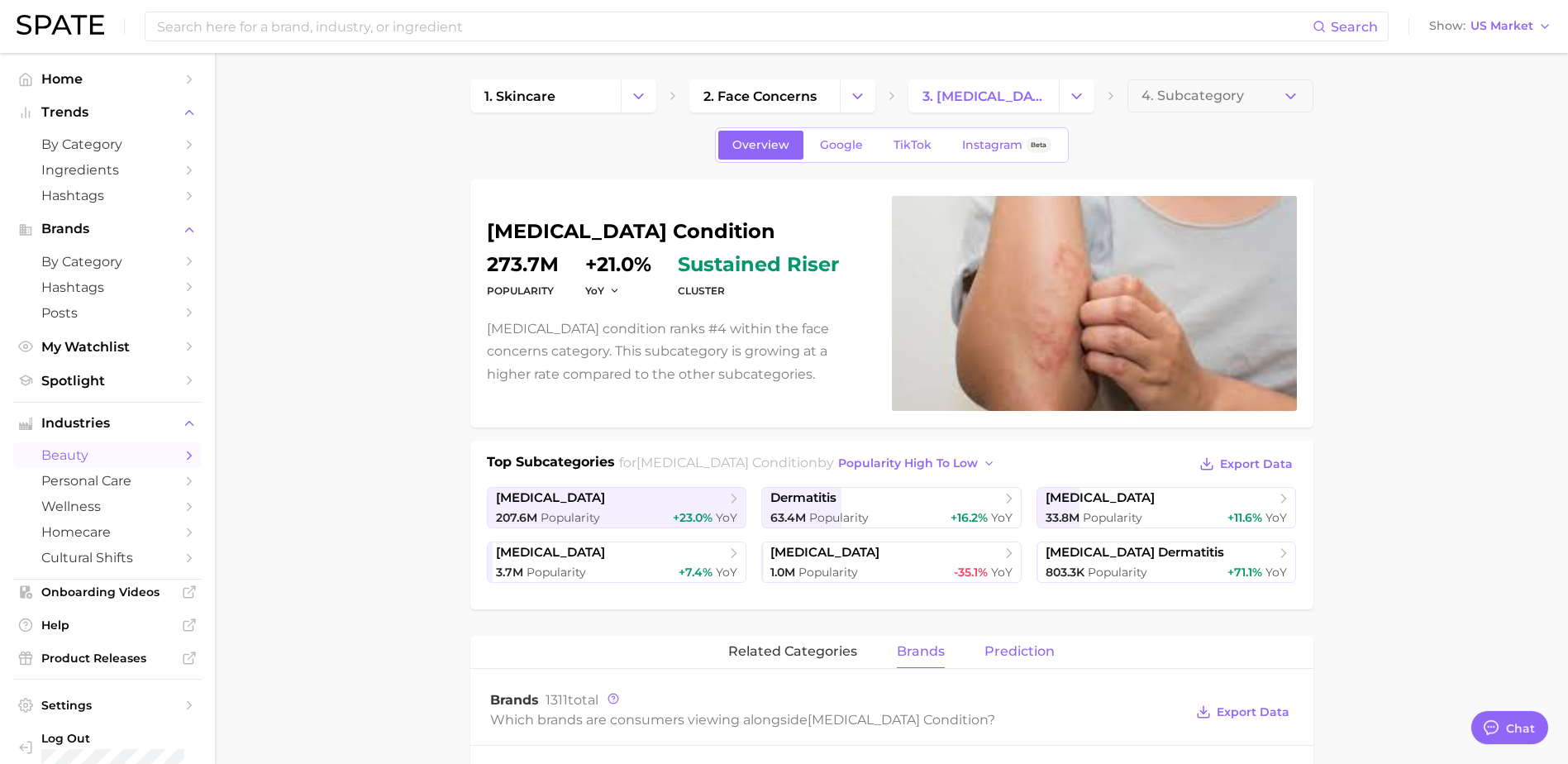
click at [1000, 652] on span "Prediction" at bounding box center [1019, 651] width 71 height 15
click at [812, 651] on span "related categories" at bounding box center [792, 651] width 129 height 15
click at [1228, 101] on span "4. Subcategory" at bounding box center [1193, 96] width 103 height 15
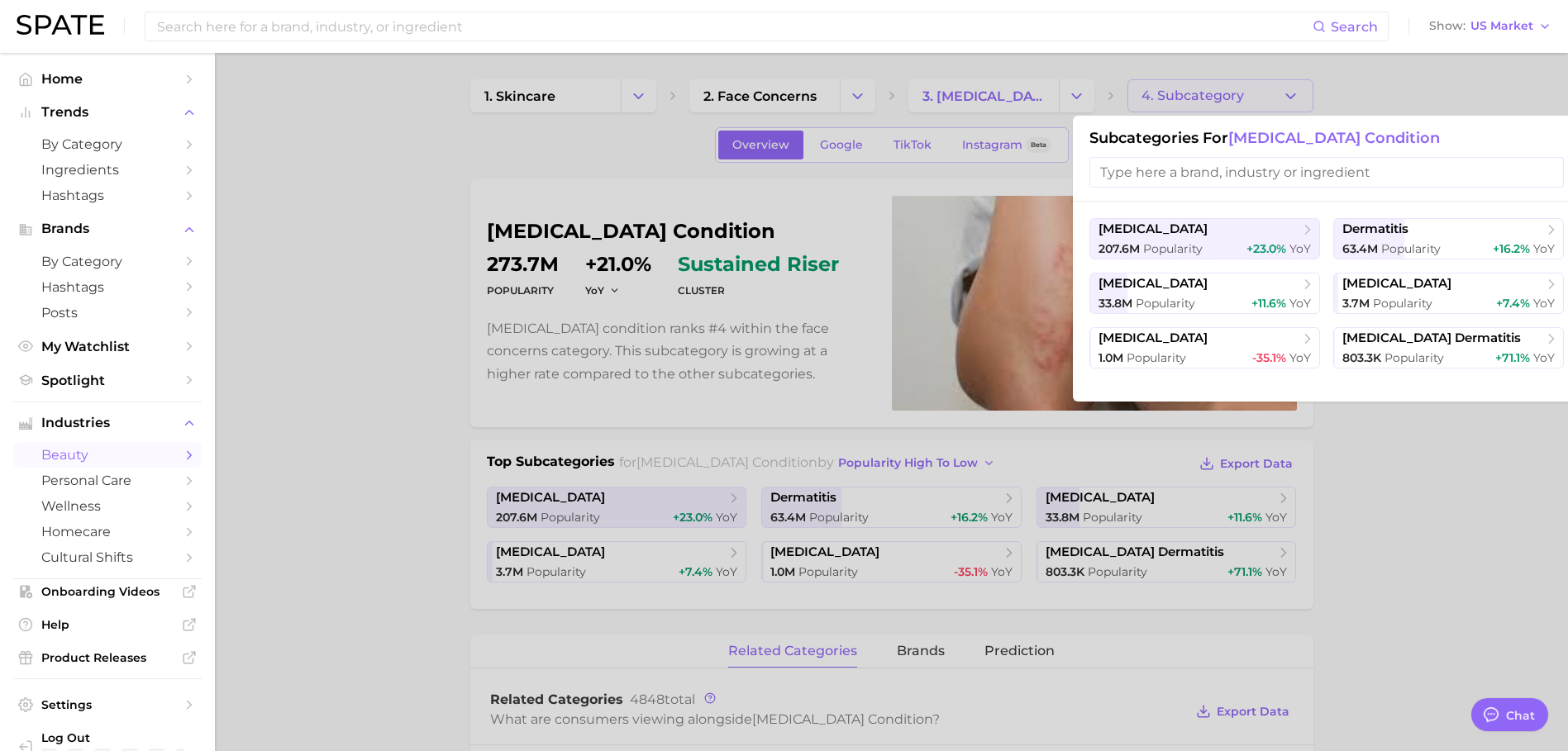
click at [308, 489] on div at bounding box center [784, 375] width 1568 height 751
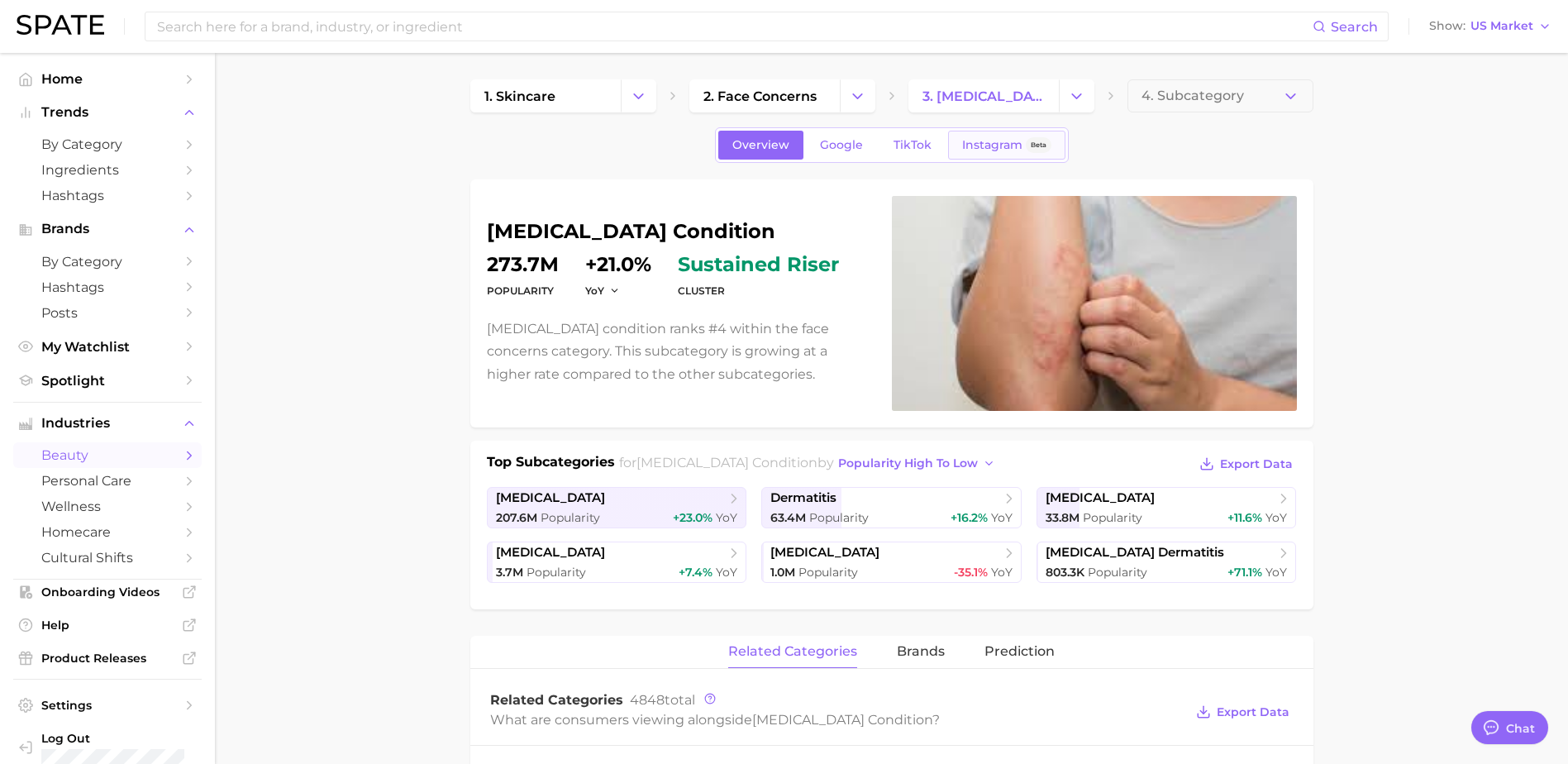
click at [1004, 142] on span "Instagram" at bounding box center [993, 146] width 61 height 14
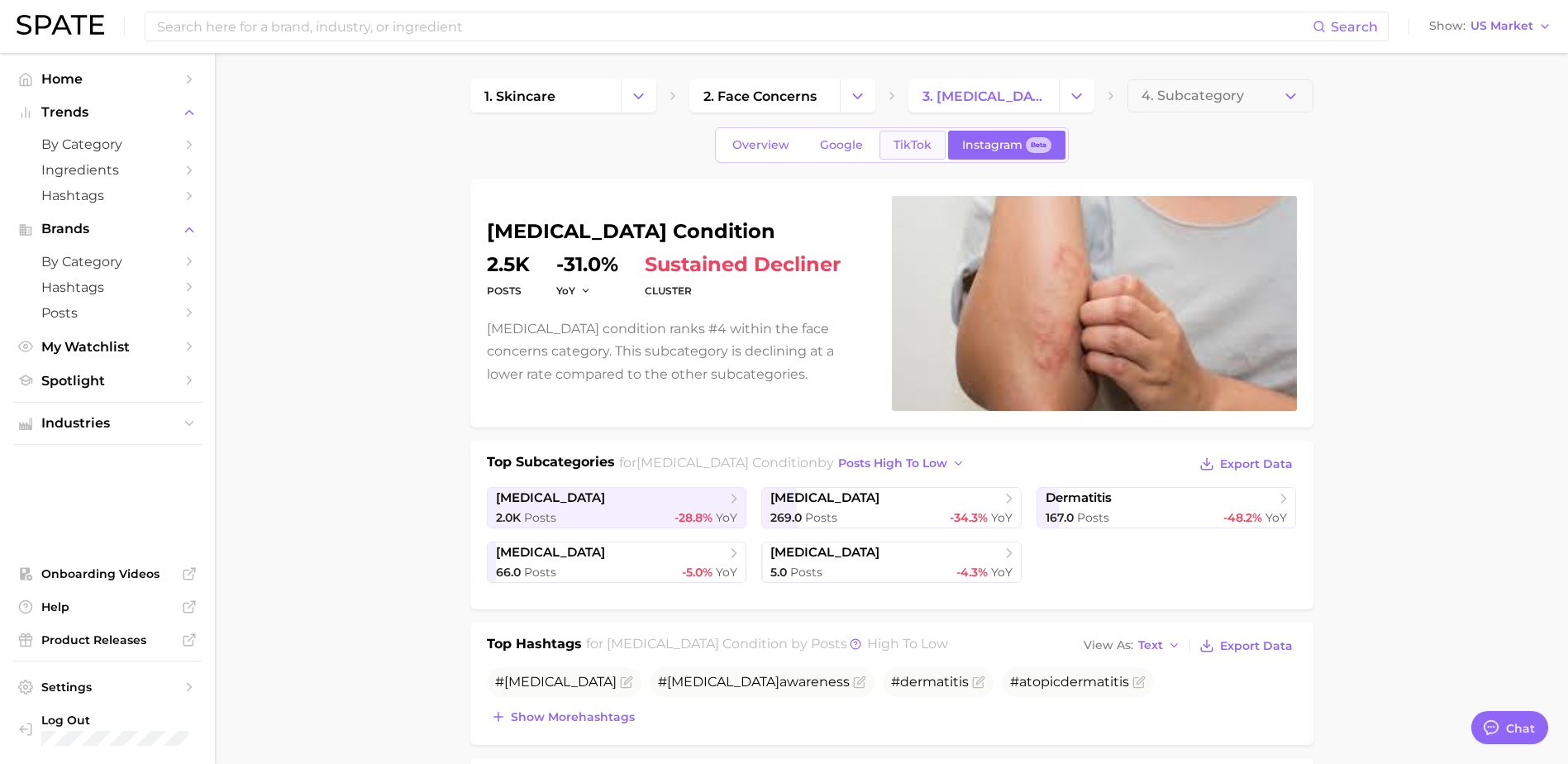
click at [917, 145] on span "TikTok" at bounding box center [912, 146] width 38 height 14
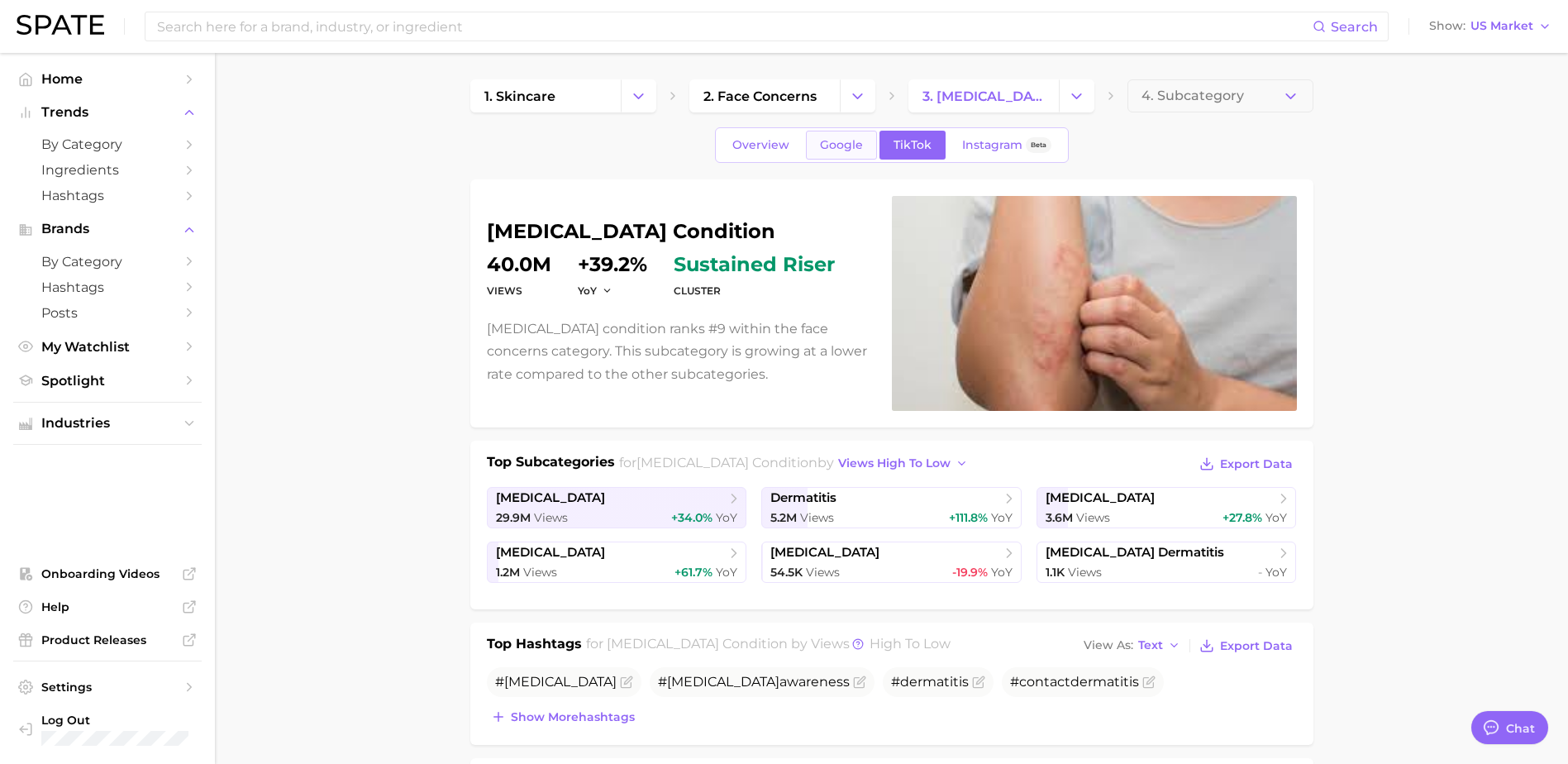
click at [820, 148] on span "Google" at bounding box center [842, 146] width 43 height 14
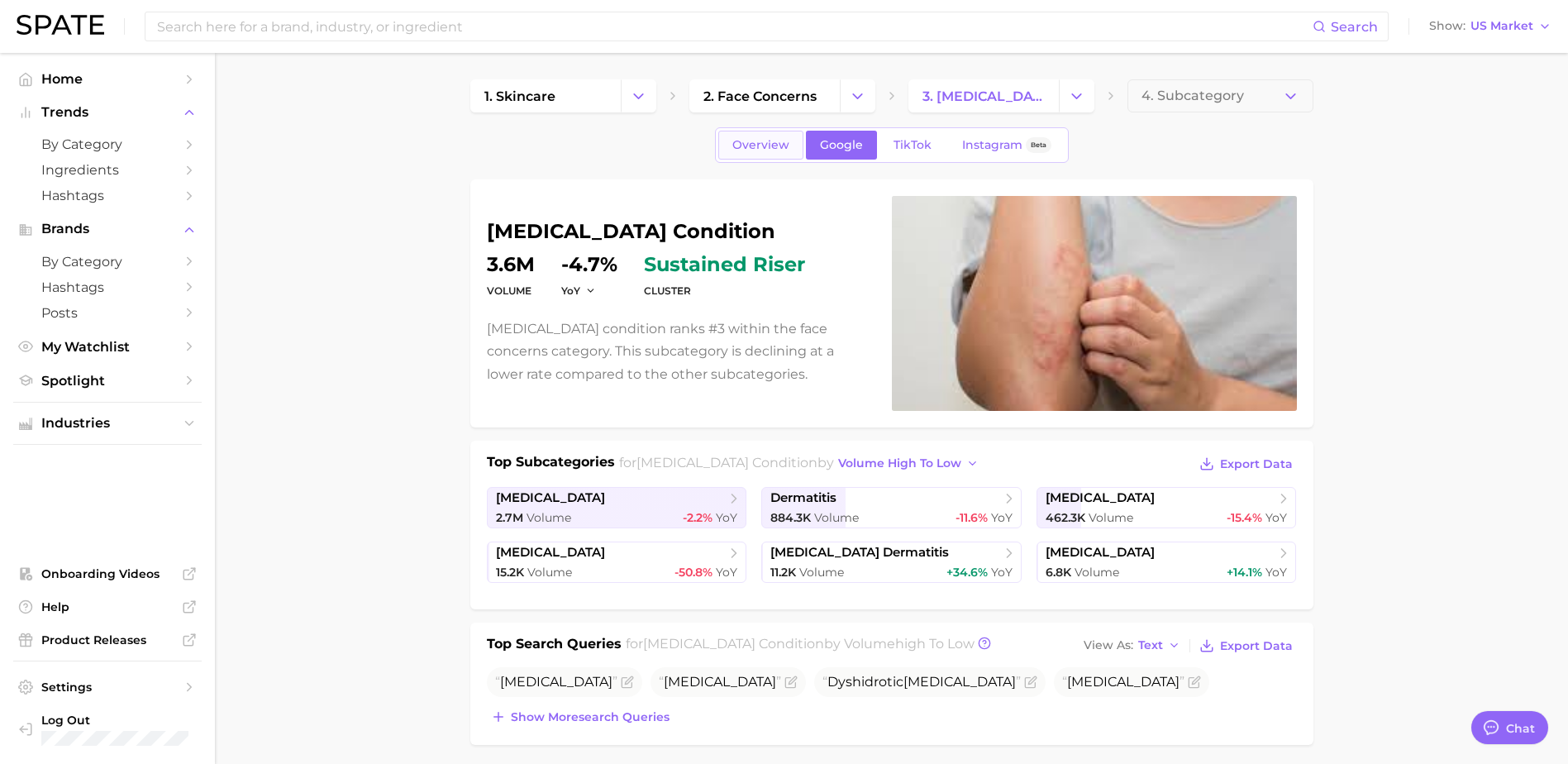
click at [758, 143] on span "Overview" at bounding box center [761, 146] width 57 height 14
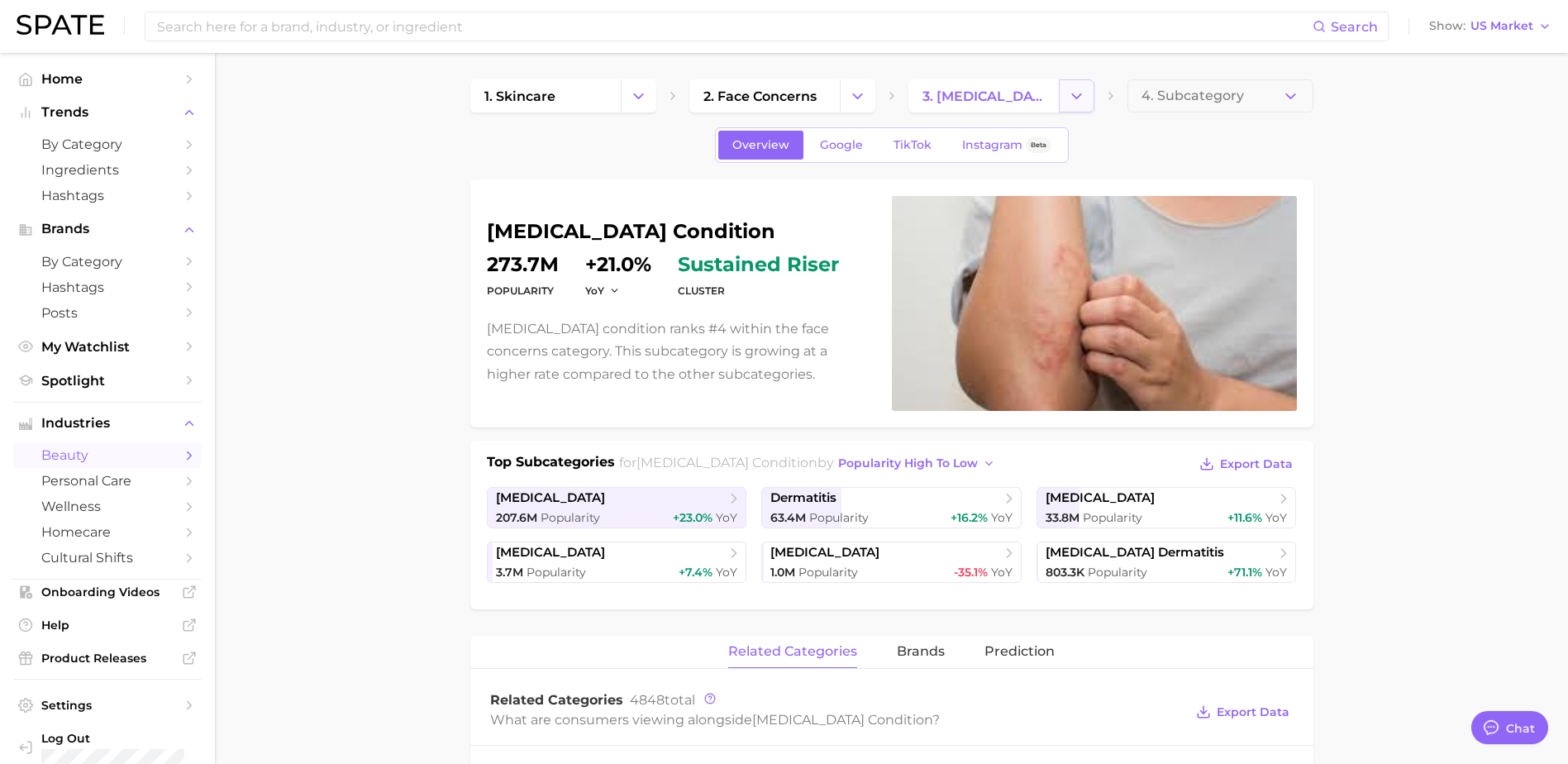
click at [1072, 104] on icon "Change Category" at bounding box center [1076, 96] width 17 height 17
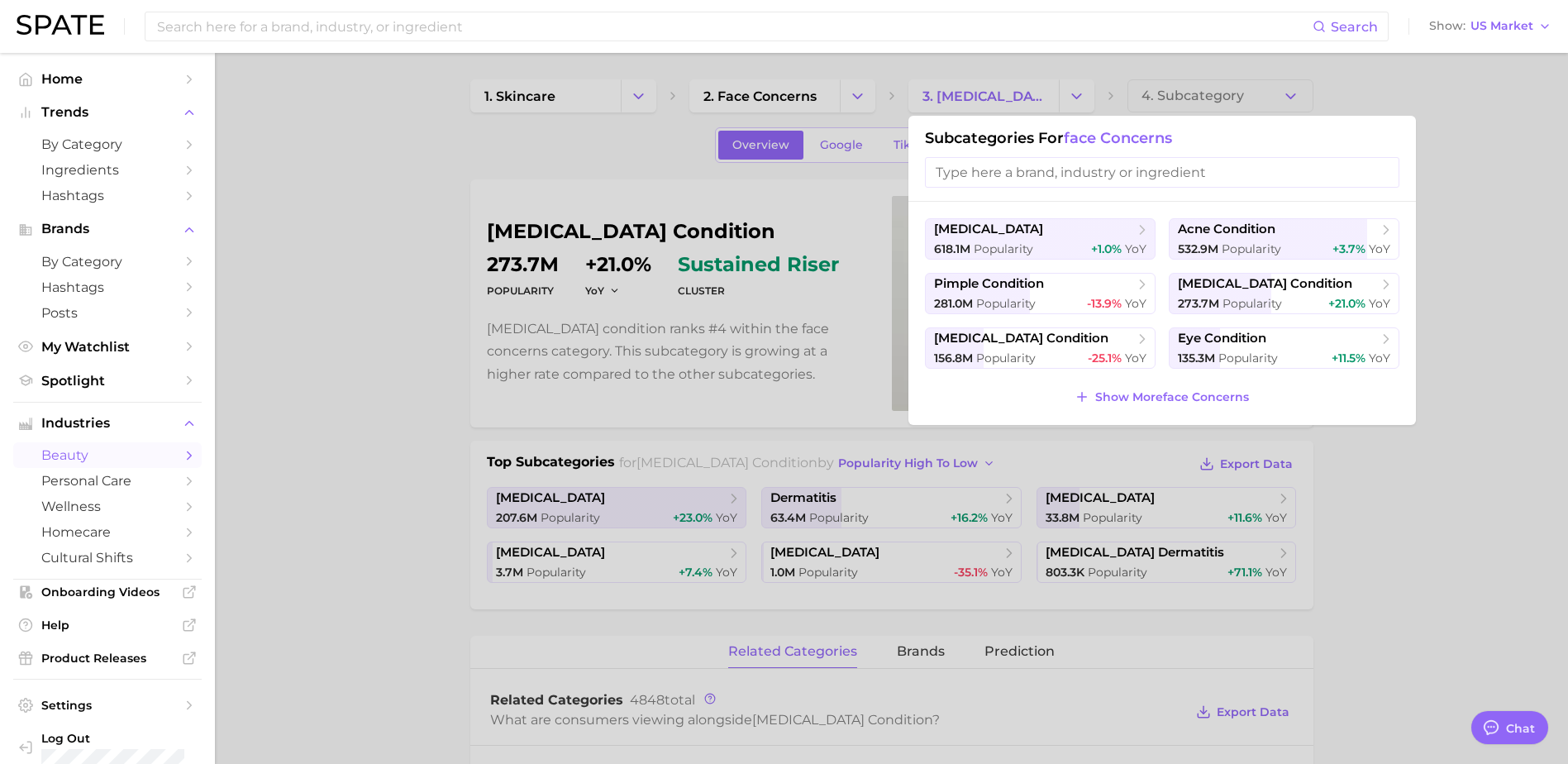
click at [1122, 177] on input "search" at bounding box center [1161, 172] width 474 height 30
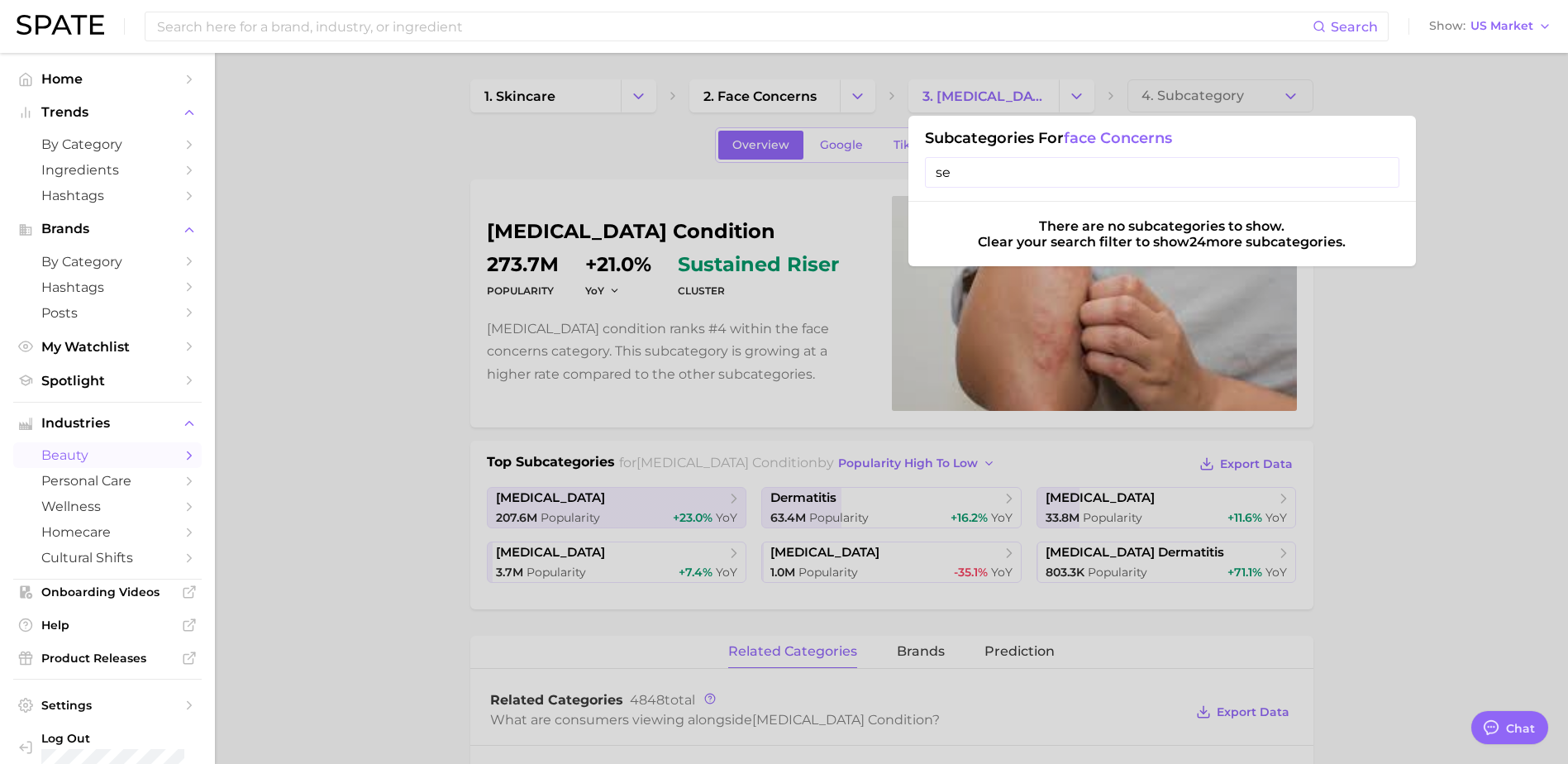
type input "s"
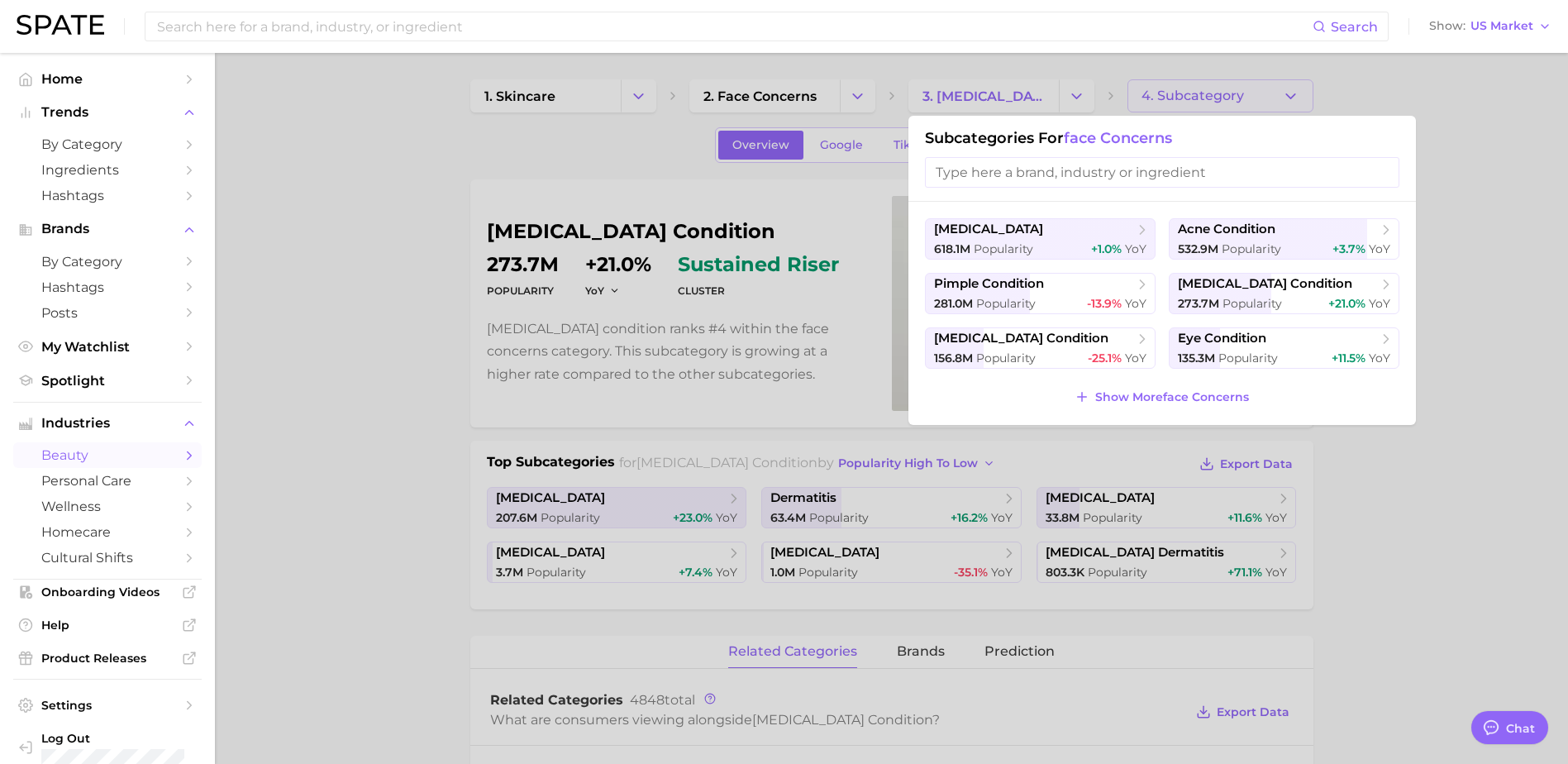
drag, startPoint x: 1245, startPoint y: 82, endPoint x: 1243, endPoint y: 105, distance: 23.1
click at [1244, 88] on div at bounding box center [784, 382] width 1568 height 764
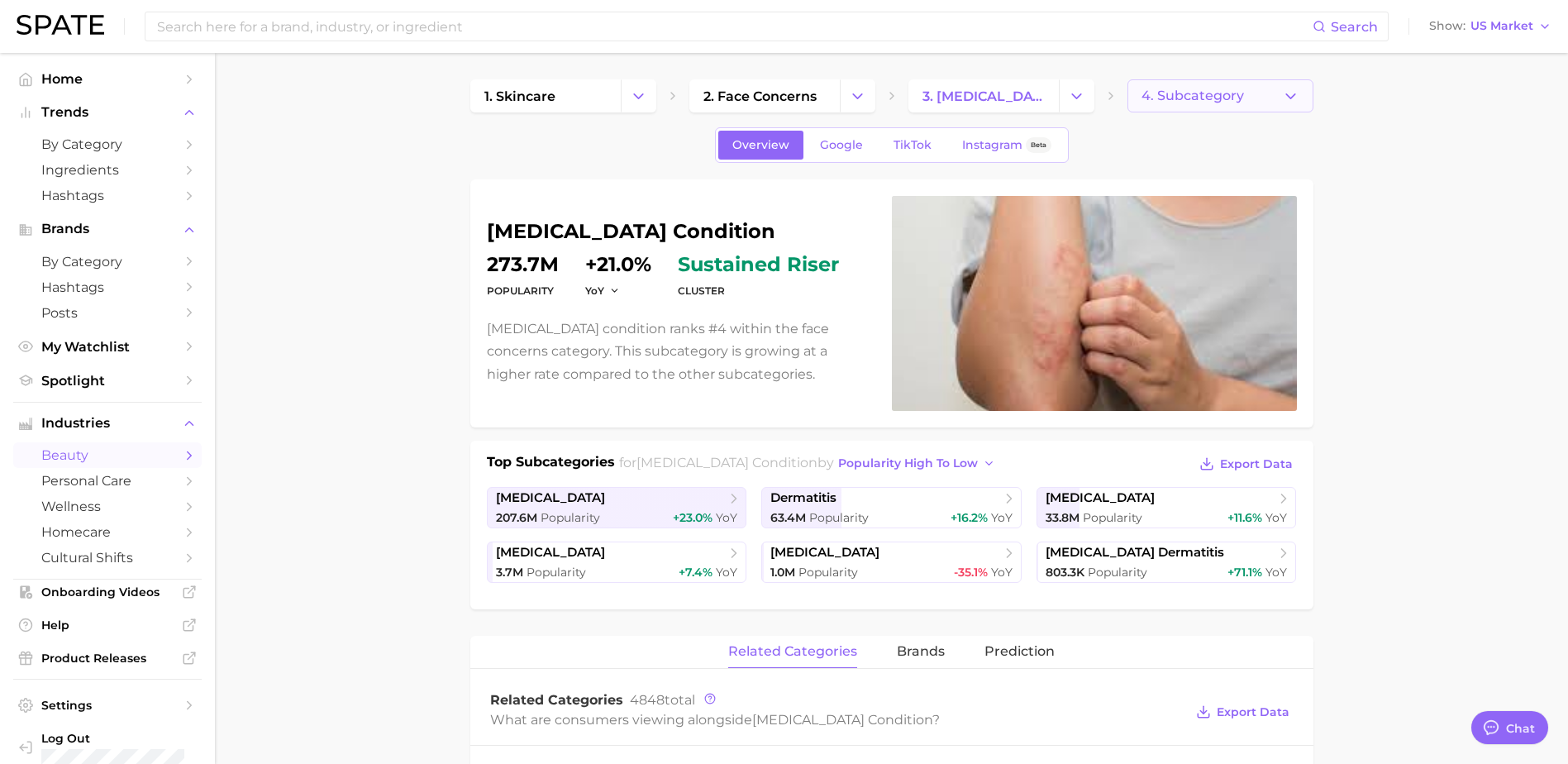
click at [1241, 106] on button "4. Subcategory" at bounding box center [1220, 96] width 186 height 33
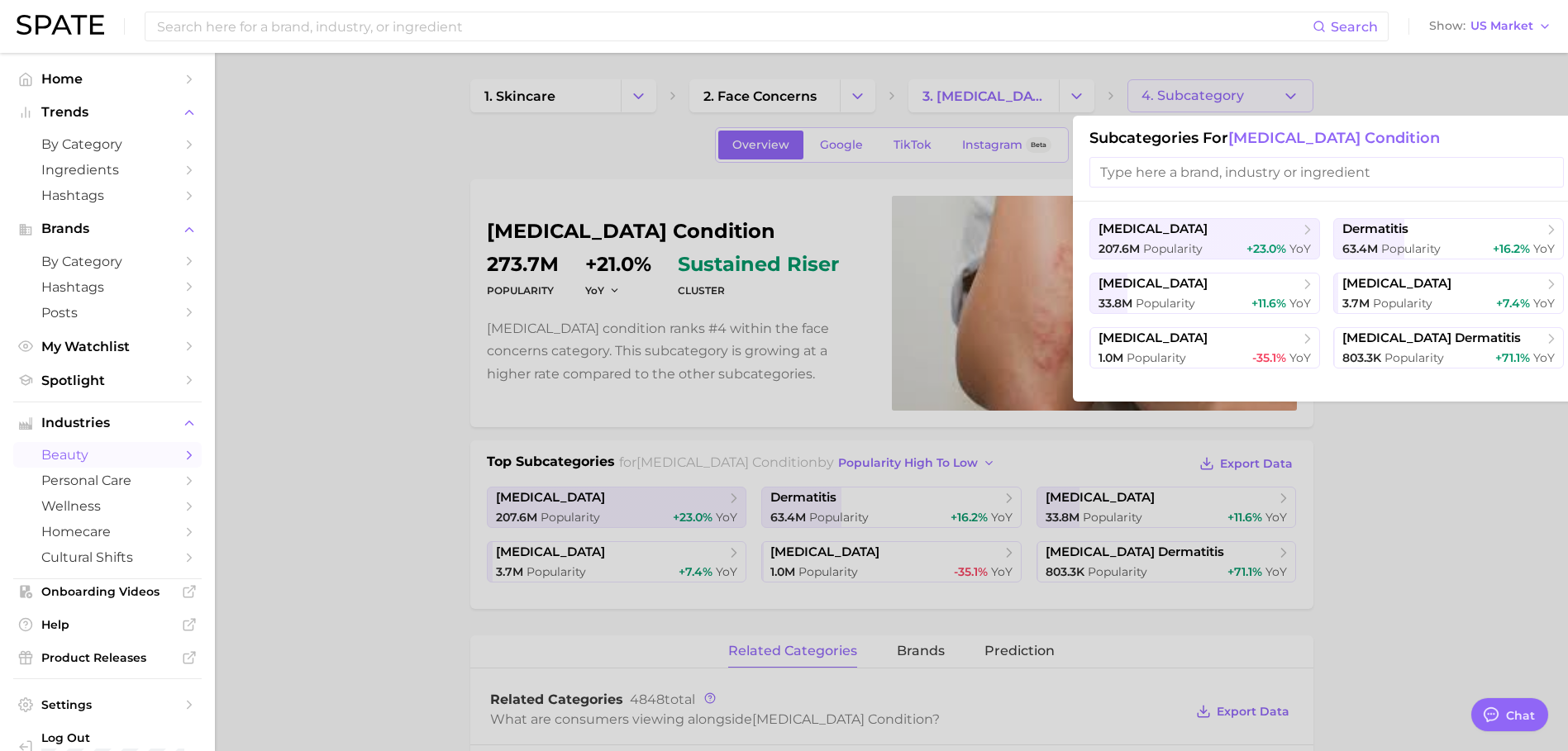
click at [1448, 458] on div at bounding box center [784, 375] width 1568 height 751
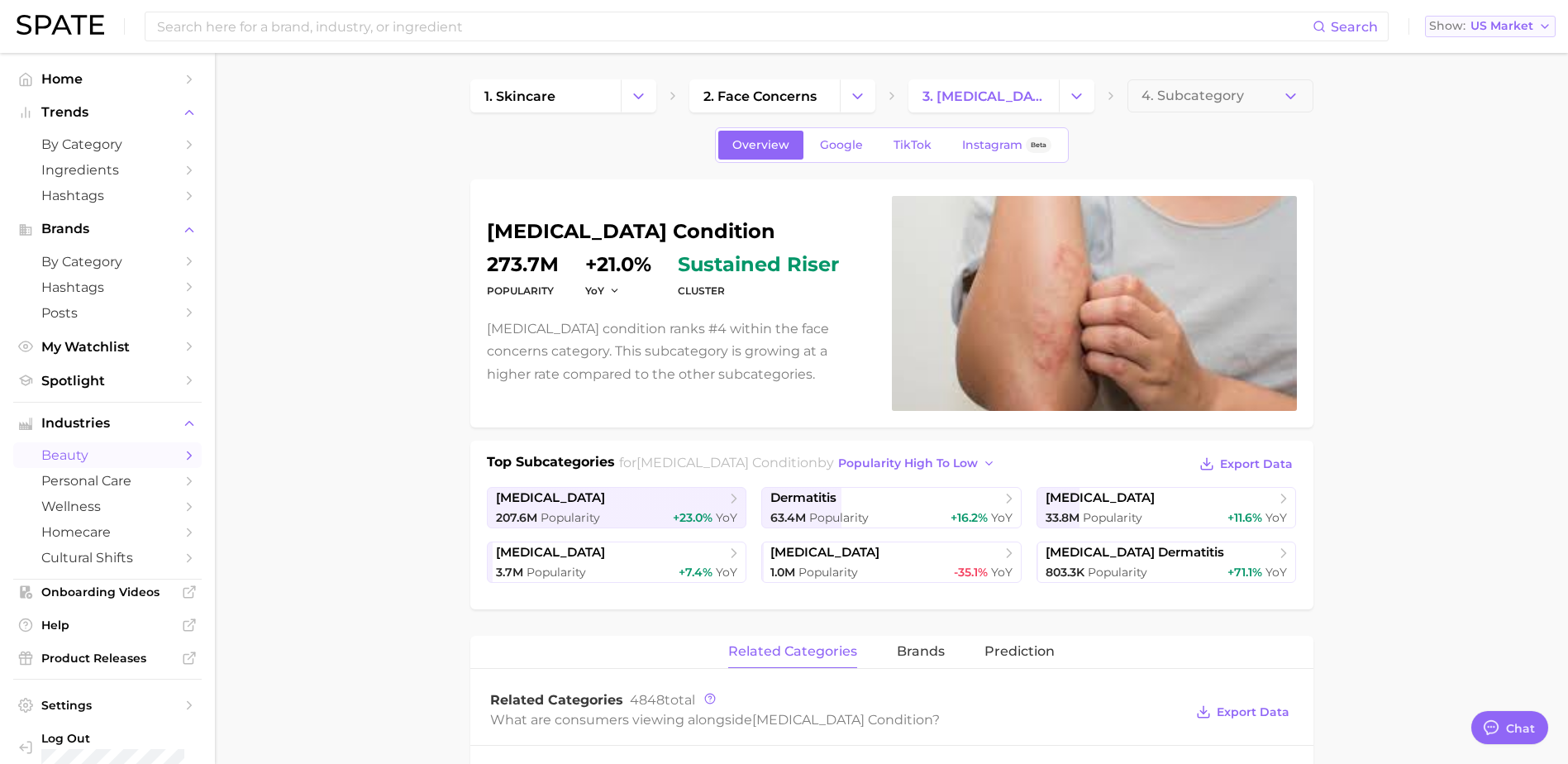
click at [1519, 28] on span "US Market" at bounding box center [1502, 26] width 63 height 9
click at [75, 736] on span "Log Out" at bounding box center [114, 738] width 147 height 15
